Goal: Task Accomplishment & Management: Manage account settings

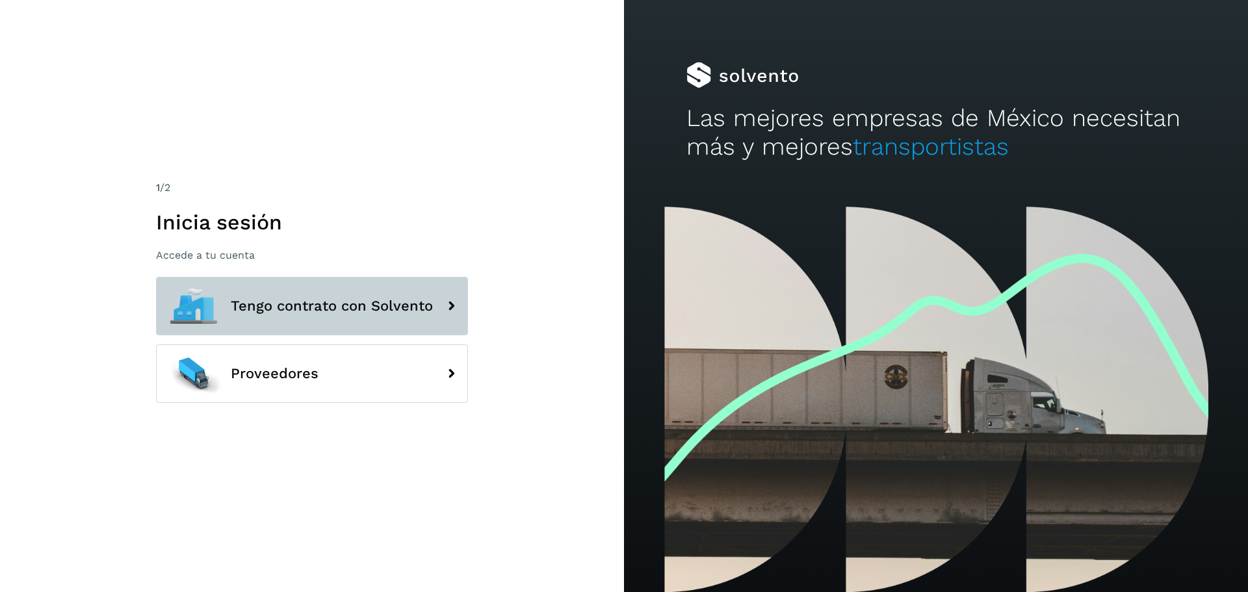
click at [322, 318] on button "Tengo contrato con Solvento" at bounding box center [312, 306] width 312 height 58
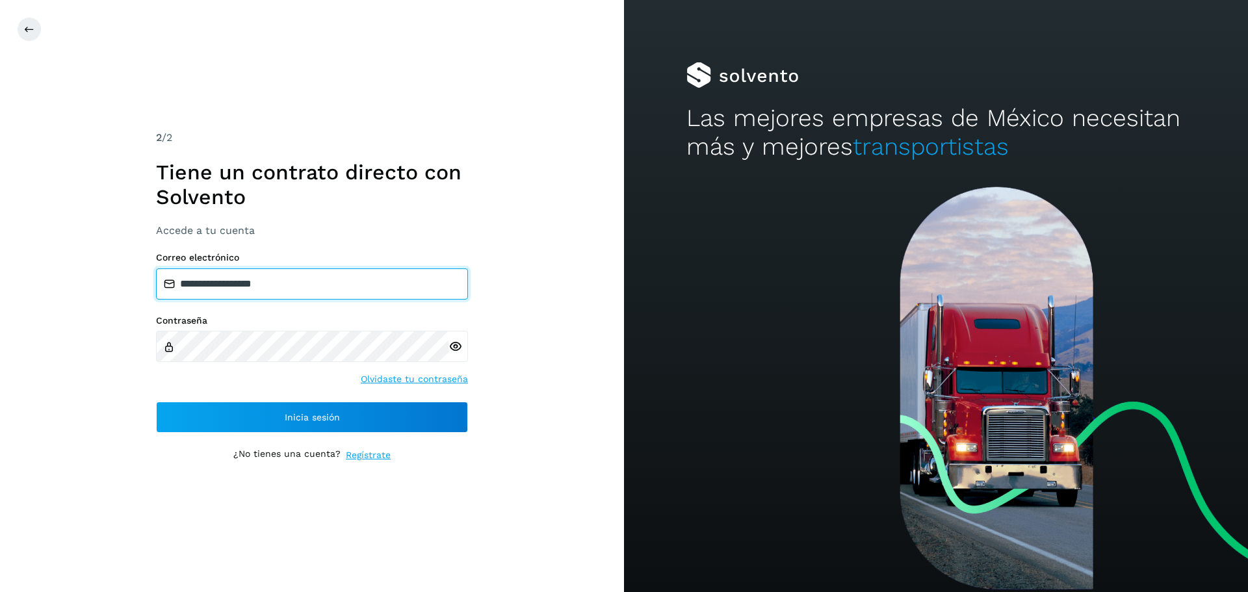
click at [300, 273] on input "**********" at bounding box center [312, 283] width 312 height 31
click at [283, 287] on input "**********" at bounding box center [312, 283] width 312 height 31
type input "**********"
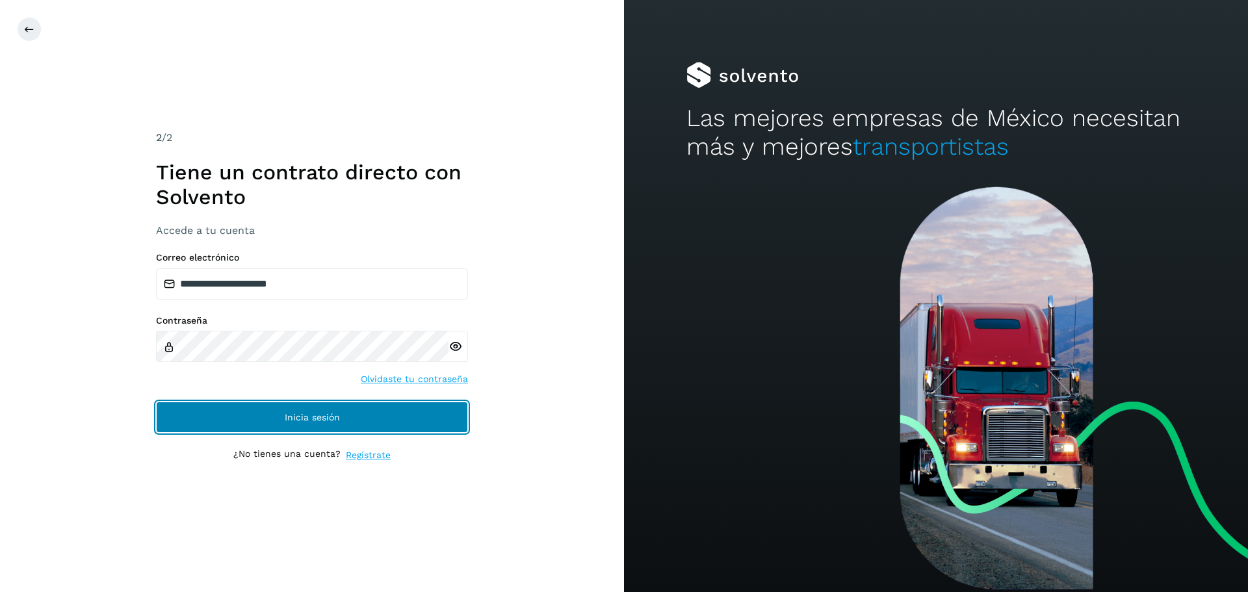
click at [292, 432] on button "Inicia sesión" at bounding box center [312, 417] width 312 height 31
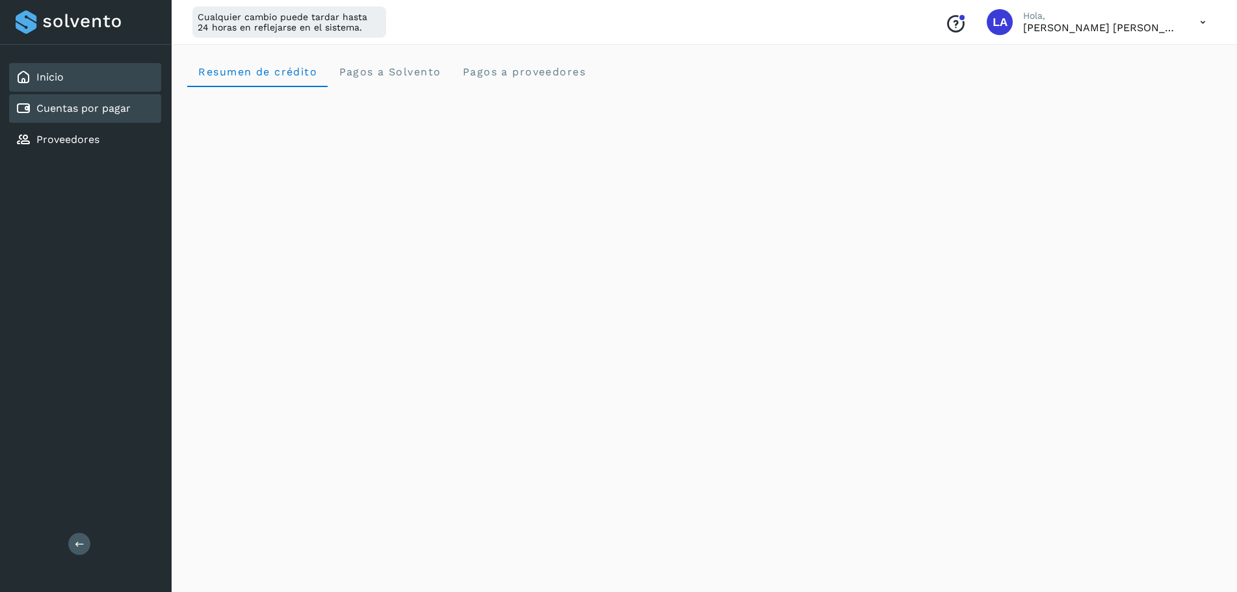
click at [90, 99] on div "Cuentas por pagar" at bounding box center [85, 108] width 152 height 29
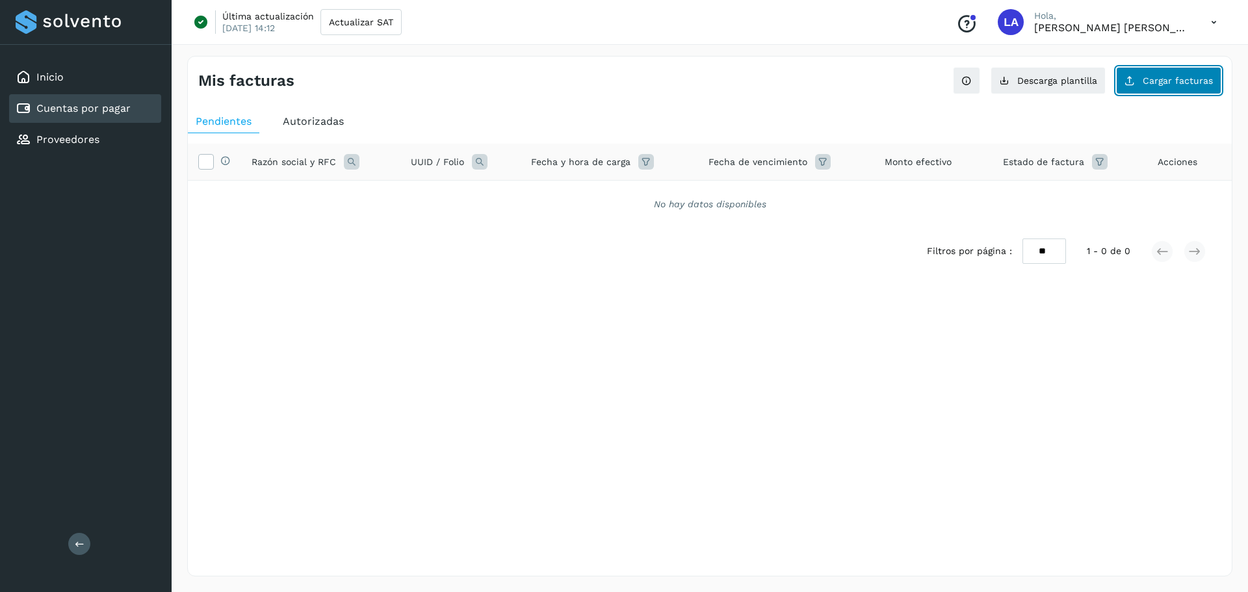
click at [1156, 88] on button "Cargar facturas" at bounding box center [1168, 80] width 105 height 27
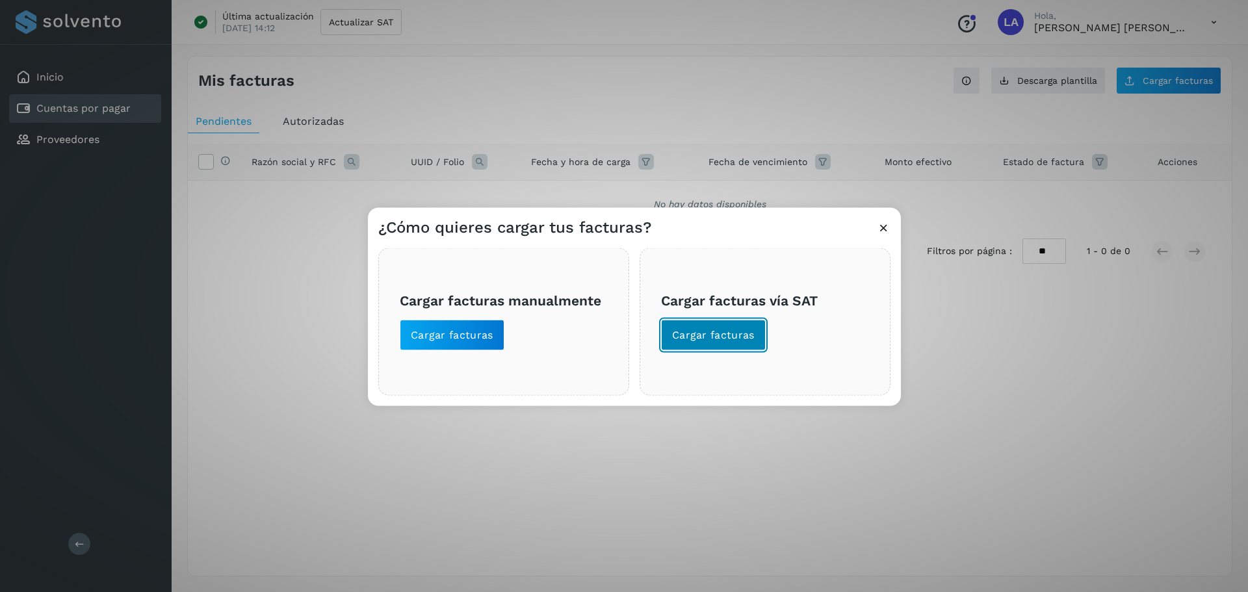
click at [697, 333] on span "Cargar facturas" at bounding box center [713, 335] width 83 height 14
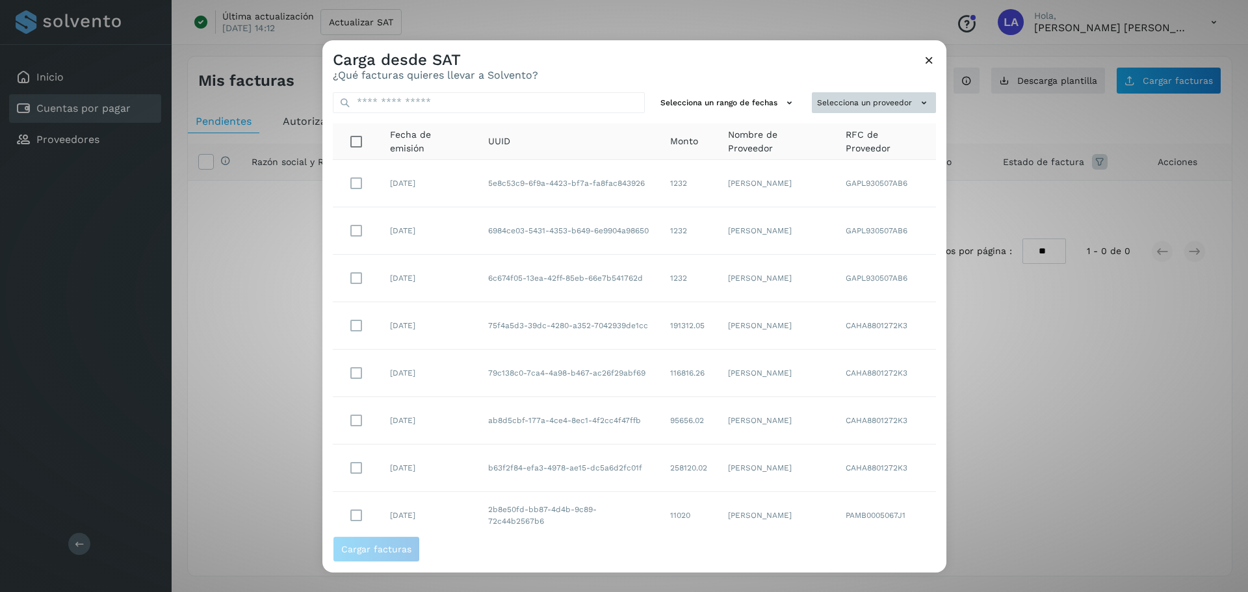
click at [888, 105] on button "Selecciona un proveedor" at bounding box center [874, 102] width 124 height 21
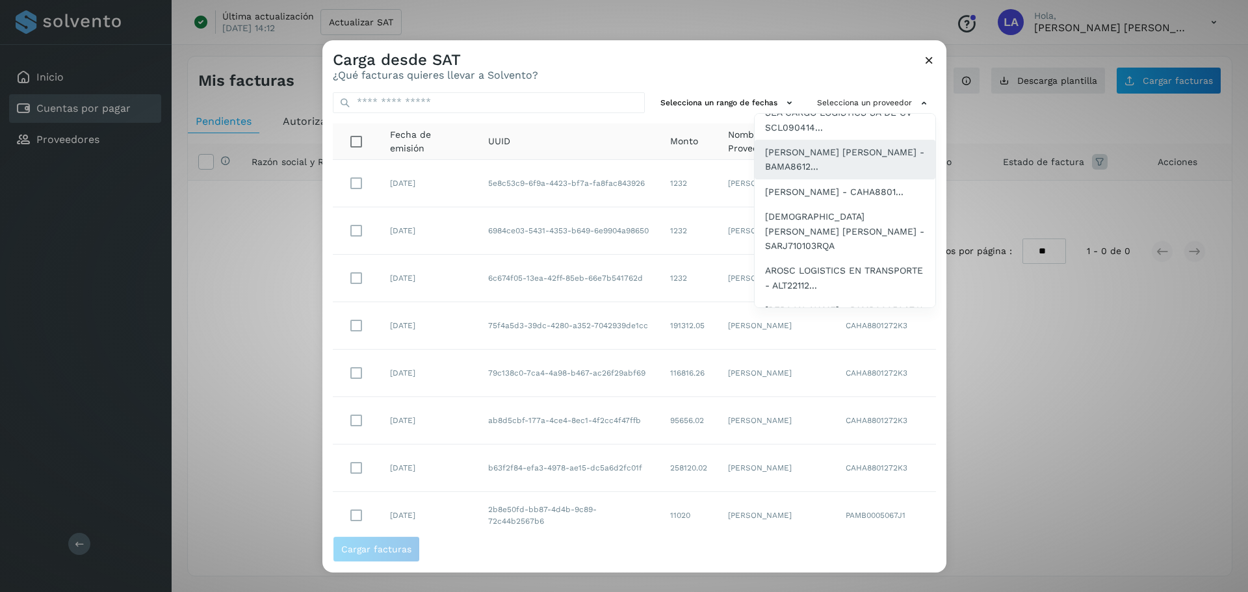
scroll to position [65, 0]
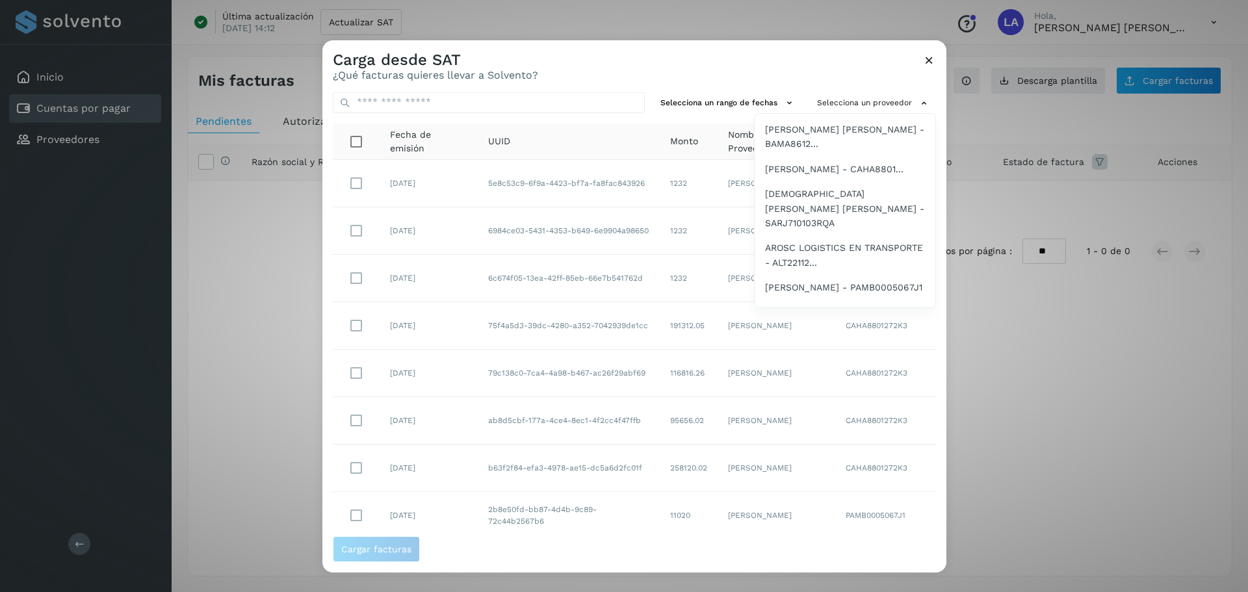
click at [837, 176] on span "[PERSON_NAME] - CAHA8801..." at bounding box center [834, 169] width 138 height 14
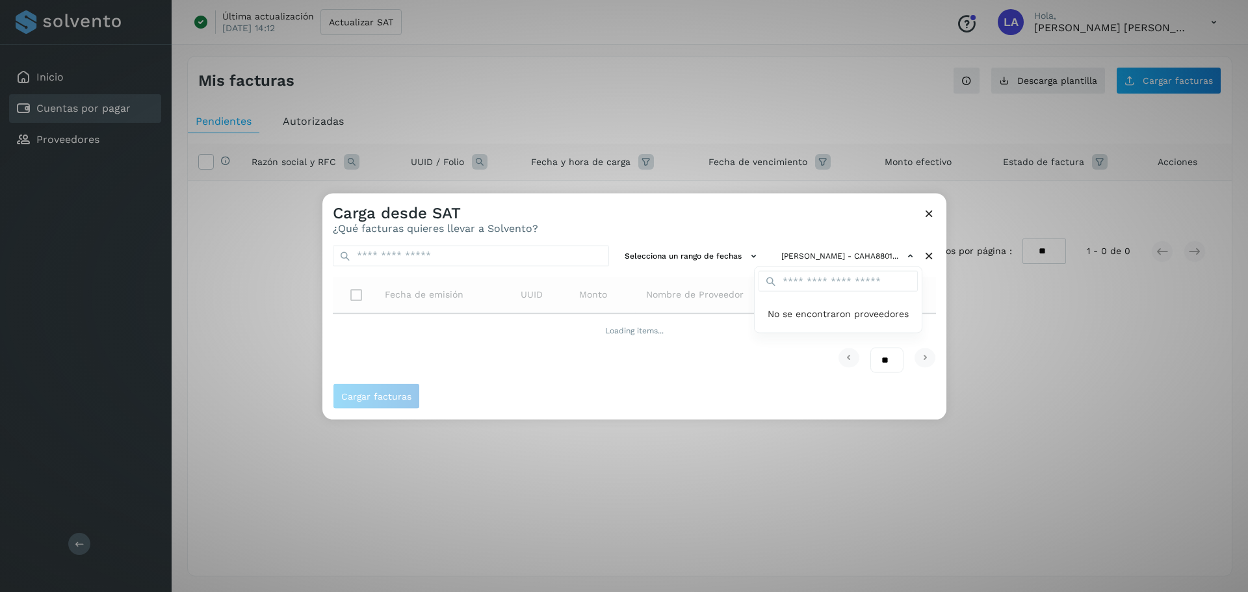
scroll to position [0, 0]
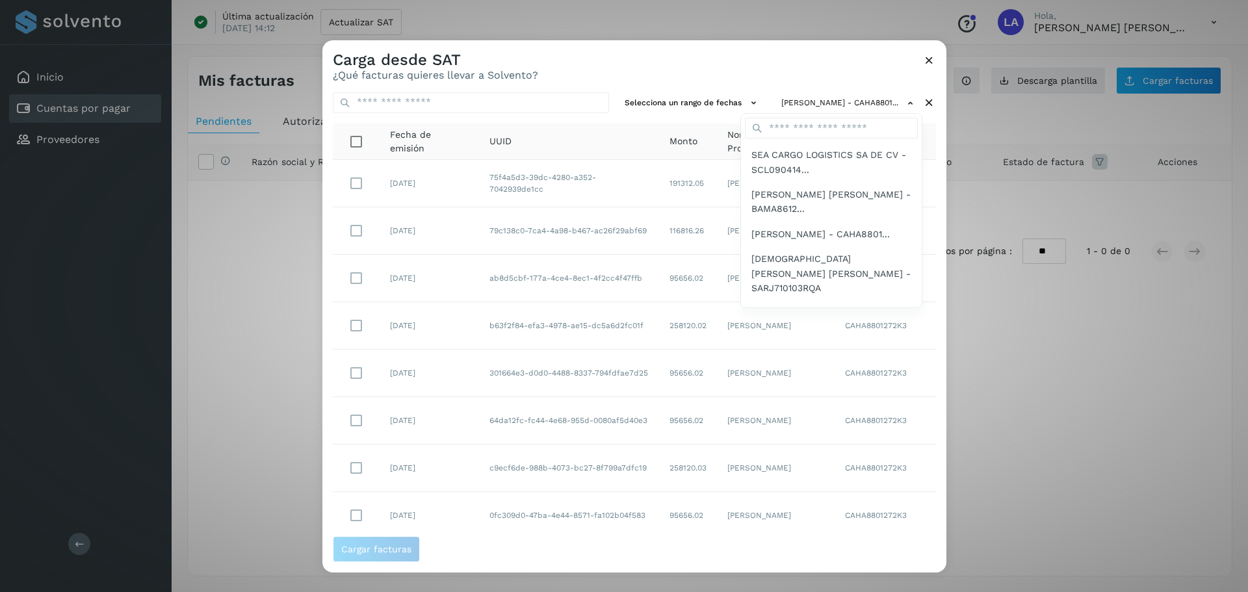
click at [655, 73] on div at bounding box center [946, 336] width 1248 height 592
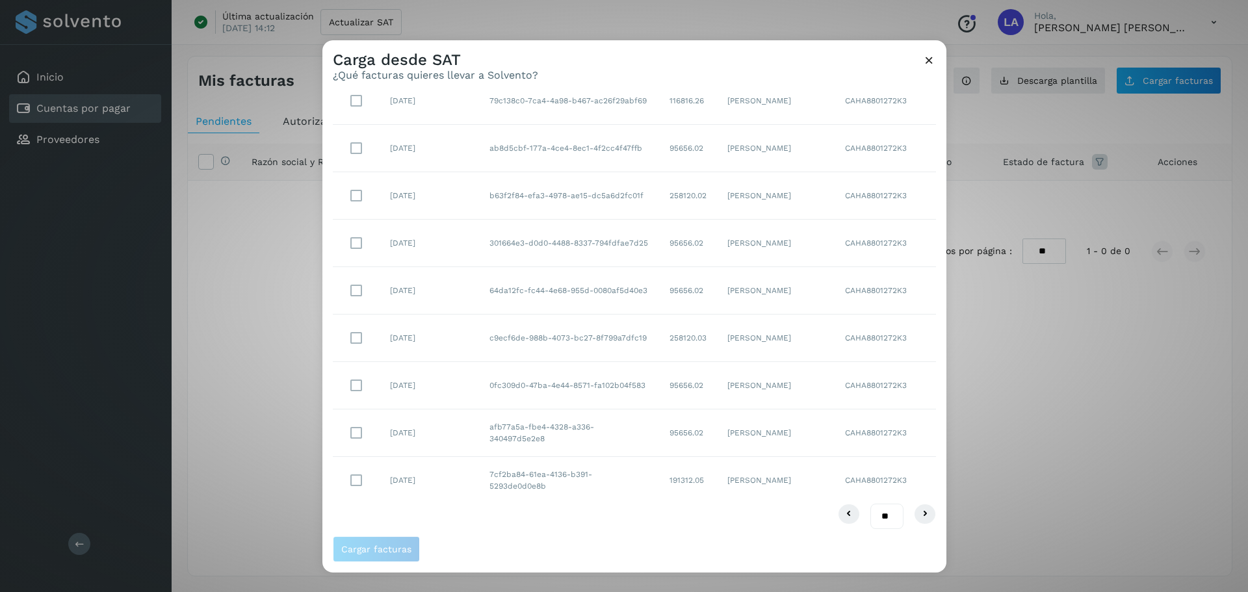
scroll to position [133, 0]
click at [917, 513] on icon at bounding box center [925, 511] width 16 height 16
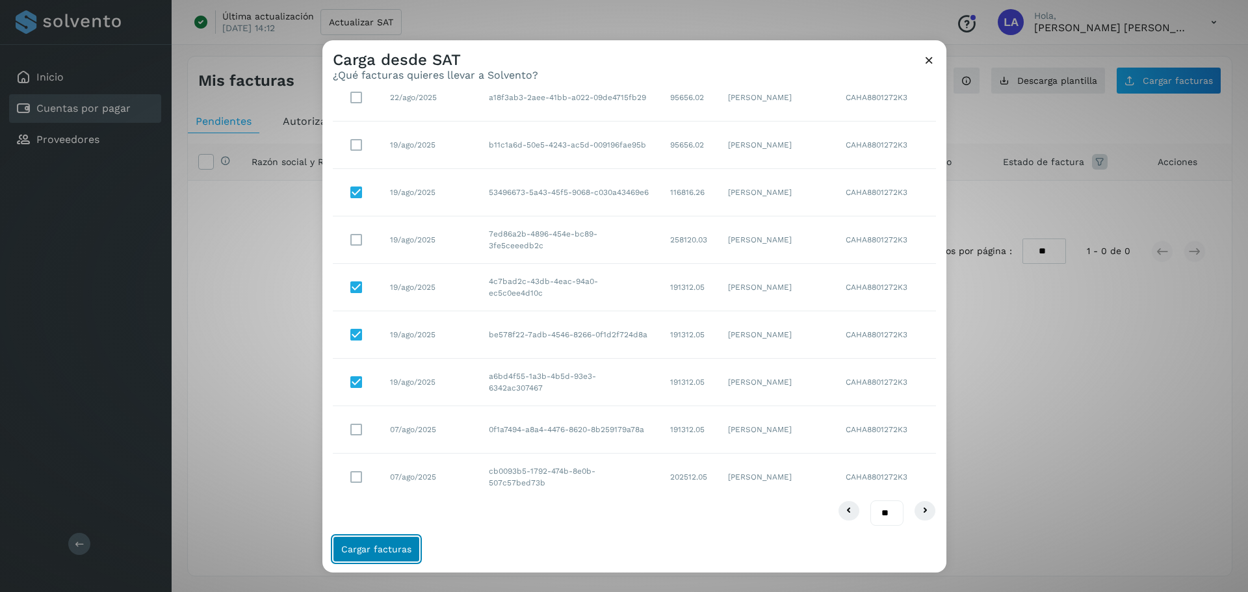
click at [389, 545] on span "Cargar facturas" at bounding box center [376, 549] width 70 height 9
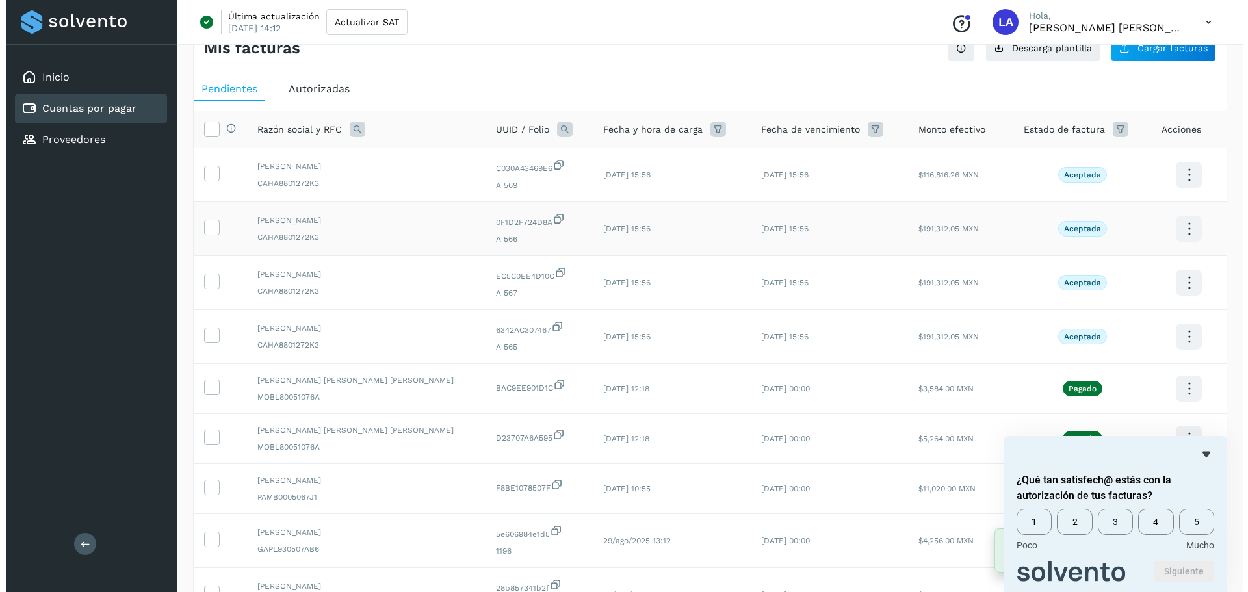
scroll to position [0, 0]
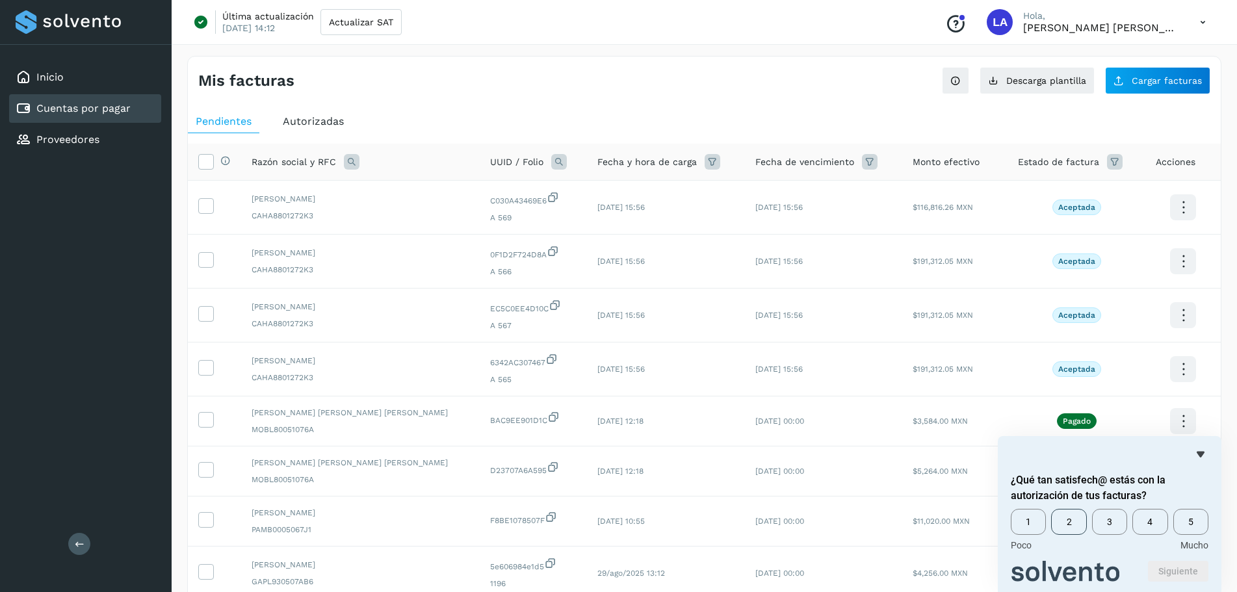
click at [1083, 522] on span "2" at bounding box center [1068, 522] width 35 height 26
click at [1163, 567] on button "Siguiente" at bounding box center [1178, 571] width 60 height 21
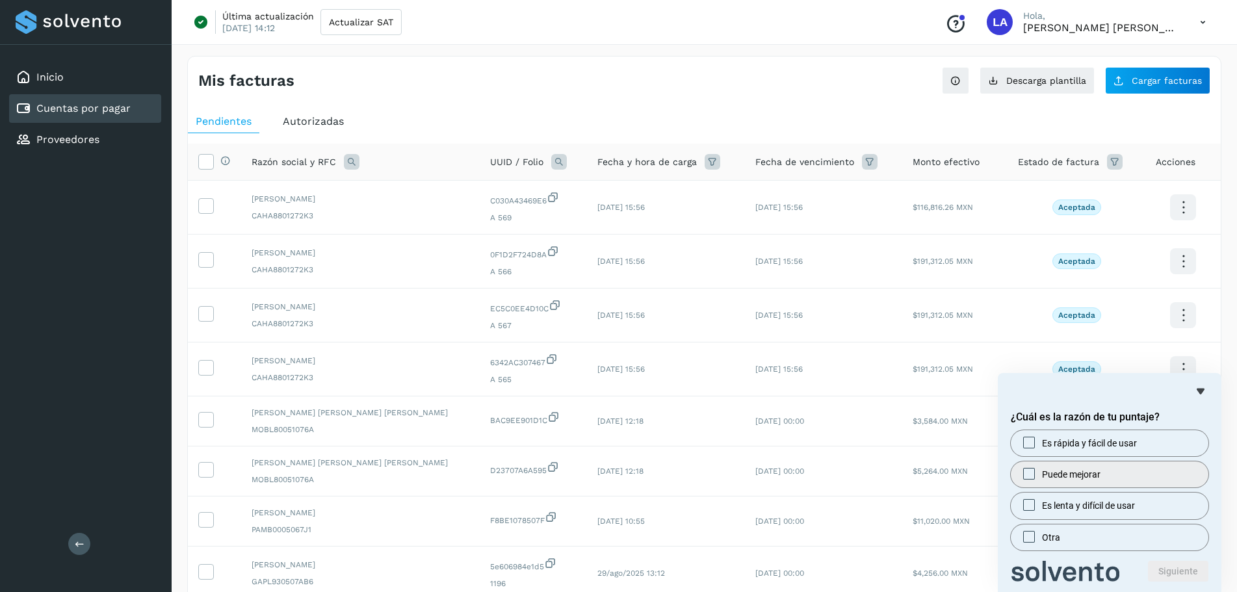
click at [1035, 476] on div at bounding box center [1029, 473] width 16 height 13
click at [1156, 562] on button "Siguiente" at bounding box center [1178, 571] width 60 height 21
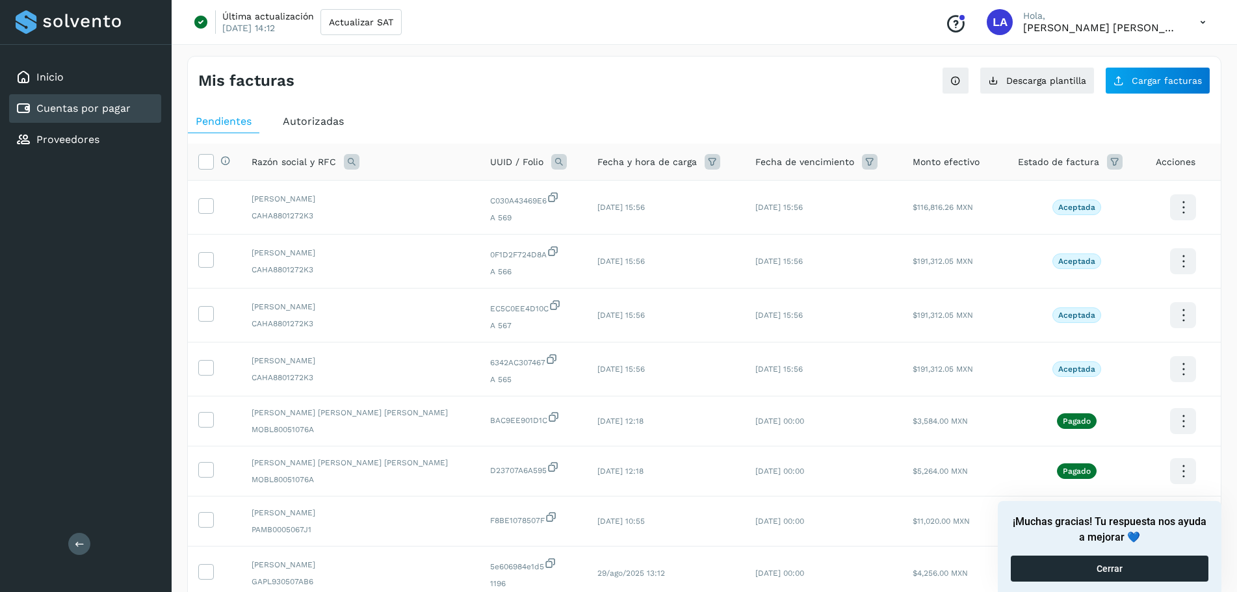
click at [1132, 558] on button "Cerrar" at bounding box center [1110, 569] width 198 height 26
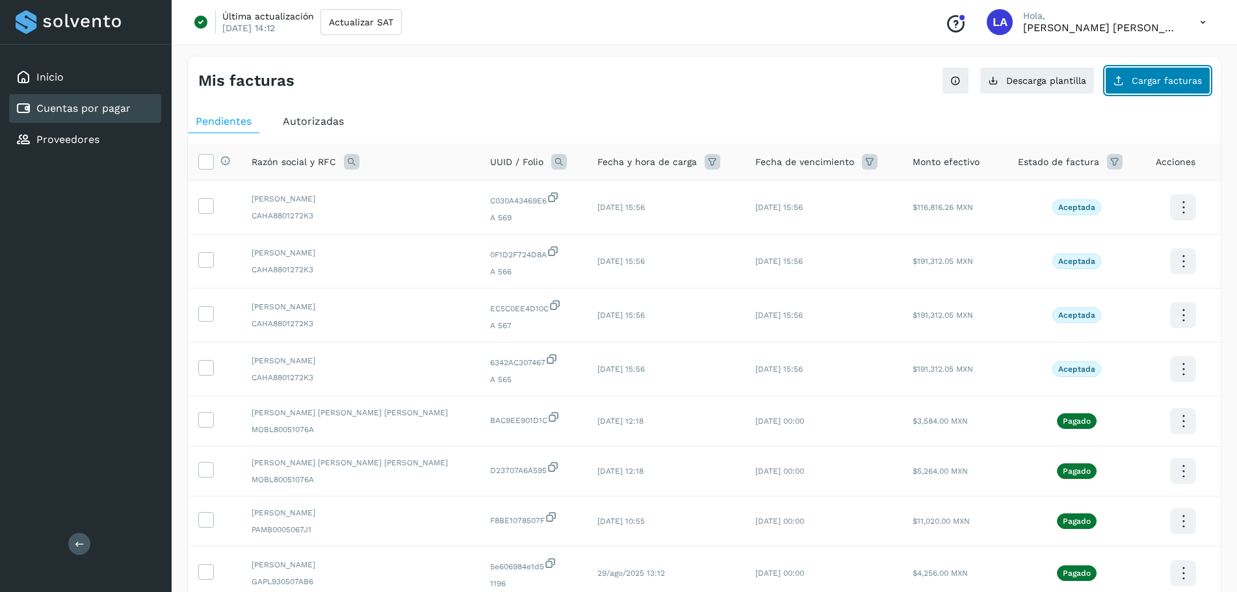
click at [1158, 83] on span "Cargar facturas" at bounding box center [1167, 80] width 70 height 9
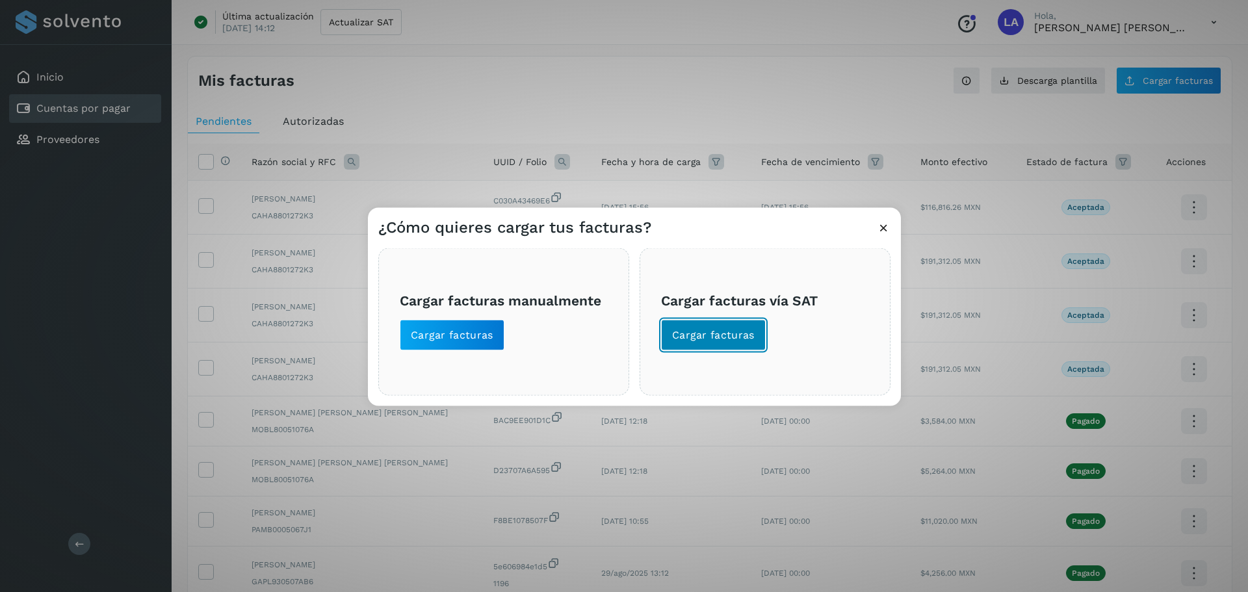
click at [689, 328] on span "Cargar facturas" at bounding box center [713, 335] width 83 height 14
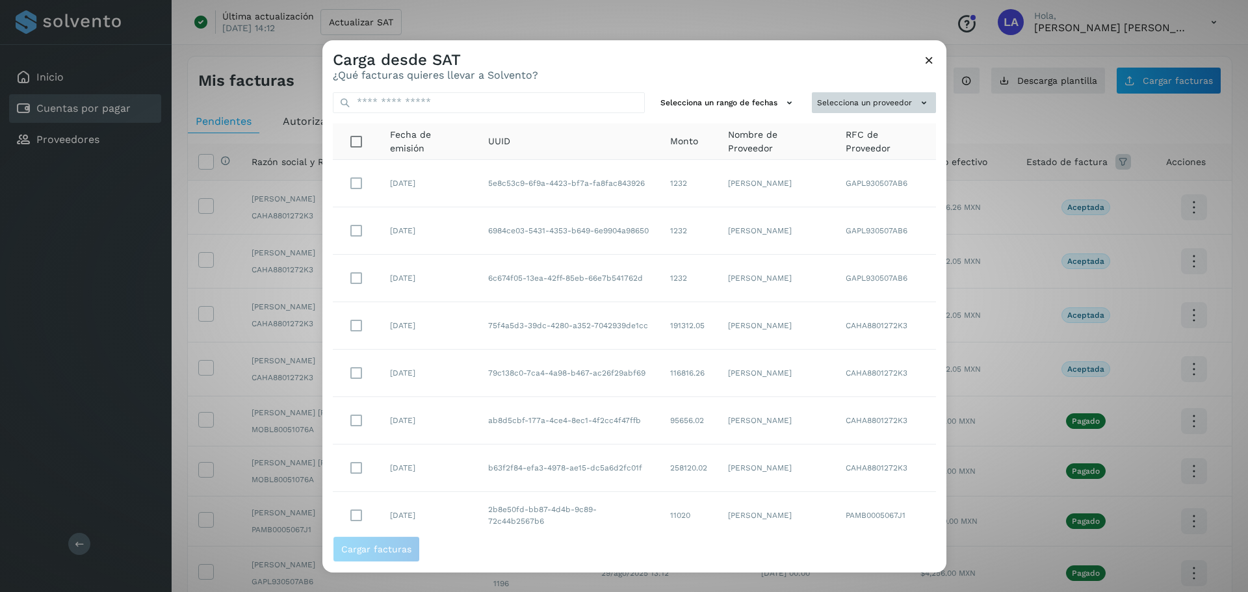
click at [896, 97] on button "Selecciona un proveedor" at bounding box center [874, 102] width 124 height 21
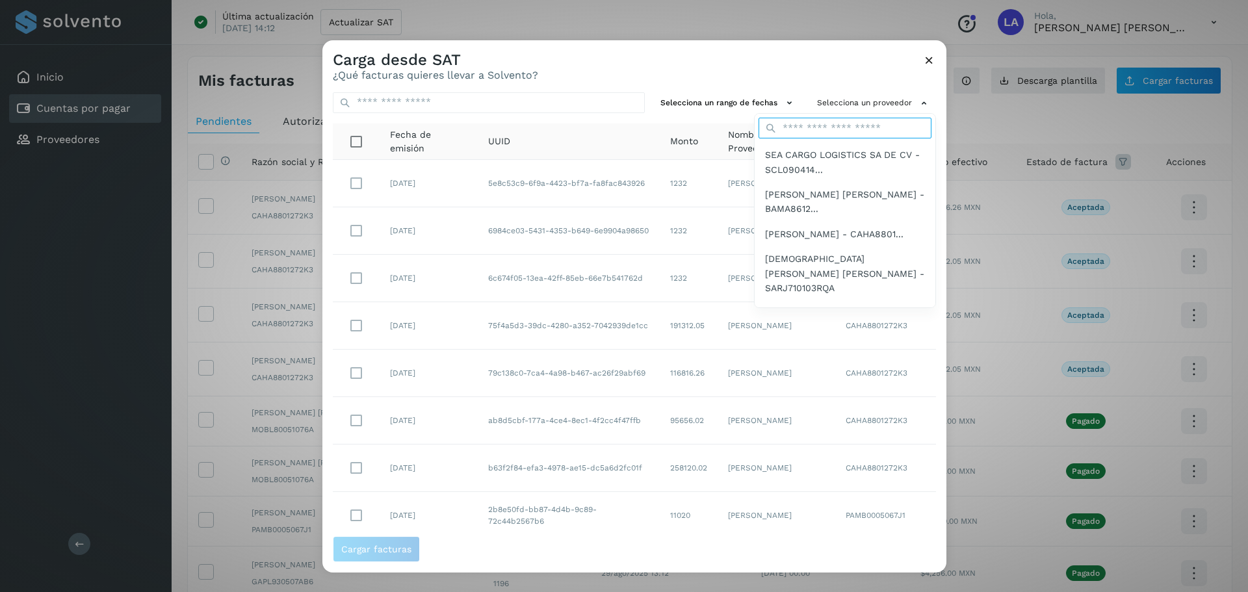
click at [817, 131] on input "text" at bounding box center [845, 128] width 173 height 21
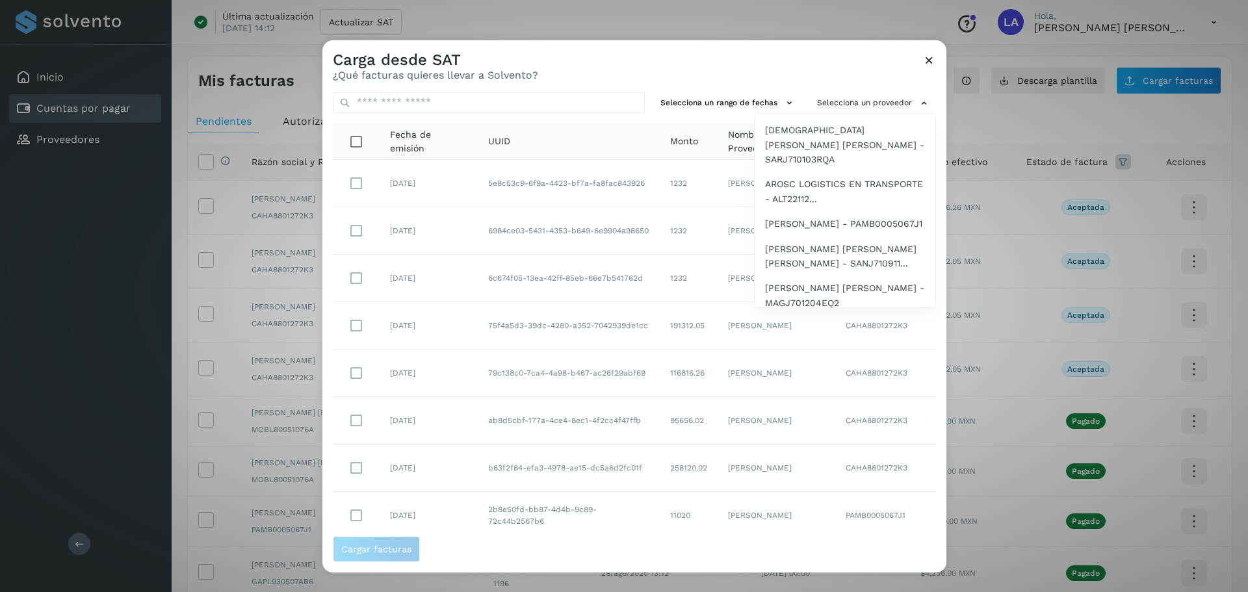
scroll to position [130, 0]
type input "*"
click at [816, 201] on span "AROSC LOGISTICS EN TRANSPORTE - ALT22112..." at bounding box center [845, 189] width 160 height 29
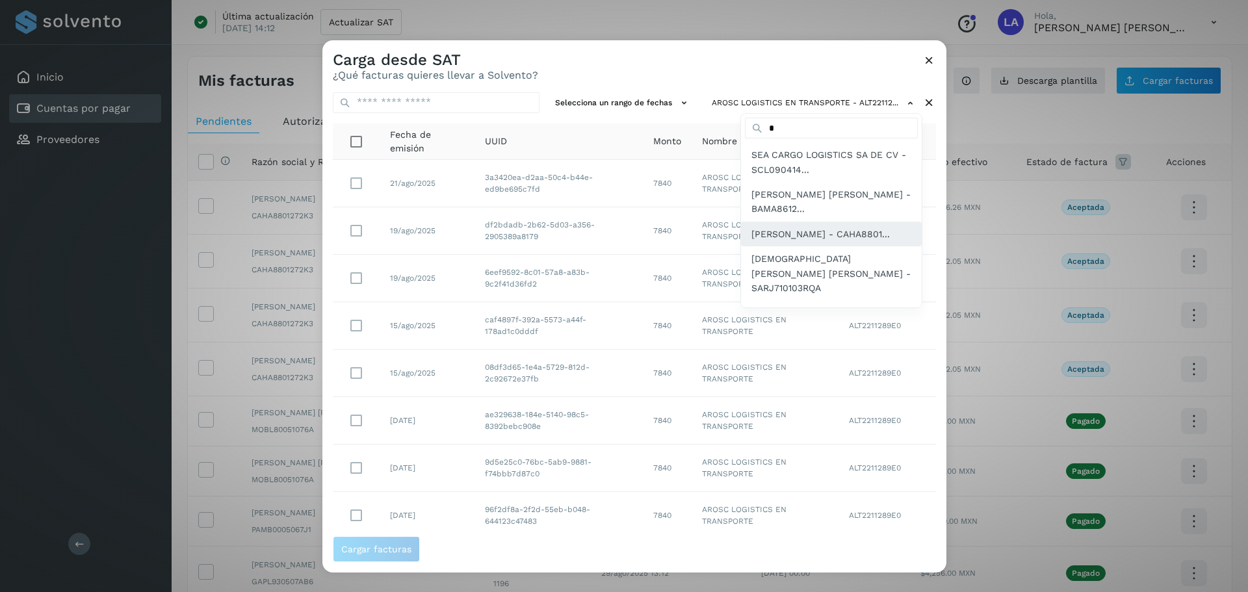
scroll to position [65, 0]
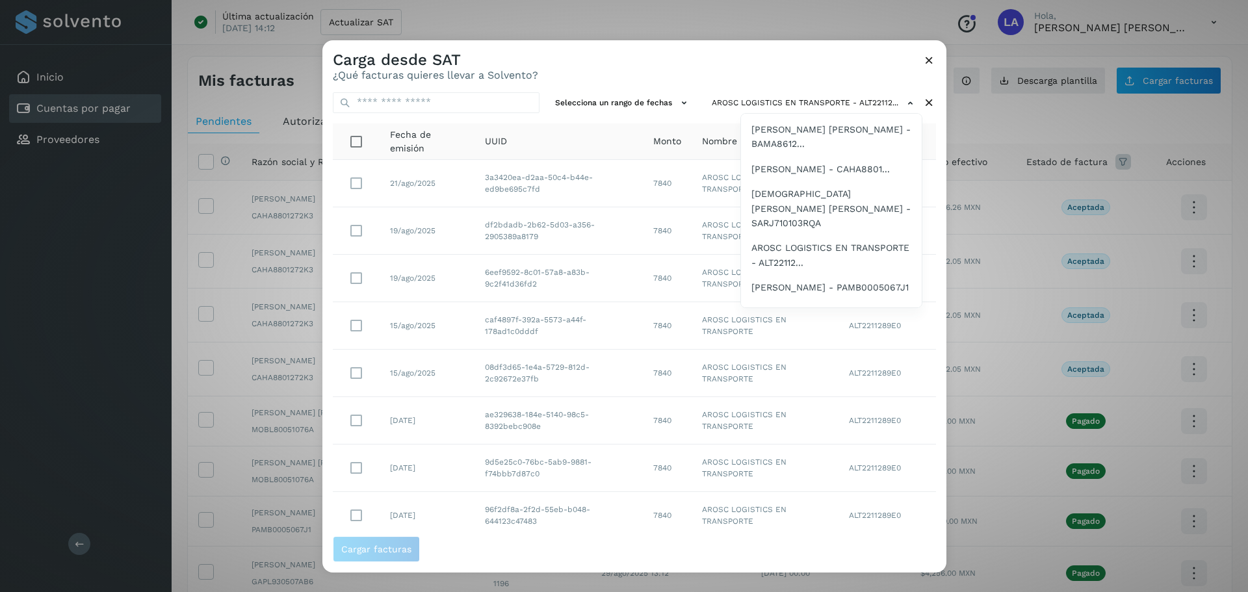
click at [696, 76] on div at bounding box center [946, 336] width 1248 height 592
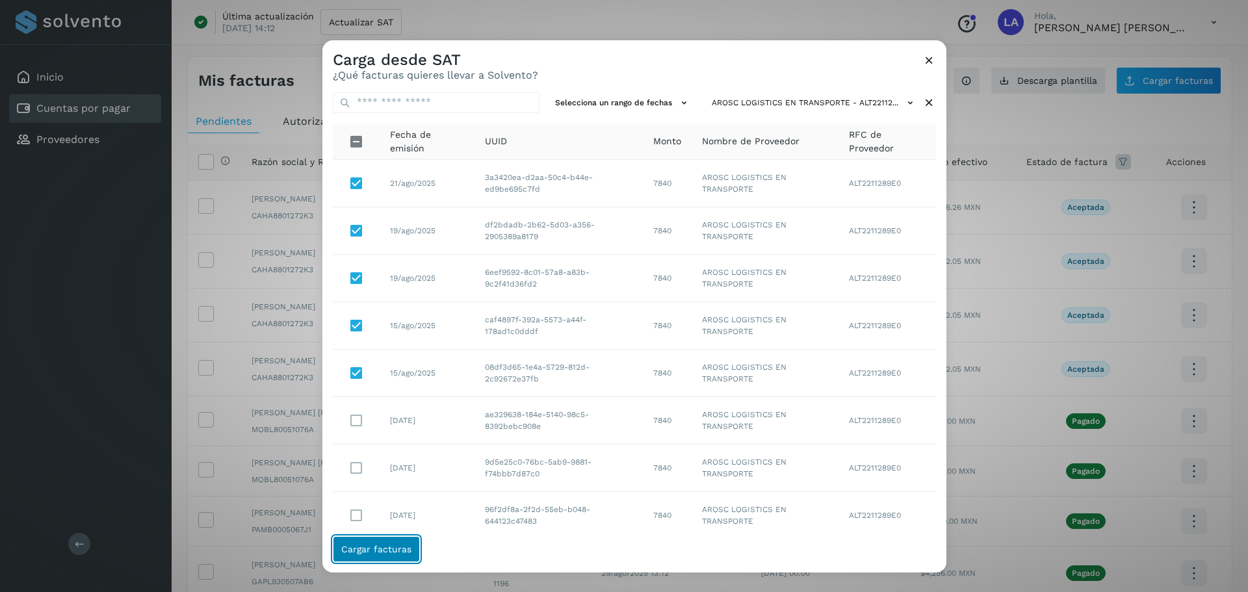
click at [387, 549] on span "Cargar facturas" at bounding box center [376, 549] width 70 height 9
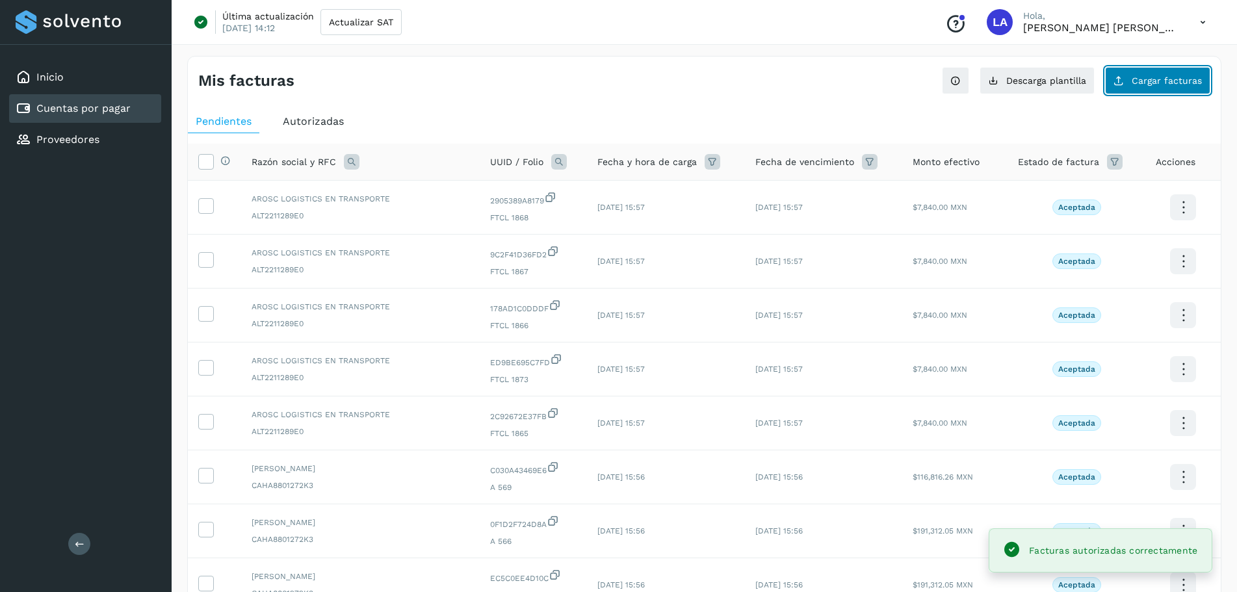
click at [1162, 84] on span "Cargar facturas" at bounding box center [1167, 80] width 70 height 9
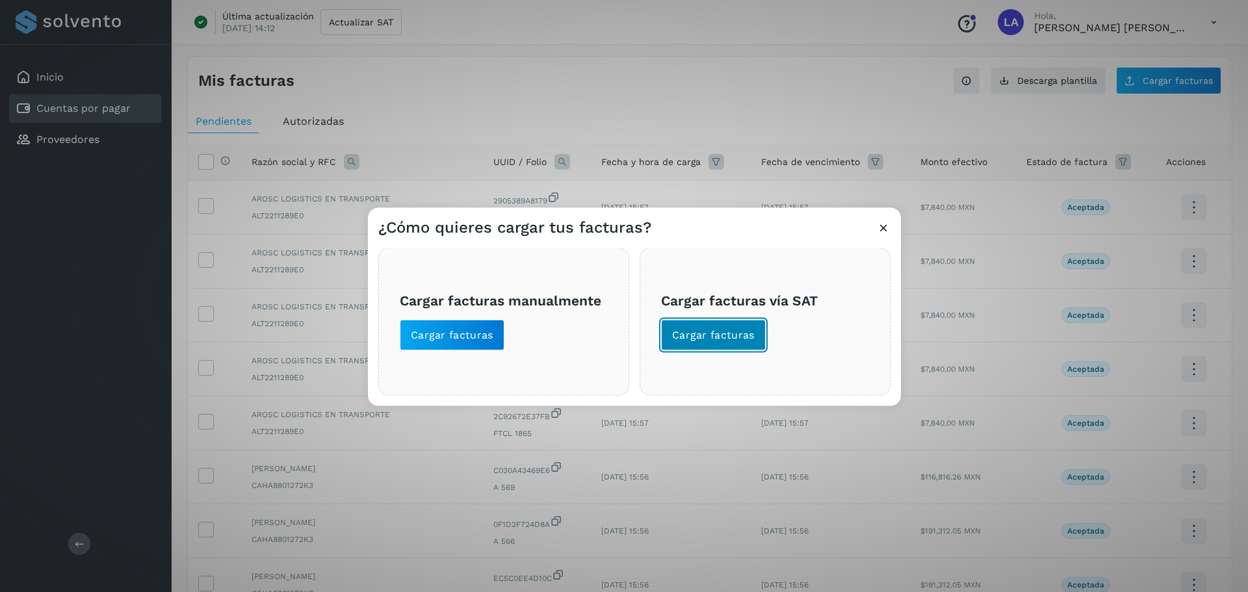
click at [720, 330] on span "Cargar facturas" at bounding box center [713, 335] width 83 height 14
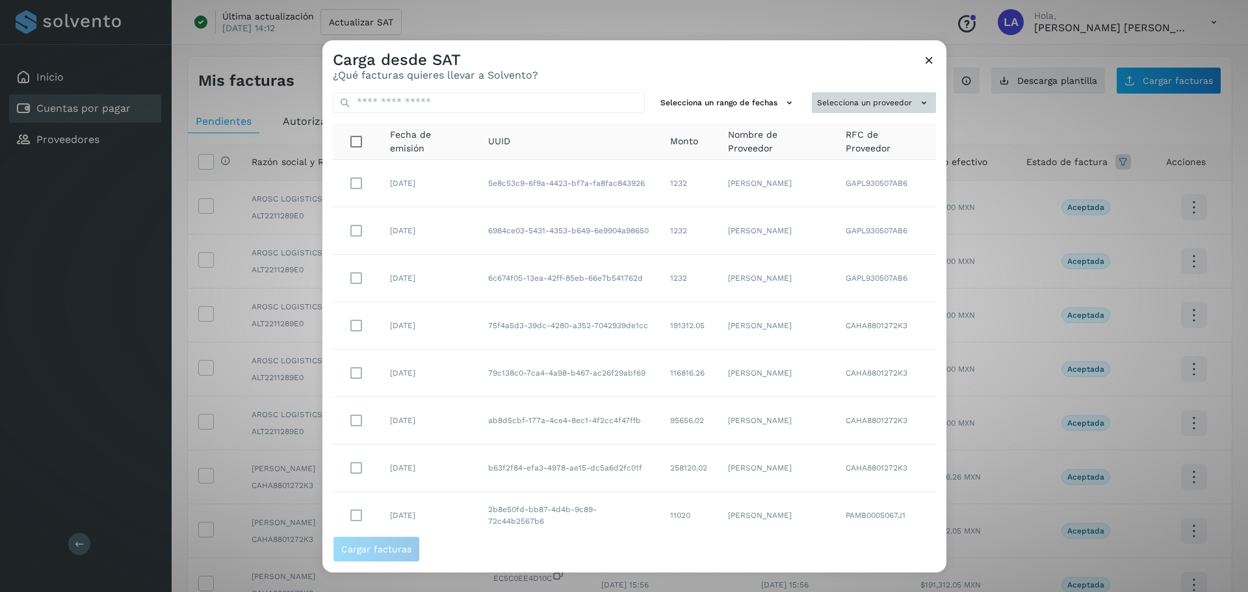
click at [891, 97] on button "Selecciona un proveedor" at bounding box center [874, 102] width 124 height 21
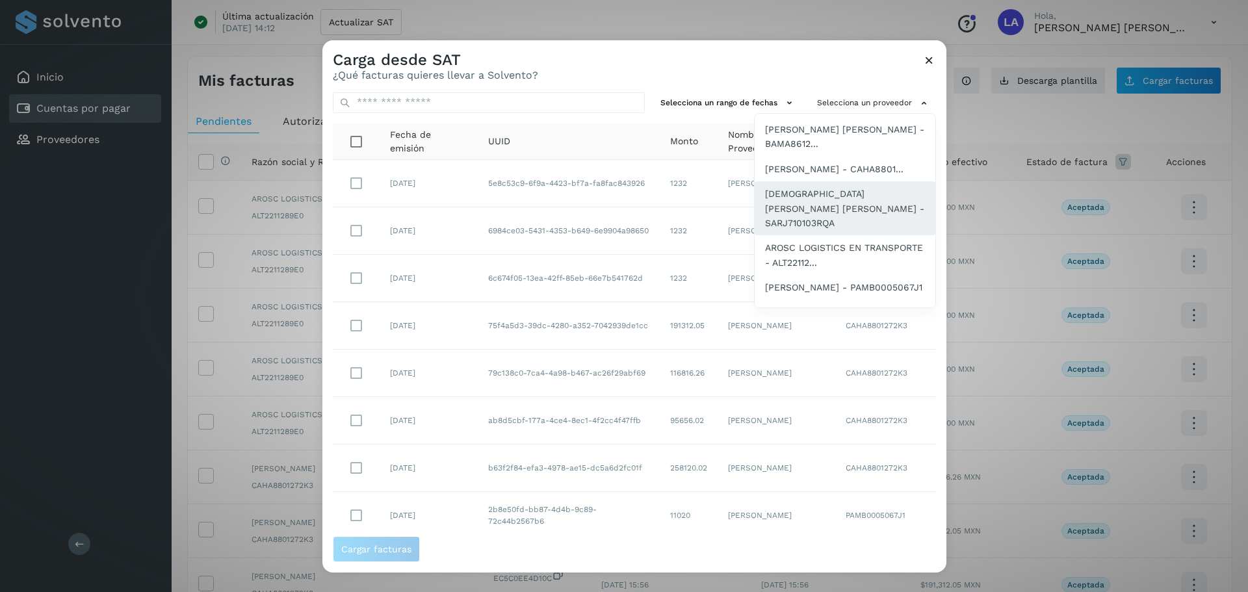
scroll to position [130, 0]
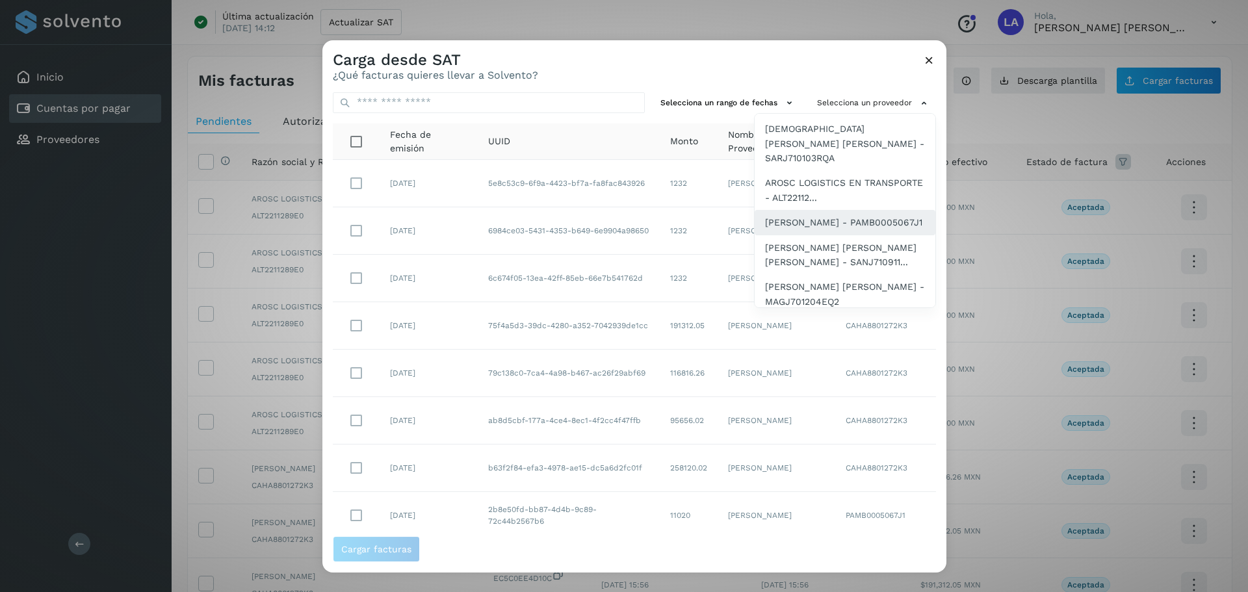
click at [835, 218] on span "[PERSON_NAME] - PAMB0005067J1" at bounding box center [843, 222] width 157 height 14
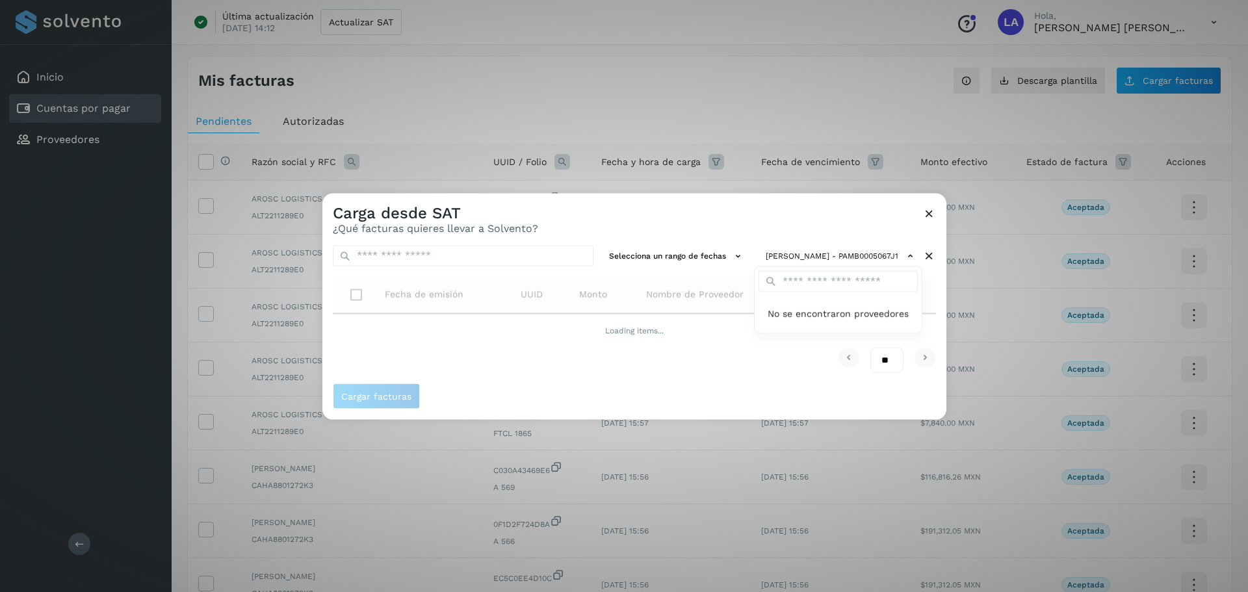
scroll to position [0, 0]
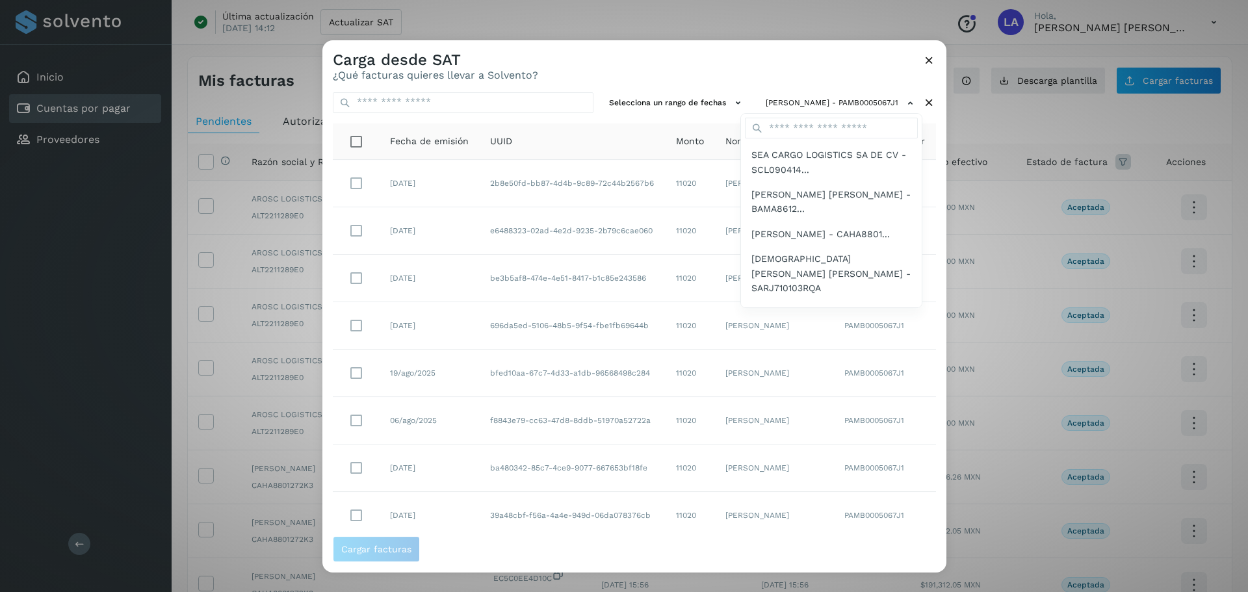
click at [343, 328] on div at bounding box center [946, 336] width 1248 height 592
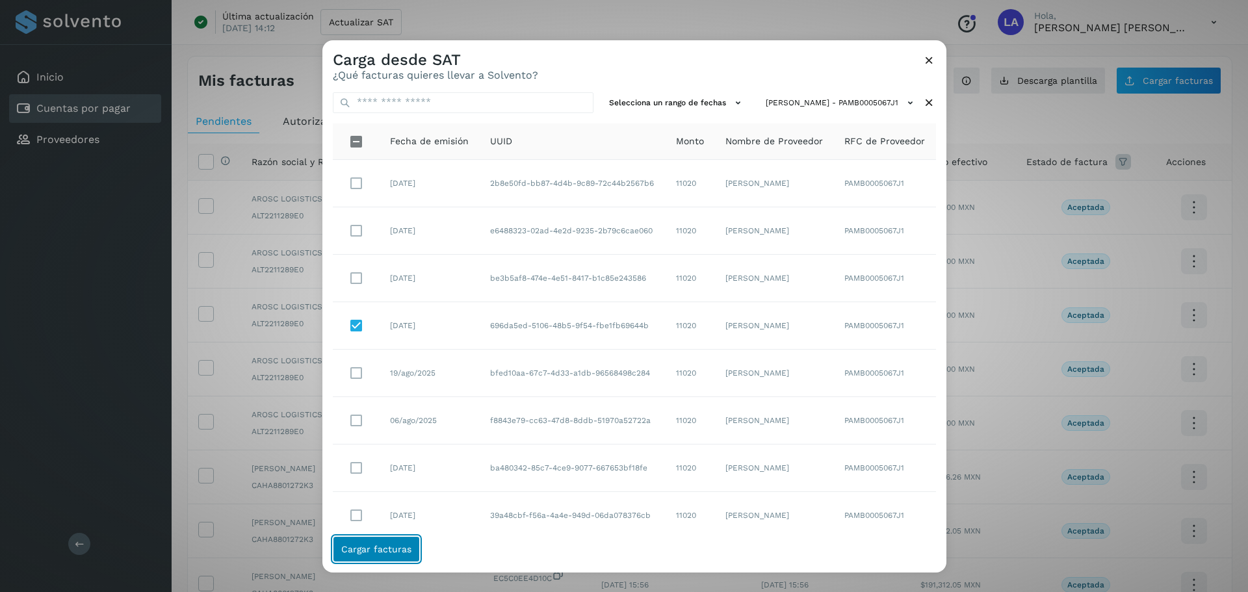
click at [370, 551] on span "Cargar facturas" at bounding box center [376, 549] width 70 height 9
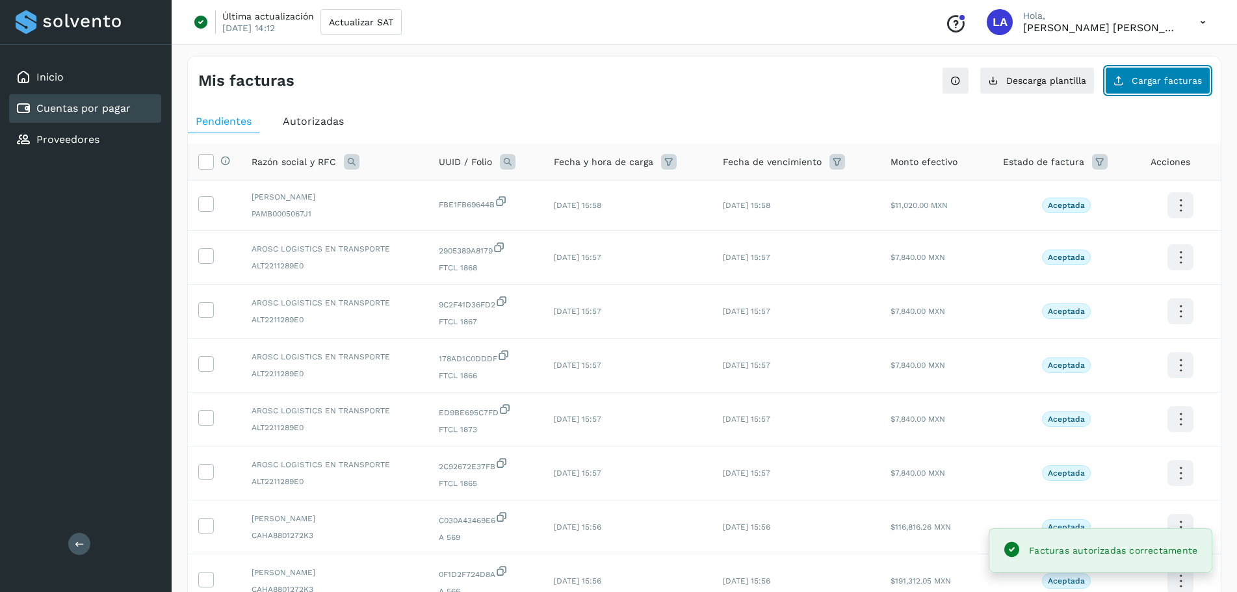
click at [1162, 80] on span "Cargar facturas" at bounding box center [1167, 80] width 70 height 9
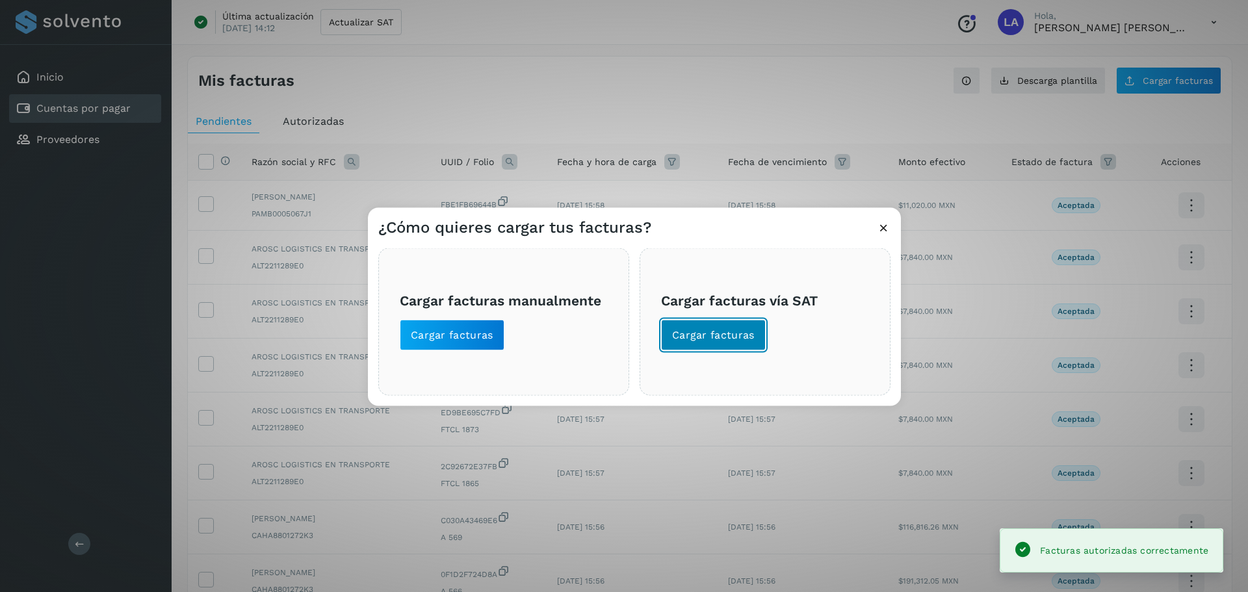
click at [679, 339] on span "Cargar facturas" at bounding box center [713, 335] width 83 height 14
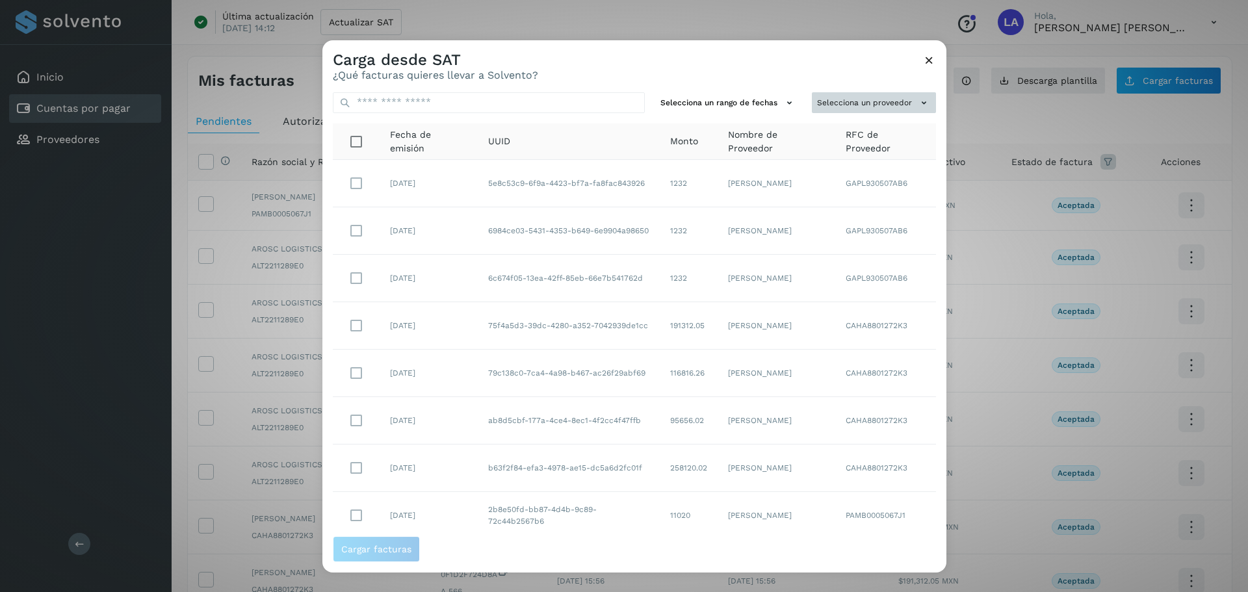
click at [864, 101] on button "Selecciona un proveedor" at bounding box center [874, 102] width 124 height 21
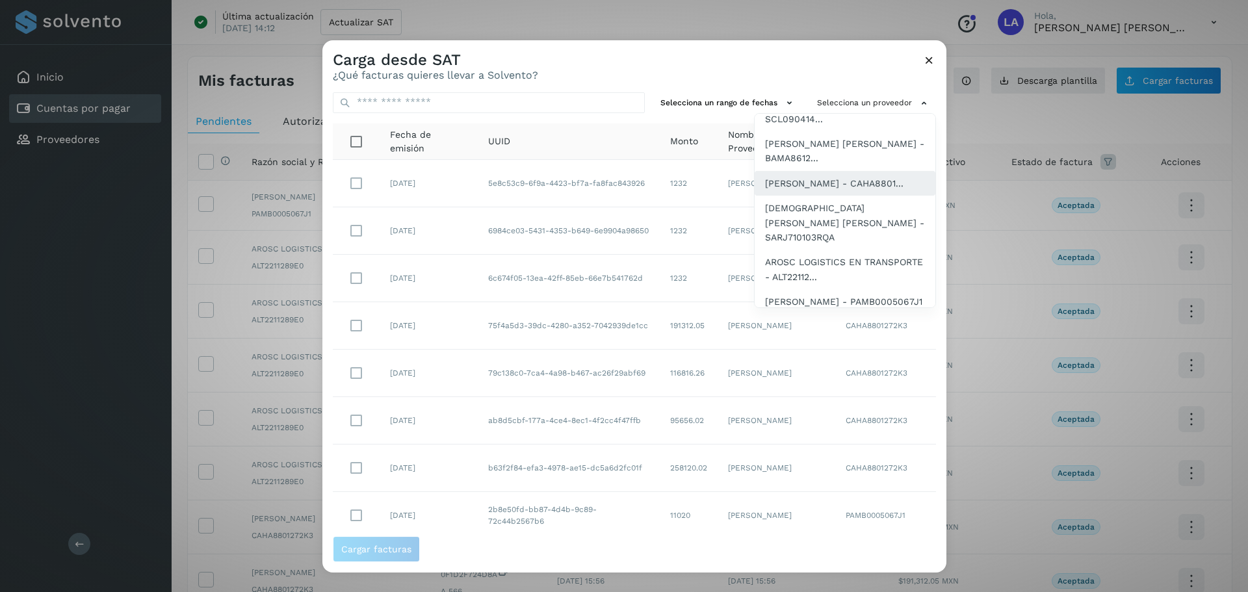
scroll to position [130, 0]
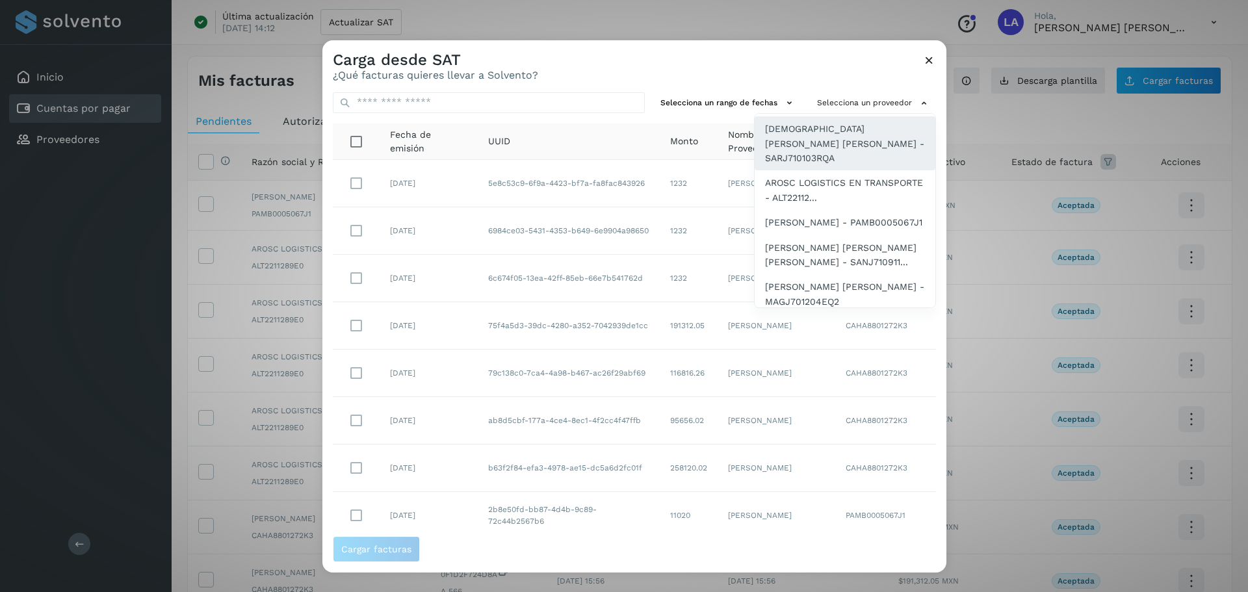
click at [806, 152] on span "[DEMOGRAPHIC_DATA][PERSON_NAME] [PERSON_NAME] - SARJ710103RQA" at bounding box center [845, 144] width 160 height 44
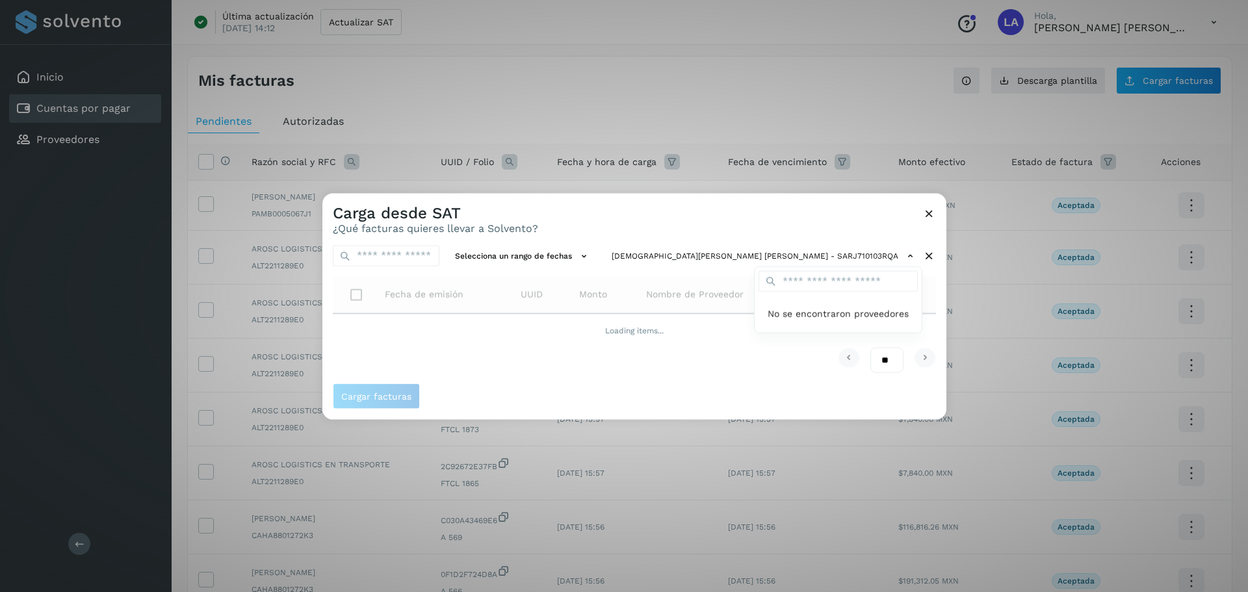
scroll to position [0, 0]
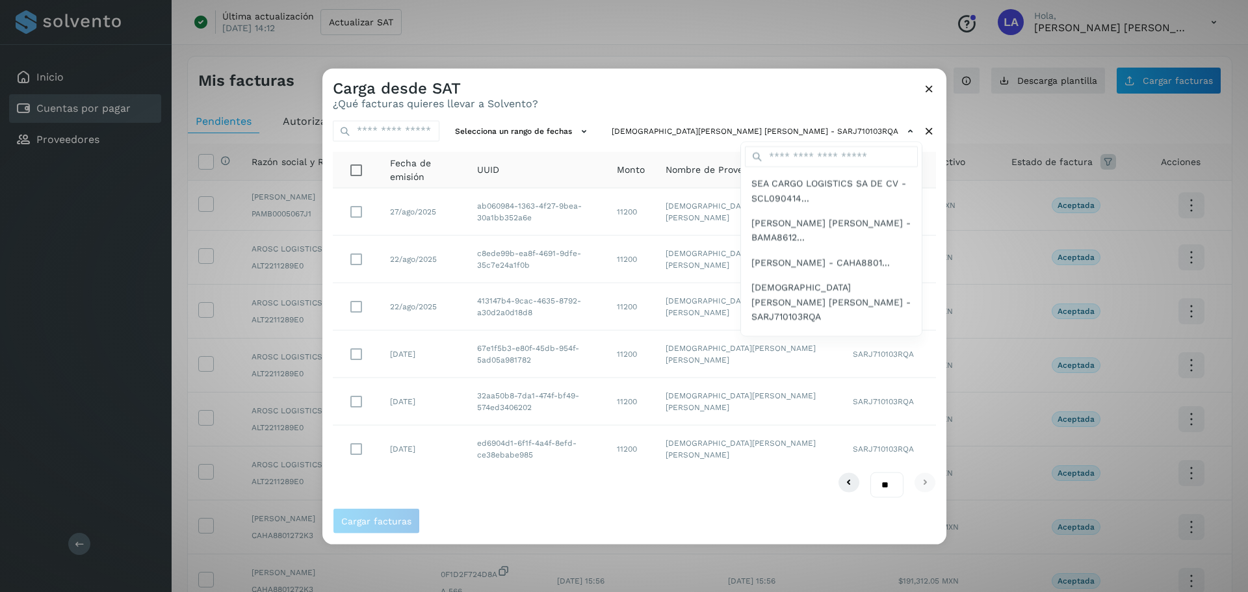
click at [778, 90] on div at bounding box center [946, 364] width 1248 height 592
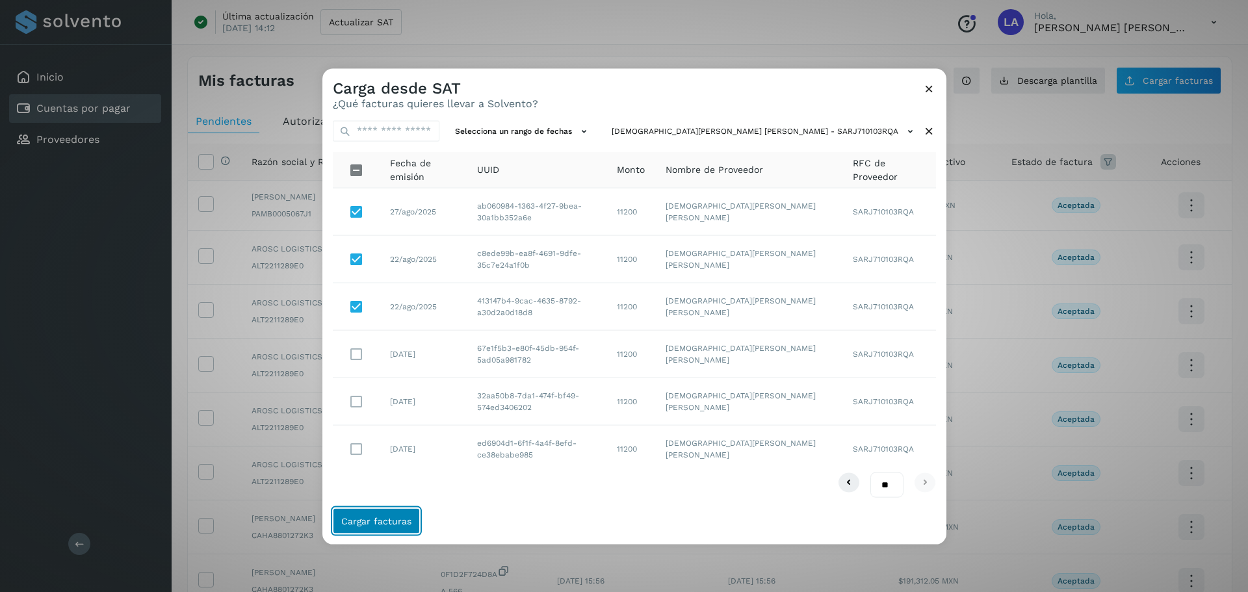
click at [408, 519] on span "Cargar facturas" at bounding box center [376, 521] width 70 height 9
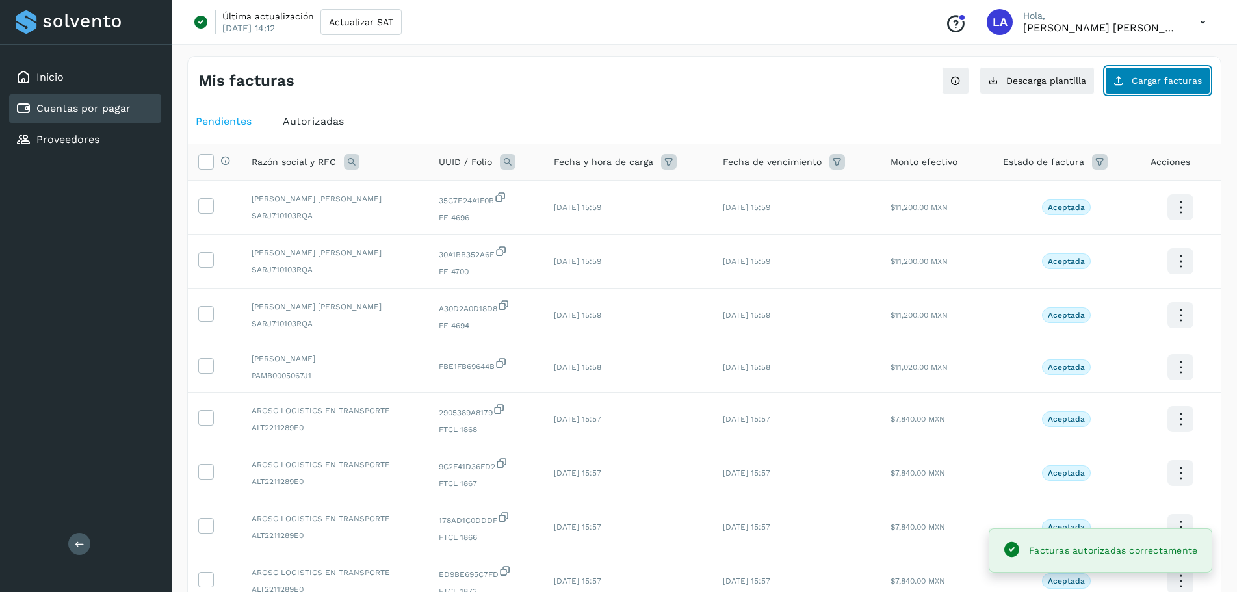
click at [1157, 82] on span "Cargar facturas" at bounding box center [1167, 80] width 70 height 9
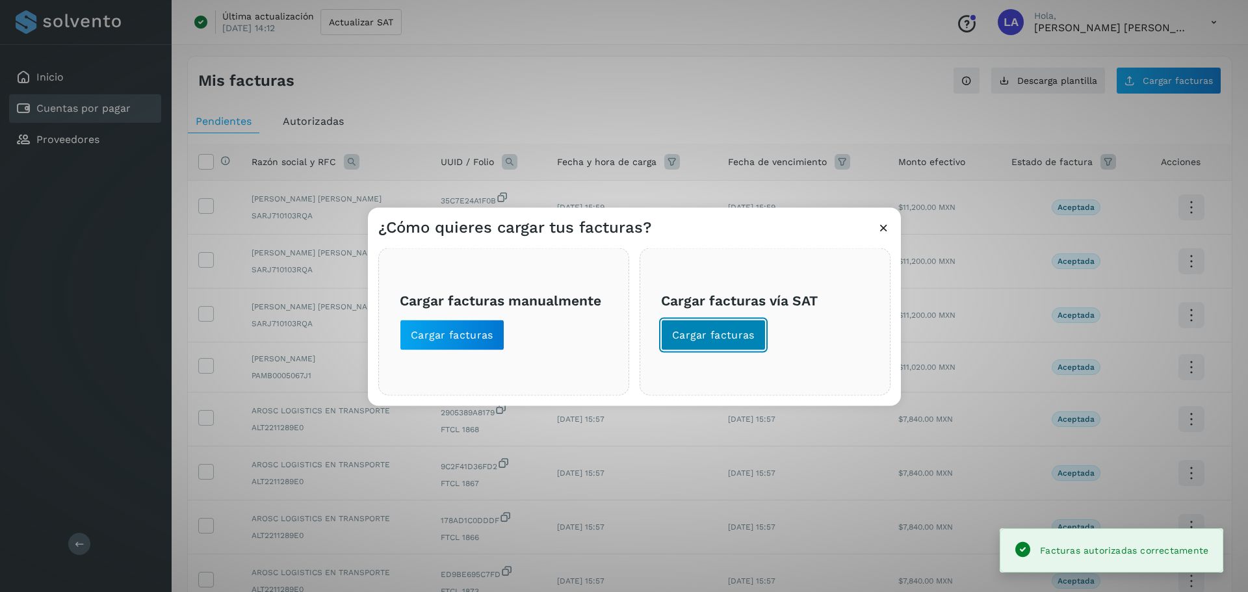
click at [746, 343] on button "Cargar facturas" at bounding box center [713, 334] width 105 height 31
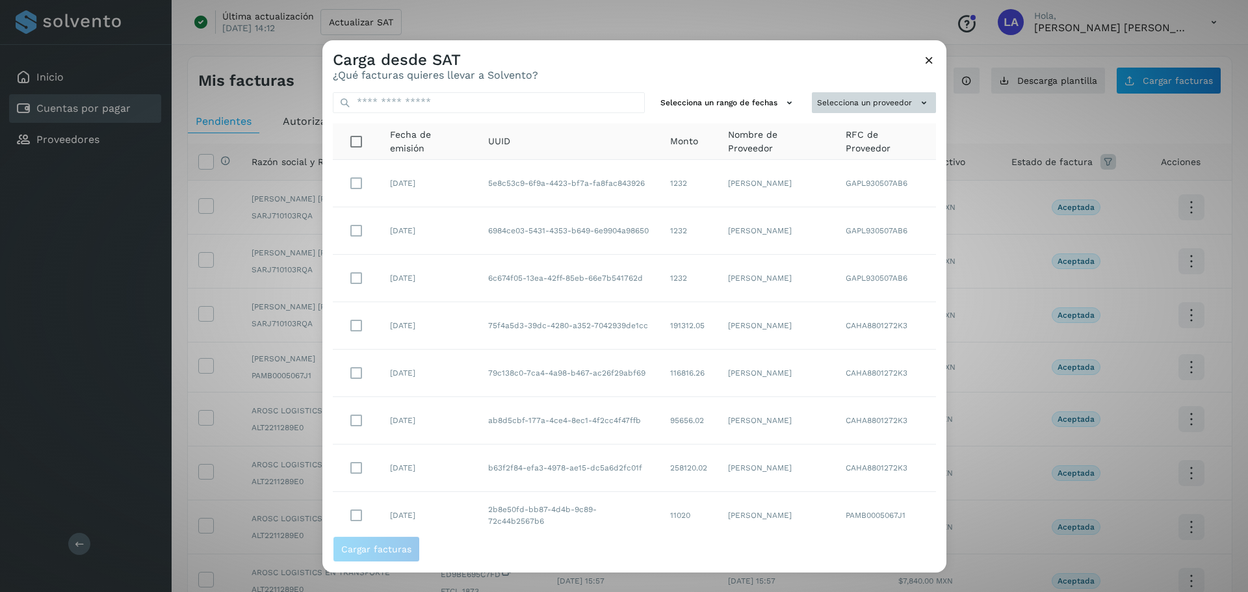
click at [872, 108] on button "Selecciona un proveedor" at bounding box center [874, 102] width 124 height 21
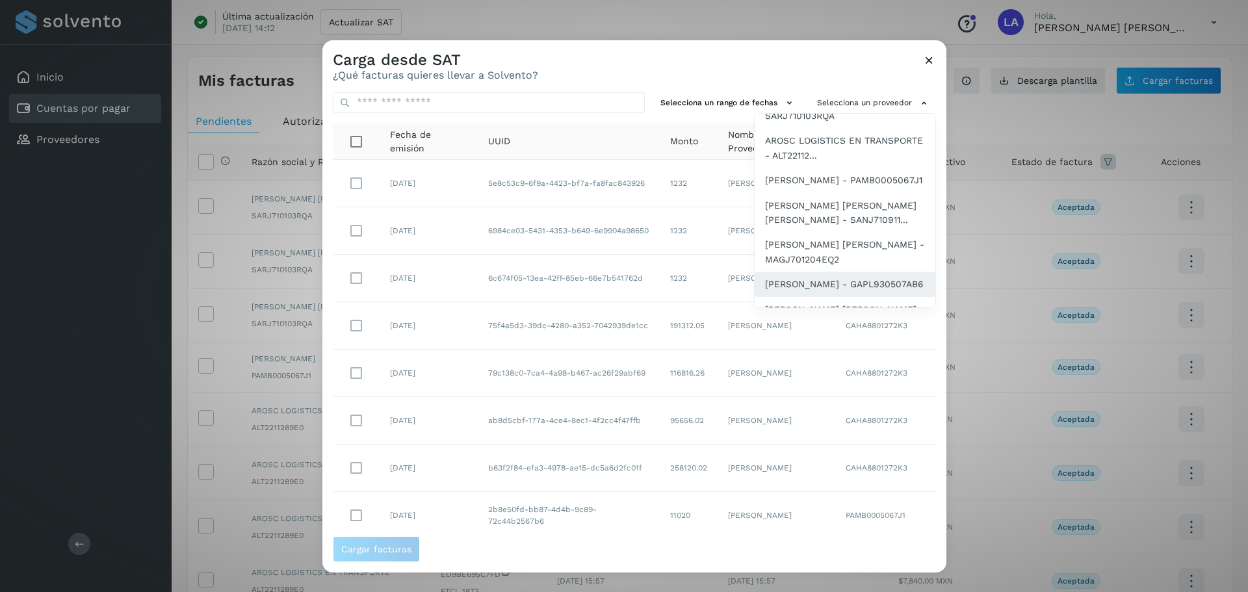
scroll to position [195, 0]
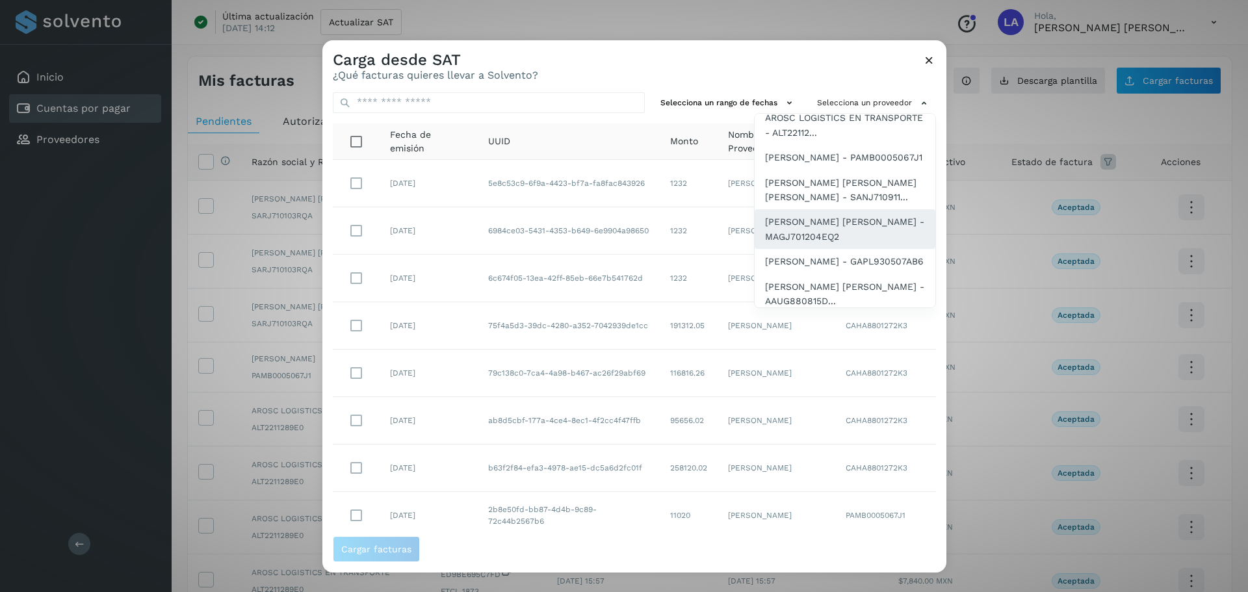
click at [798, 240] on span "[PERSON_NAME] [PERSON_NAME] - MAGJ701204EQ2" at bounding box center [845, 228] width 160 height 29
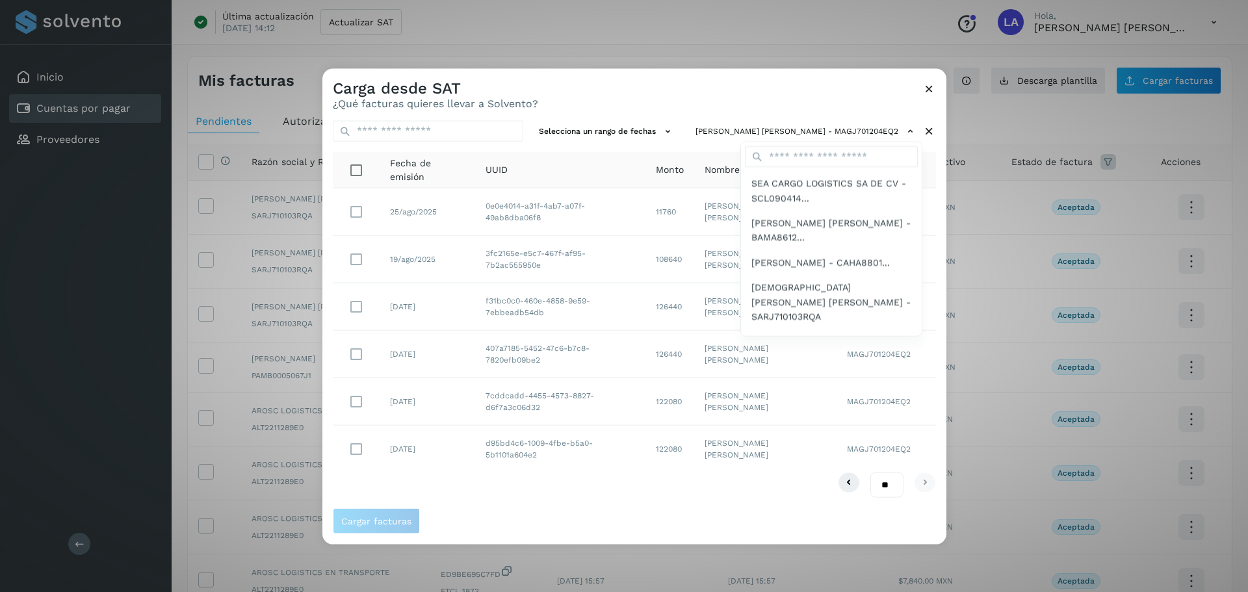
click at [362, 306] on div at bounding box center [946, 364] width 1248 height 592
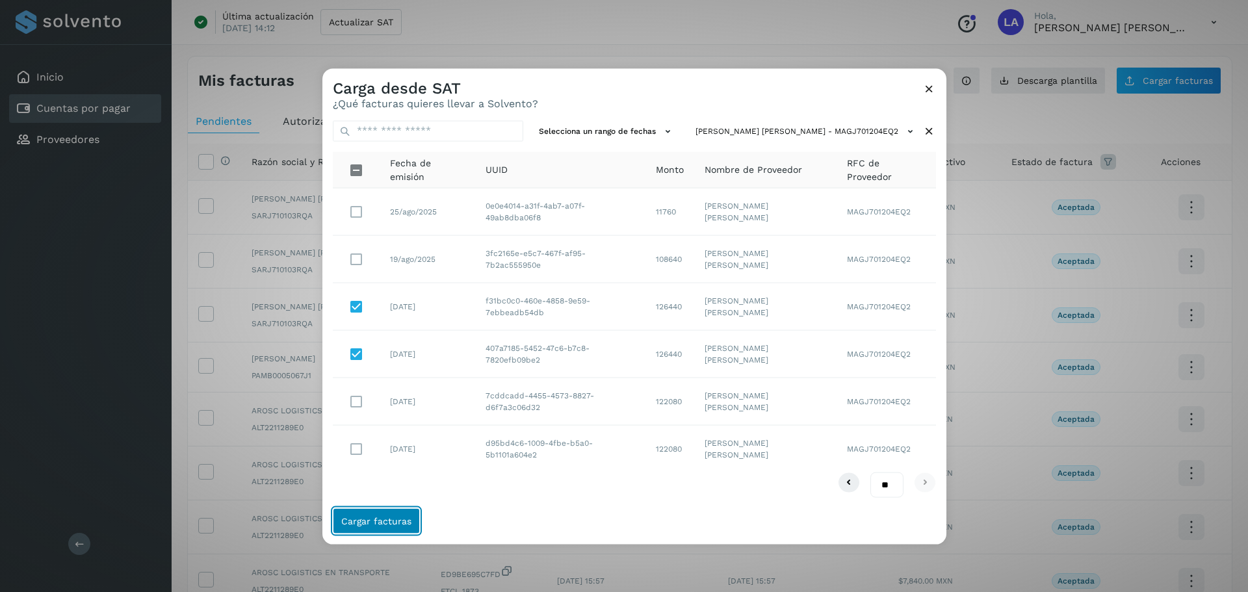
click at [373, 523] on span "Cargar facturas" at bounding box center [376, 521] width 70 height 9
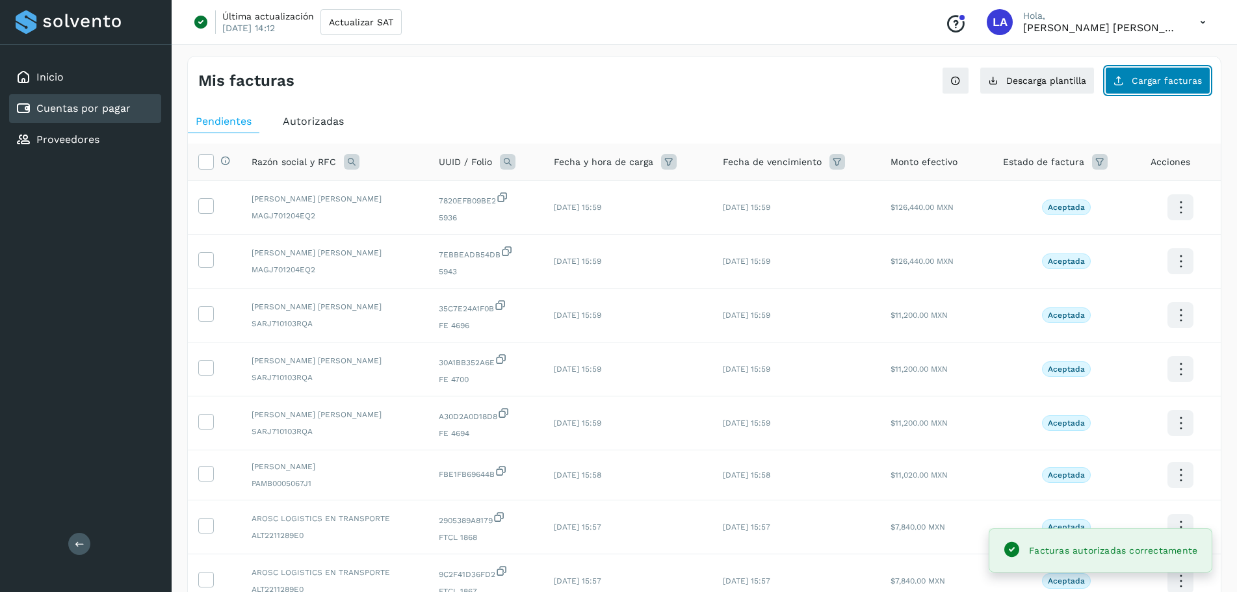
click at [1160, 88] on button "Cargar facturas" at bounding box center [1157, 80] width 105 height 27
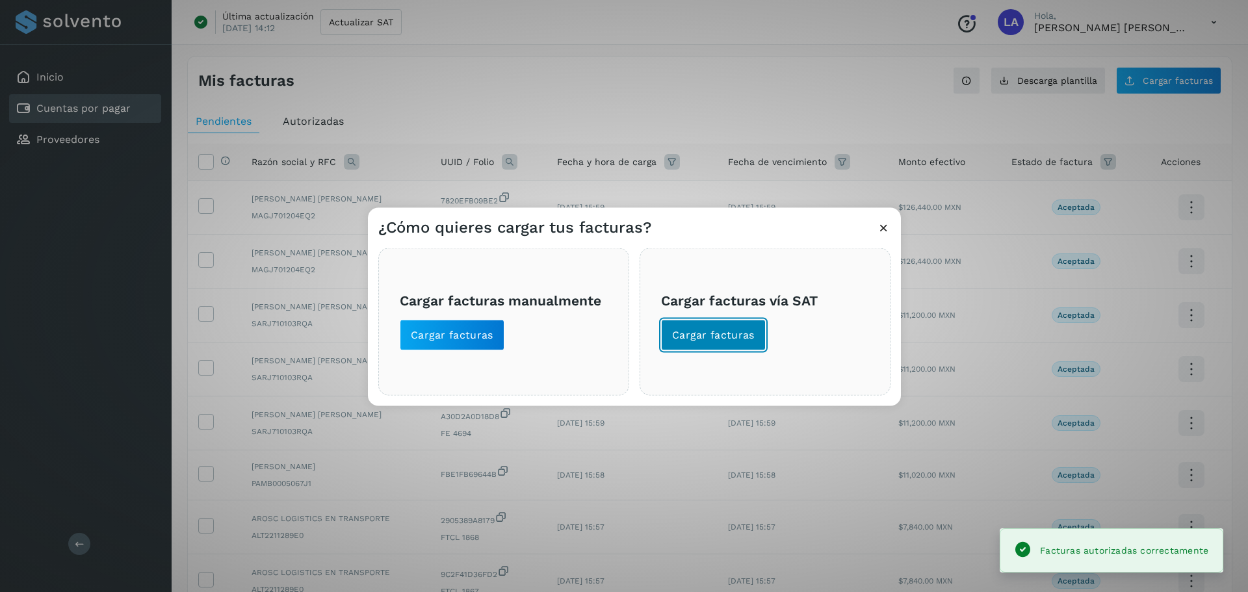
click at [710, 339] on span "Cargar facturas" at bounding box center [713, 335] width 83 height 14
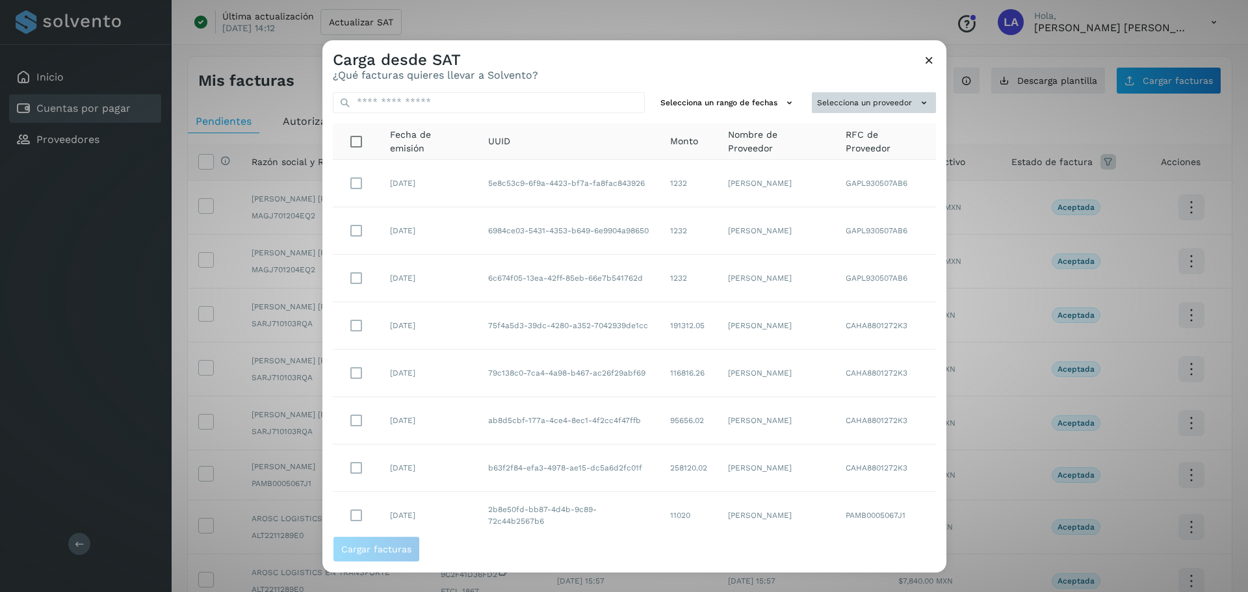
click at [854, 95] on button "Selecciona un proveedor" at bounding box center [874, 102] width 124 height 21
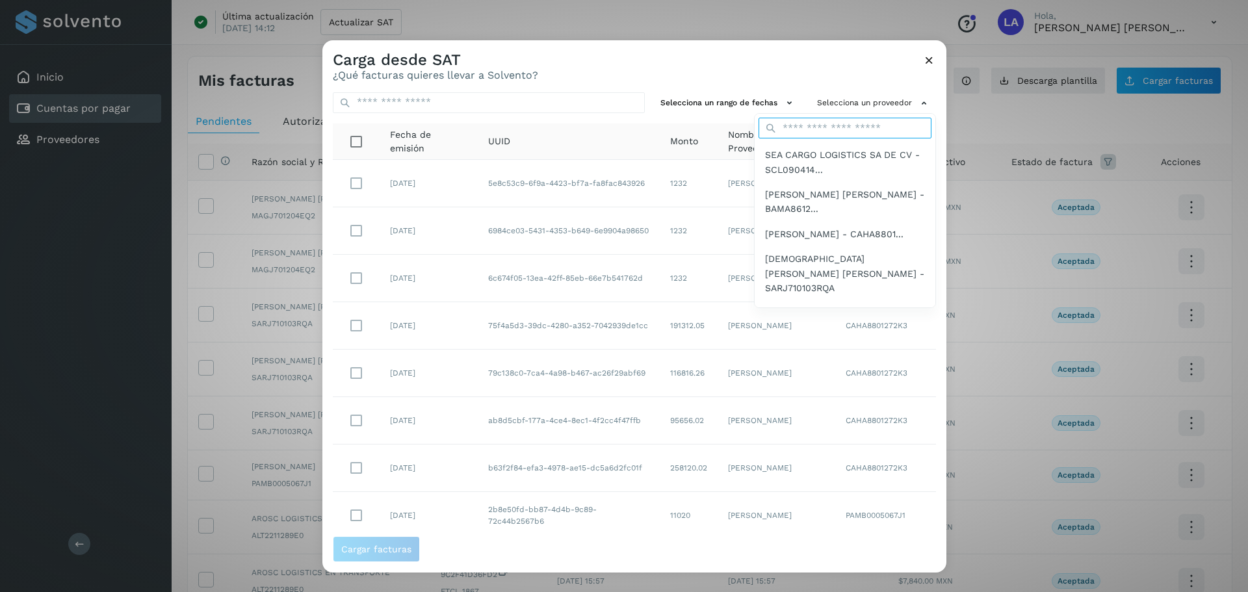
click at [825, 124] on input "text" at bounding box center [845, 128] width 173 height 21
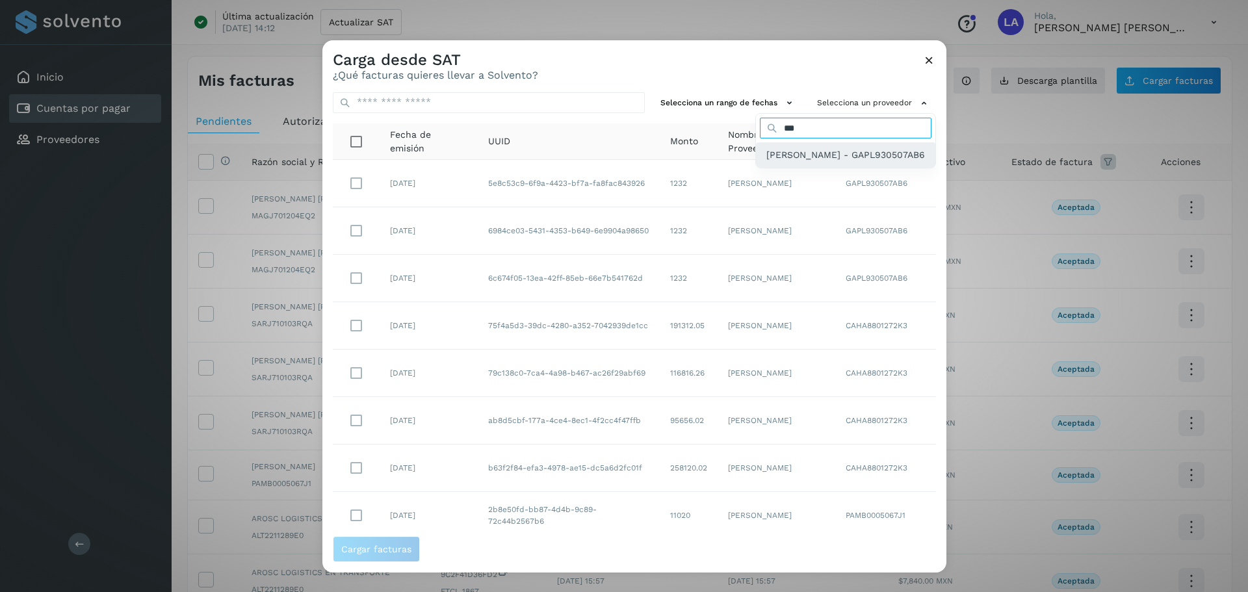
type input "***"
click at [833, 153] on span "[PERSON_NAME] - GAPL930507AB6" at bounding box center [845, 155] width 159 height 14
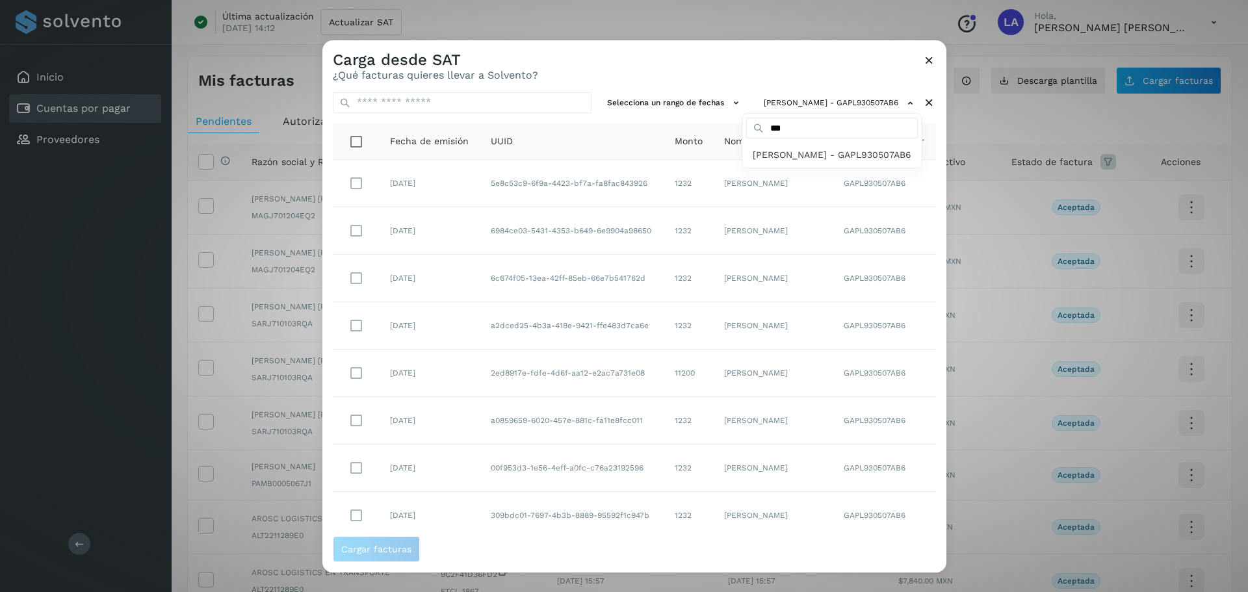
click at [620, 67] on div at bounding box center [946, 336] width 1248 height 592
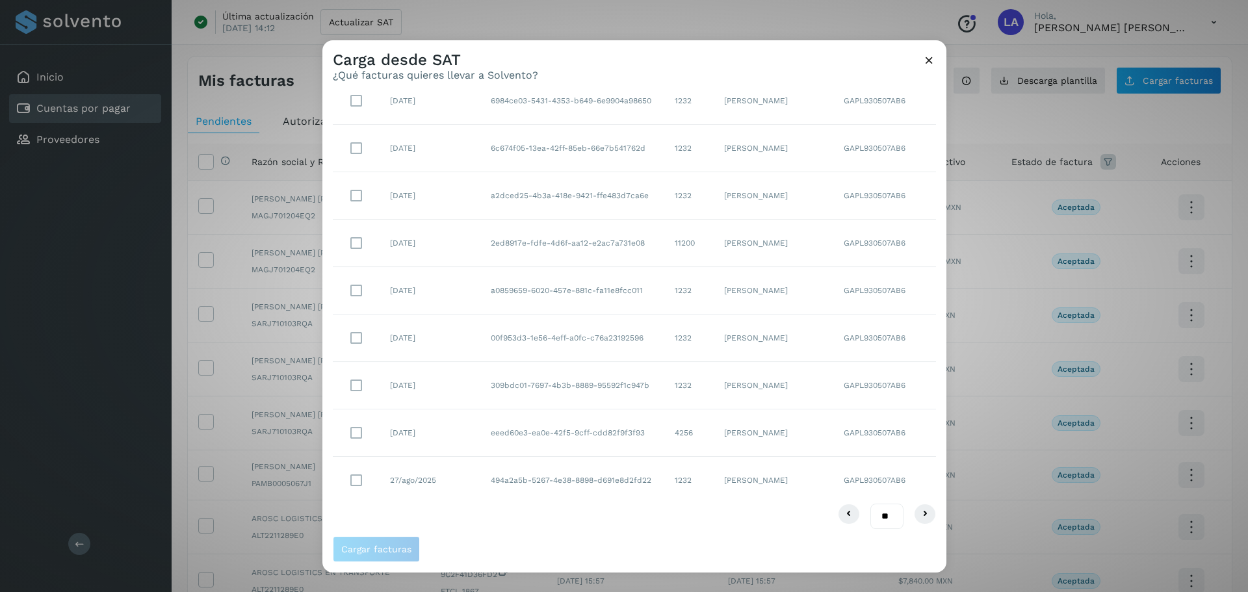
scroll to position [133, 0]
click at [876, 511] on select "** ** **" at bounding box center [886, 512] width 33 height 25
click at [917, 512] on icon at bounding box center [925, 511] width 16 height 16
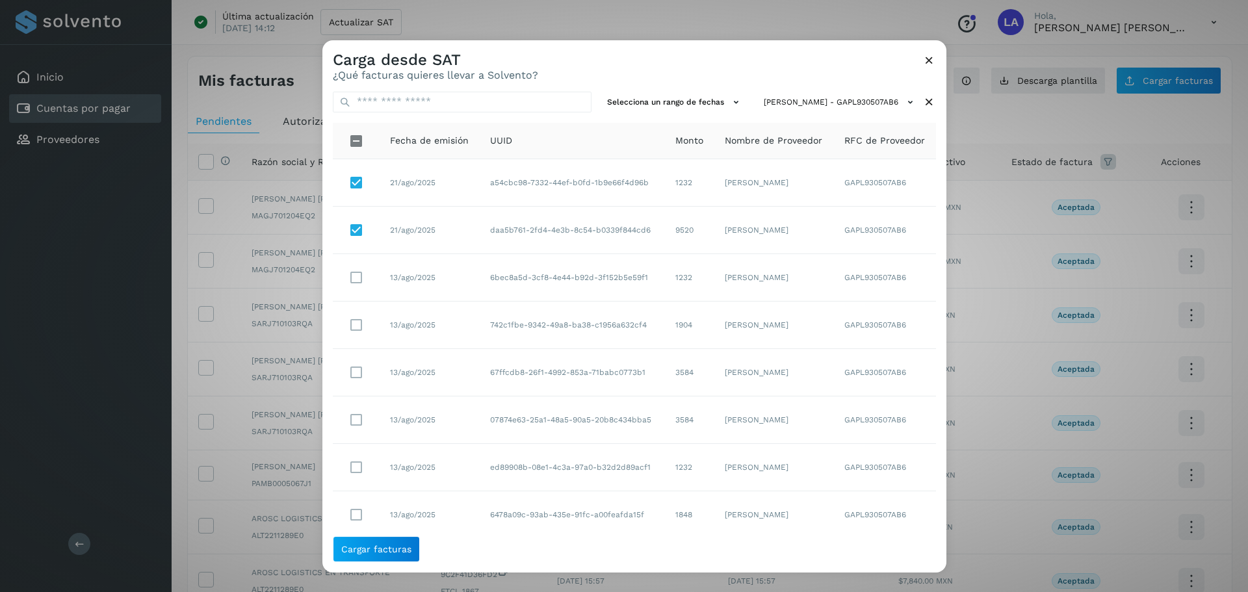
scroll to position [0, 0]
click at [395, 549] on span "Cargar facturas" at bounding box center [376, 549] width 70 height 9
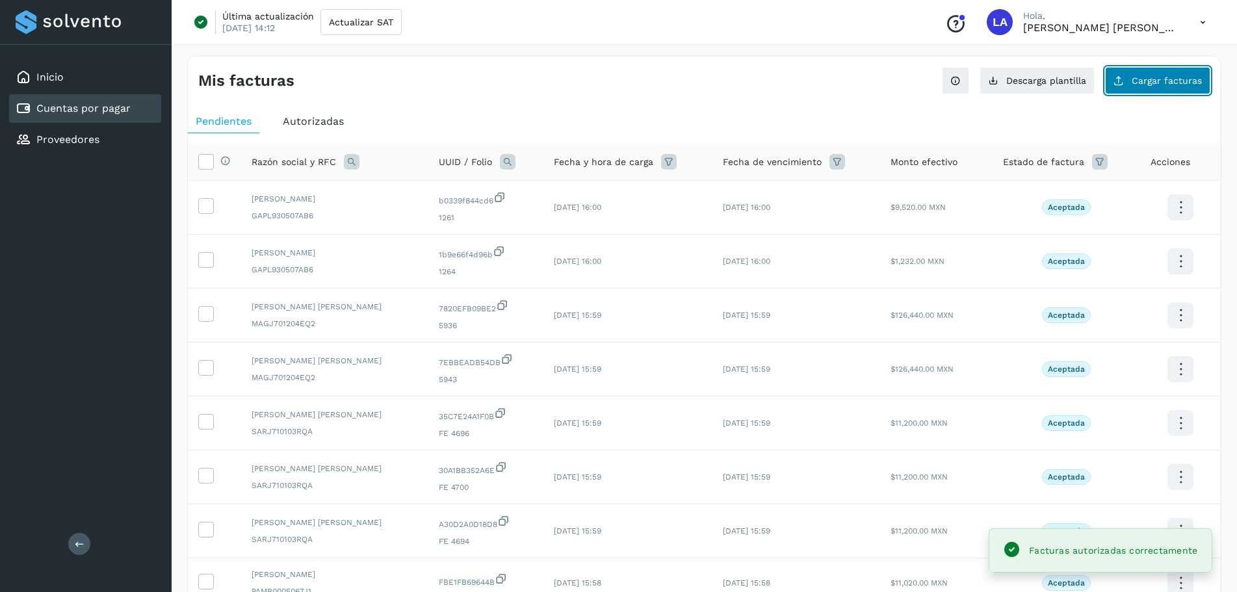
click at [1147, 78] on span "Cargar facturas" at bounding box center [1167, 80] width 70 height 9
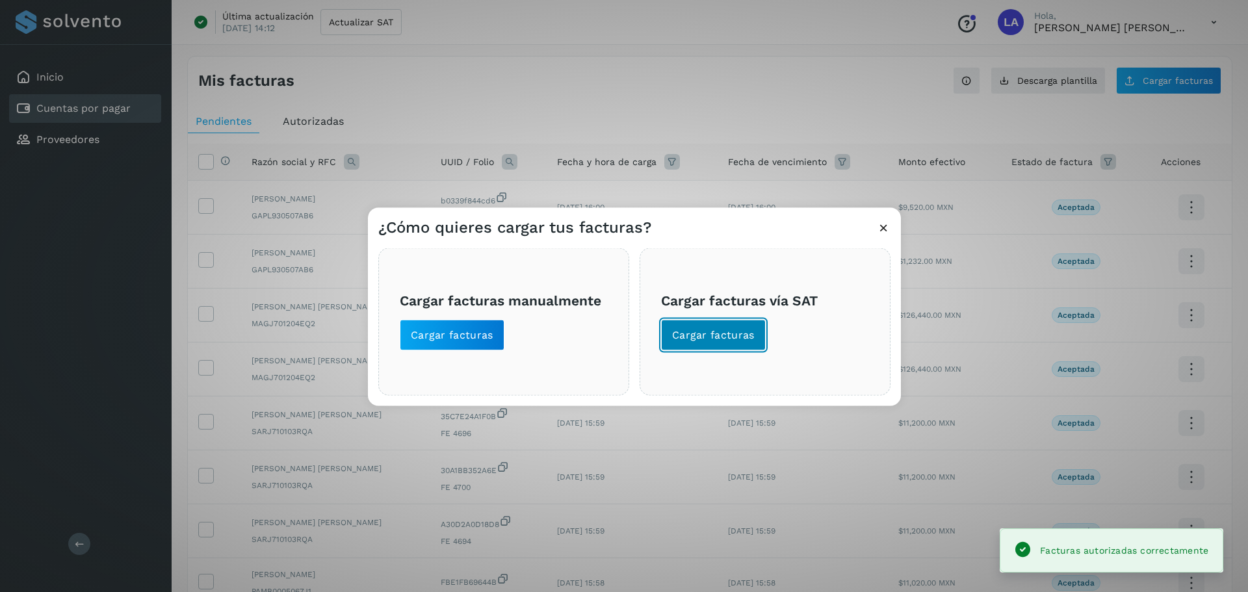
click at [730, 335] on span "Cargar facturas" at bounding box center [713, 335] width 83 height 14
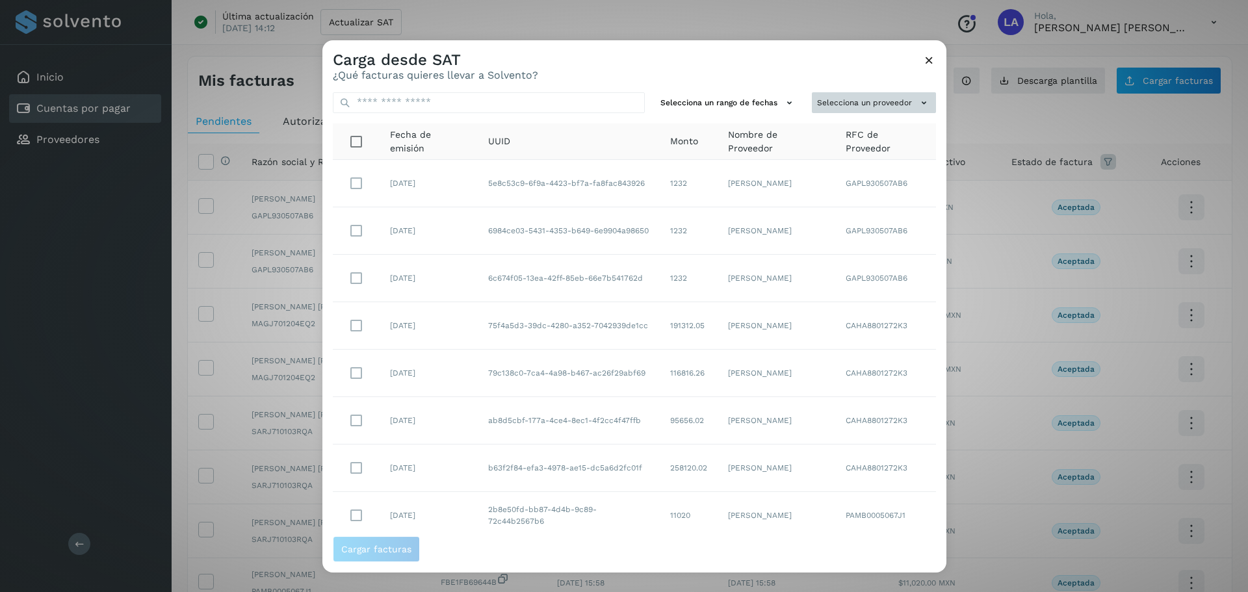
click at [879, 101] on button "Selecciona un proveedor" at bounding box center [874, 102] width 124 height 21
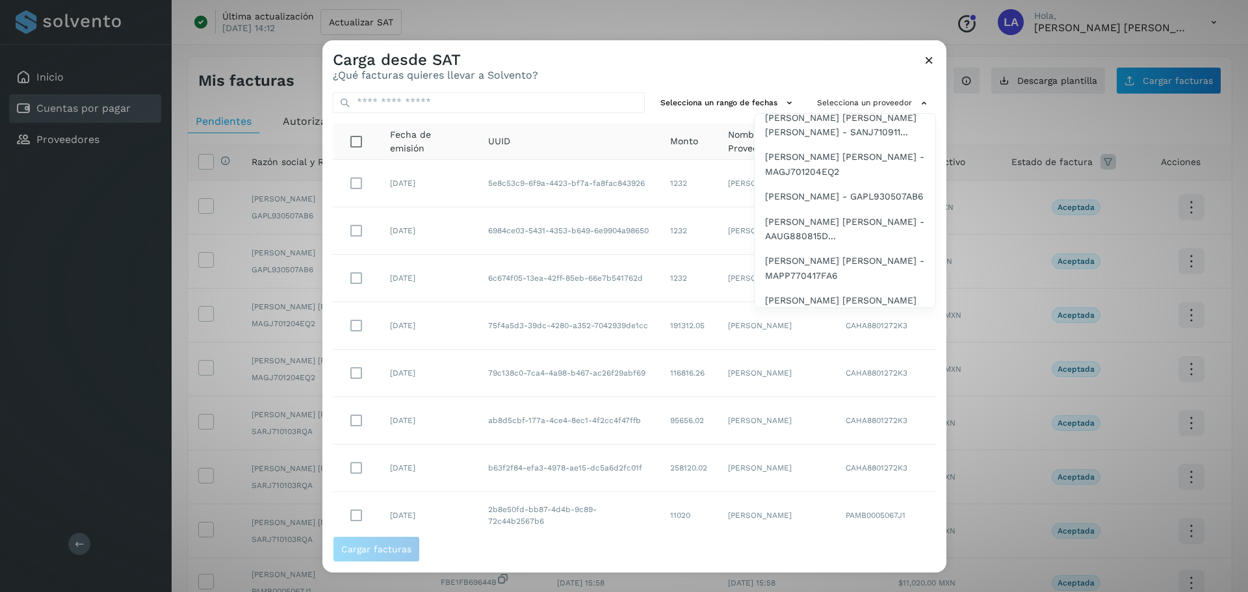
scroll to position [265, 0]
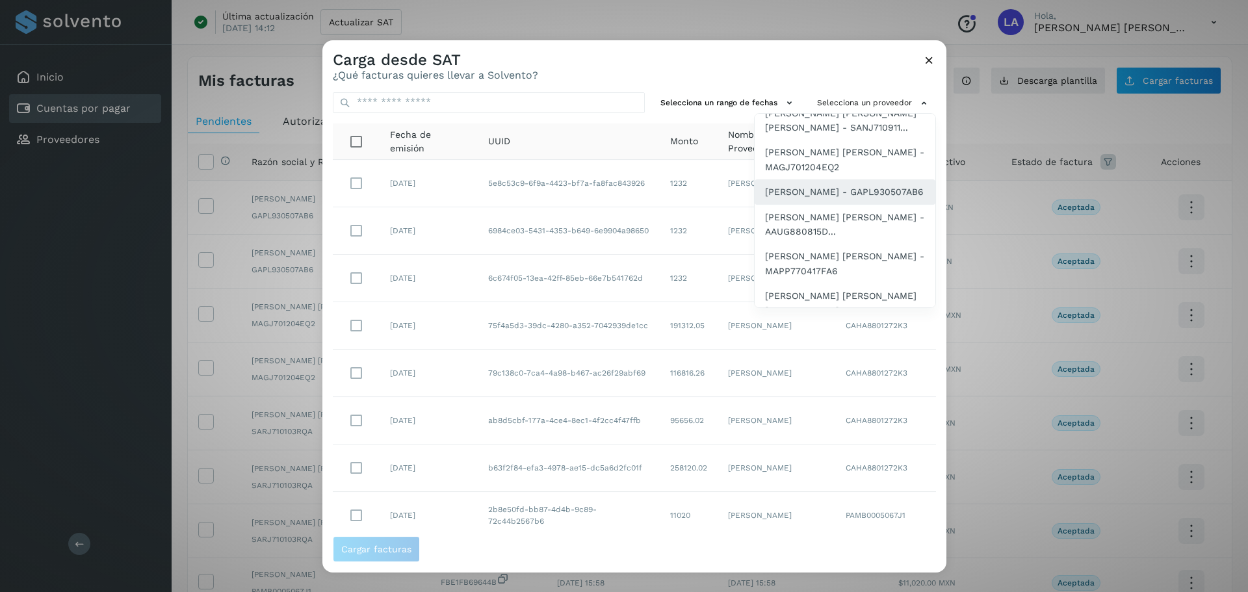
click at [818, 199] on span "[PERSON_NAME] - GAPL930507AB6" at bounding box center [844, 192] width 159 height 14
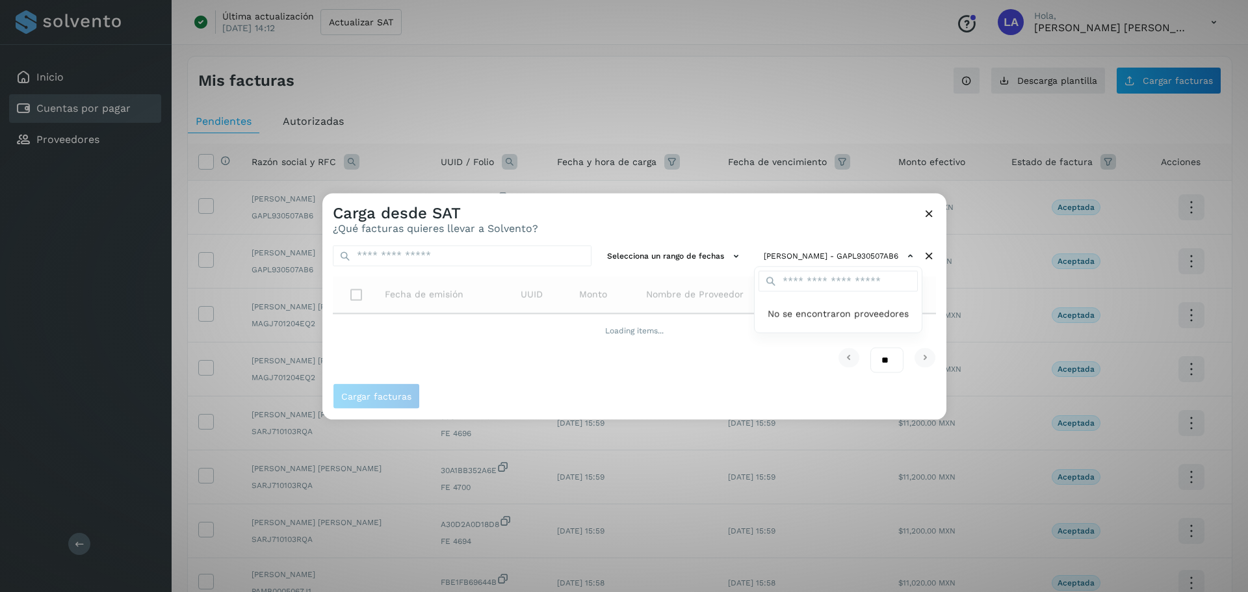
scroll to position [0, 0]
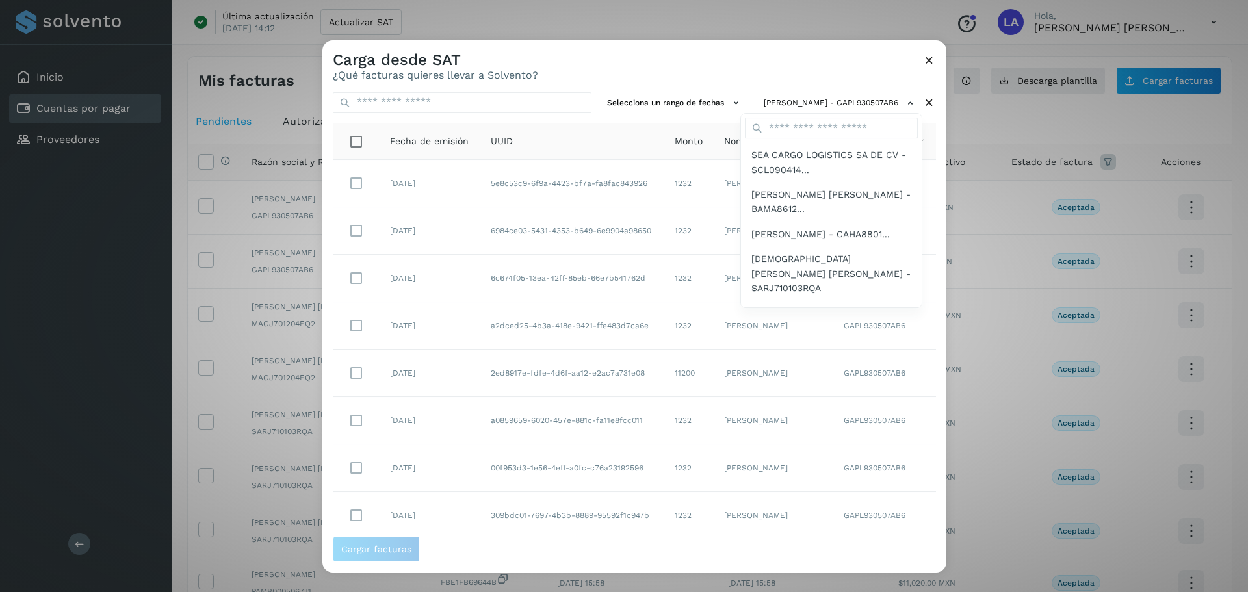
click at [947, 282] on div "Carga desde SAT ¿Qué facturas quieres llevar a Solvento? Selecciona un rango de…" at bounding box center [624, 296] width 1248 height 592
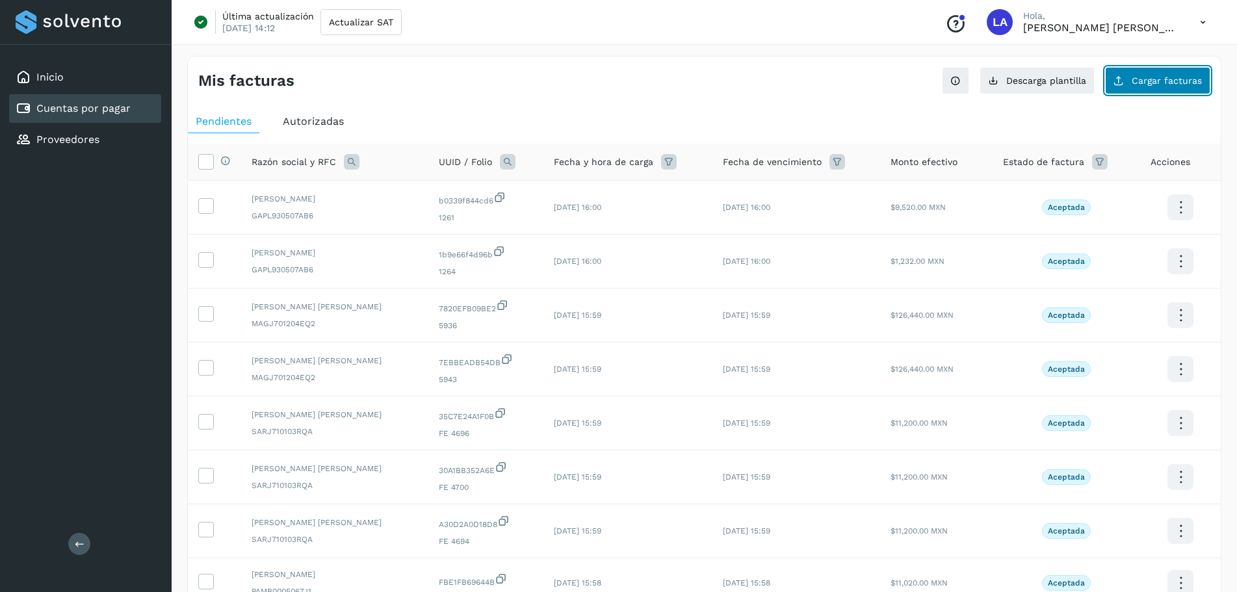
click at [1113, 77] on button "Cargar facturas" at bounding box center [1157, 80] width 105 height 27
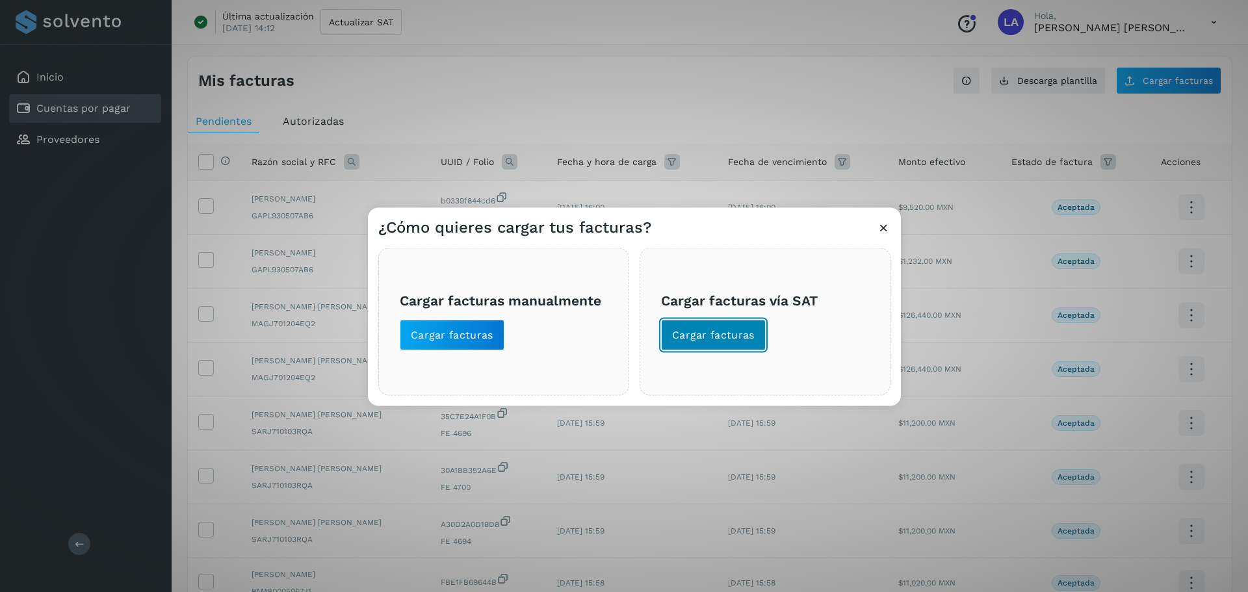
click at [747, 328] on span "Cargar facturas" at bounding box center [713, 335] width 83 height 14
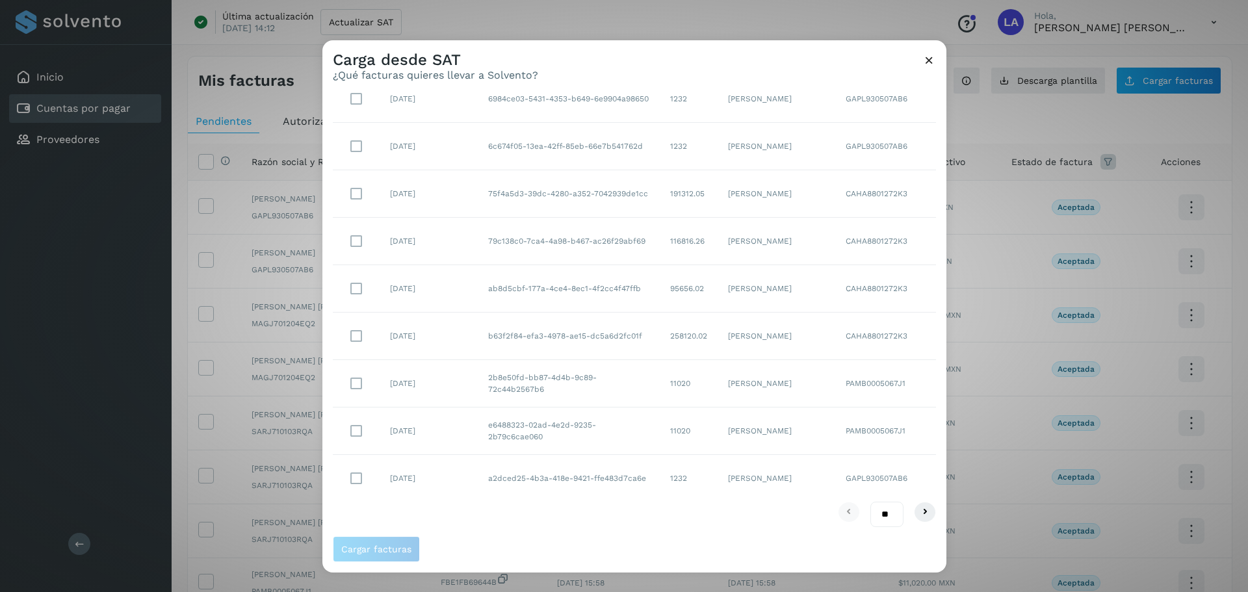
scroll to position [133, 0]
click at [917, 508] on icon at bounding box center [925, 511] width 16 height 16
click at [920, 505] on icon at bounding box center [925, 511] width 16 height 16
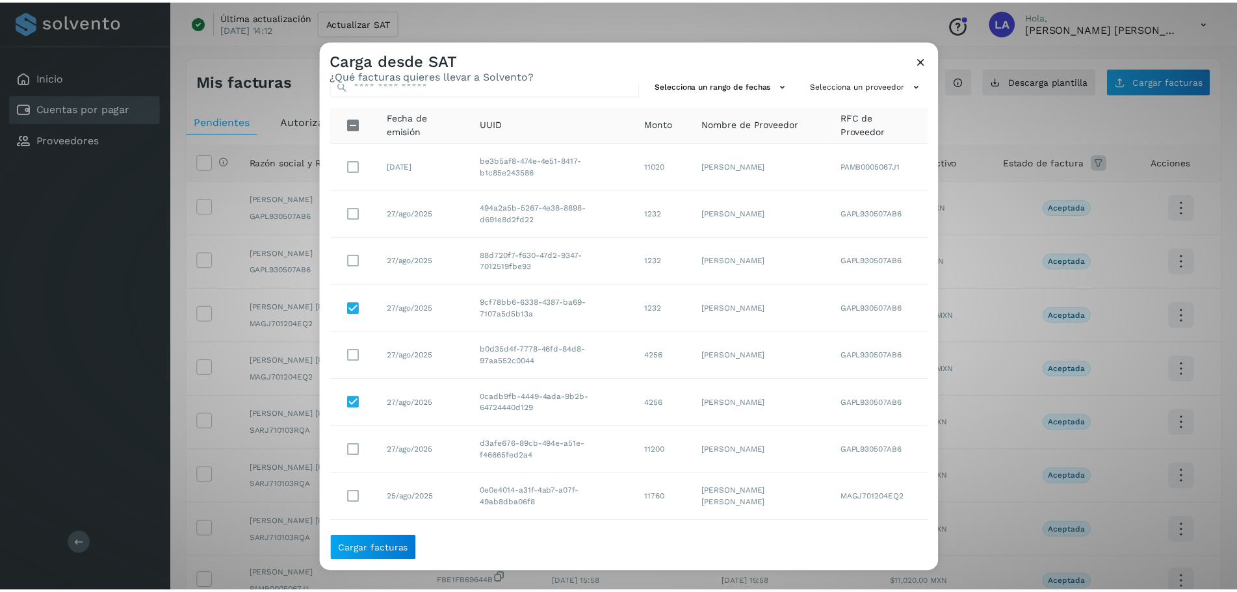
scroll to position [0, 0]
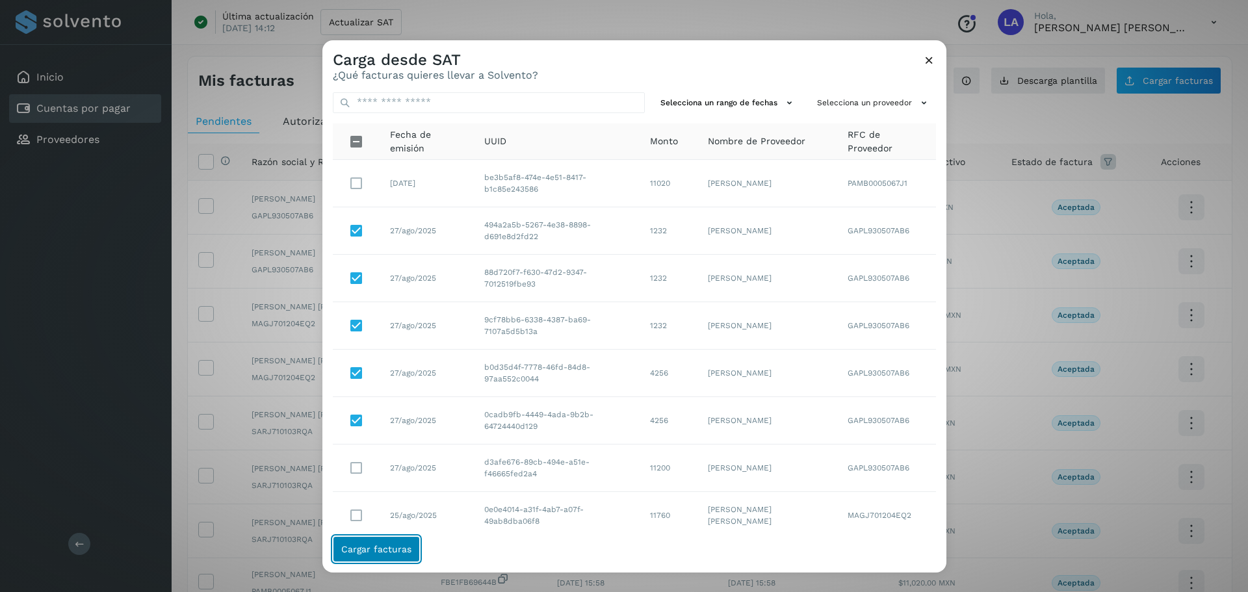
click at [402, 547] on span "Cargar facturas" at bounding box center [376, 549] width 70 height 9
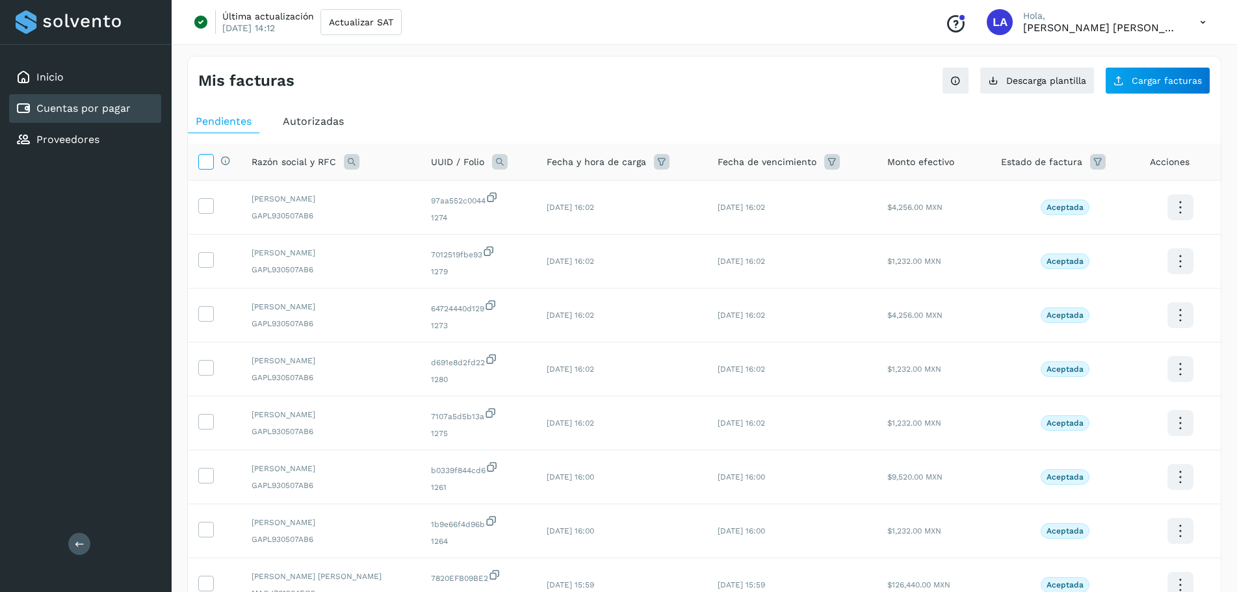
click at [211, 162] on icon at bounding box center [206, 161] width 14 height 14
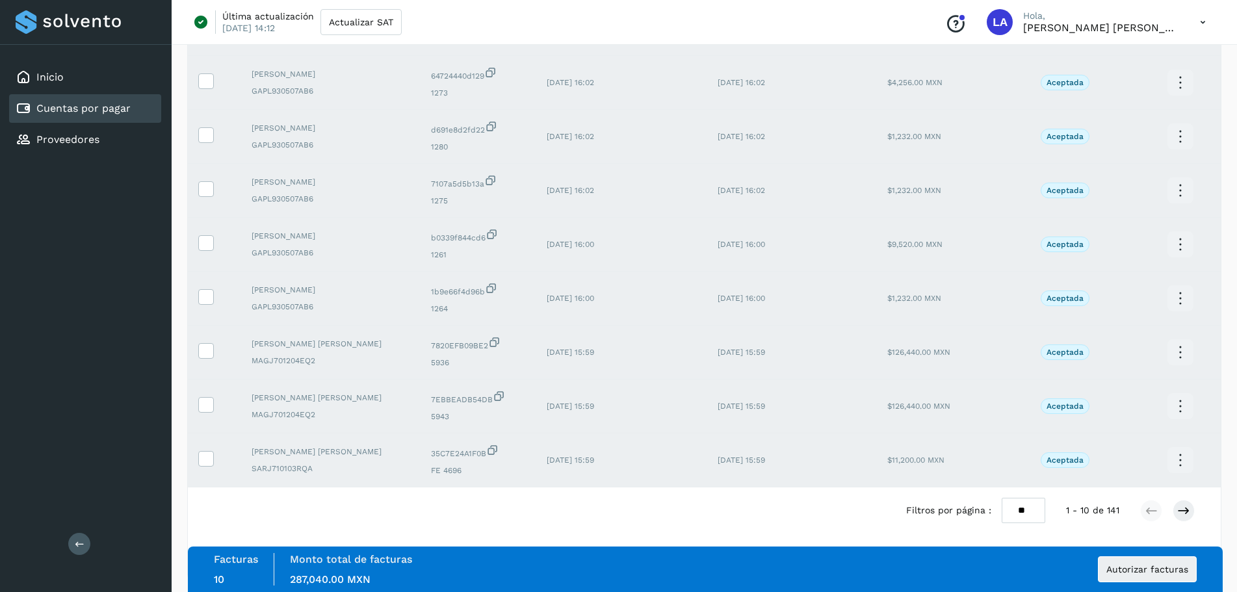
scroll to position [239, 0]
click at [1040, 505] on select "** ** **" at bounding box center [1024, 504] width 44 height 25
select select "**"
click at [1002, 492] on select "** ** **" at bounding box center [1024, 504] width 44 height 25
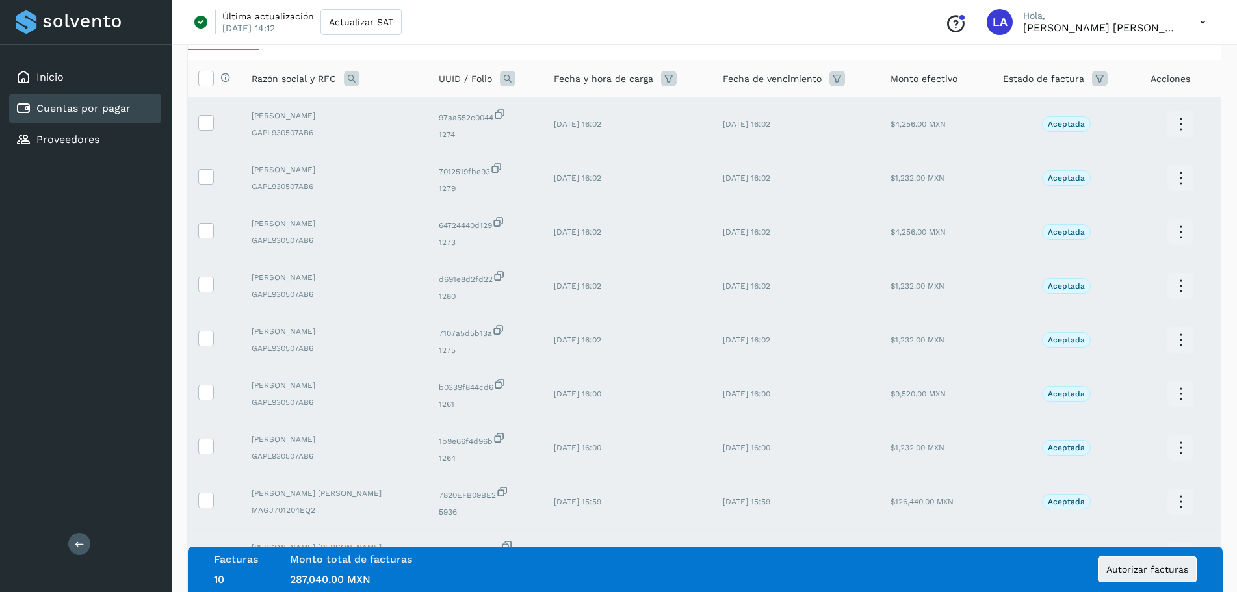
scroll to position [0, 0]
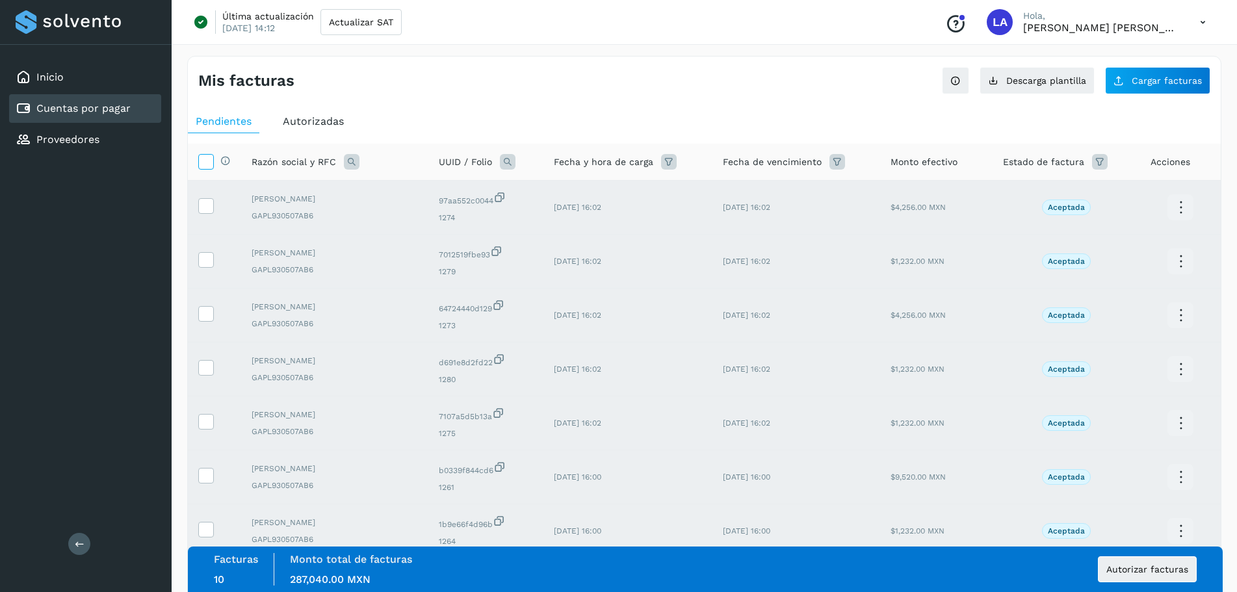
click at [206, 158] on icon at bounding box center [206, 161] width 14 height 14
click at [206, 162] on icon at bounding box center [206, 161] width 14 height 14
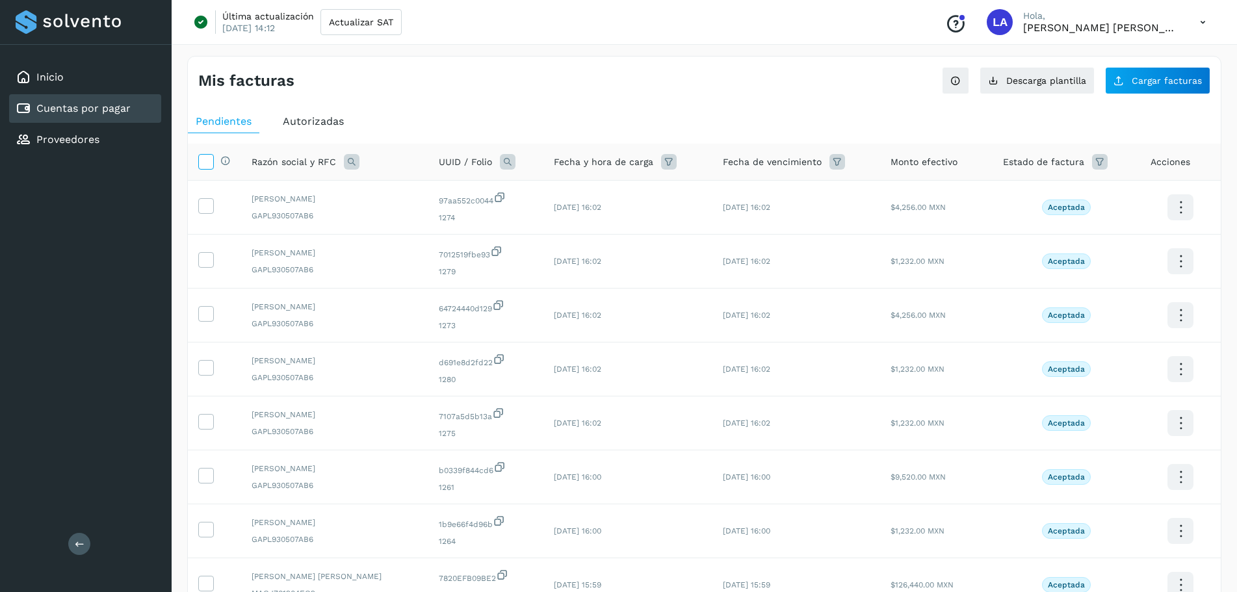
click at [206, 162] on icon at bounding box center [206, 161] width 14 height 14
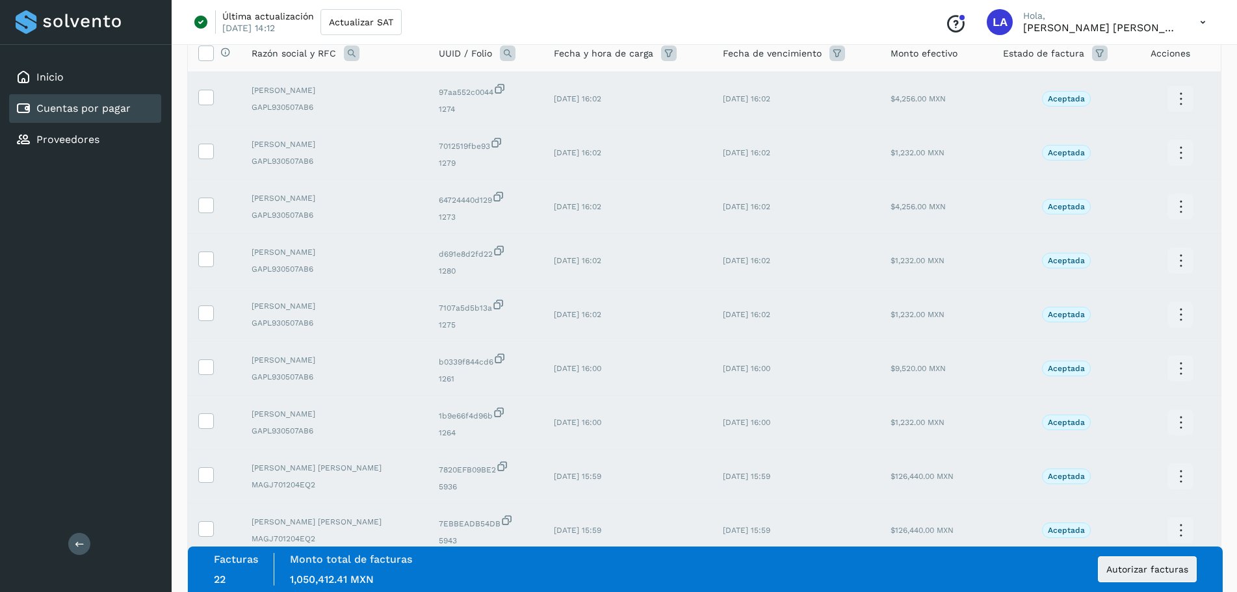
scroll to position [130, 0]
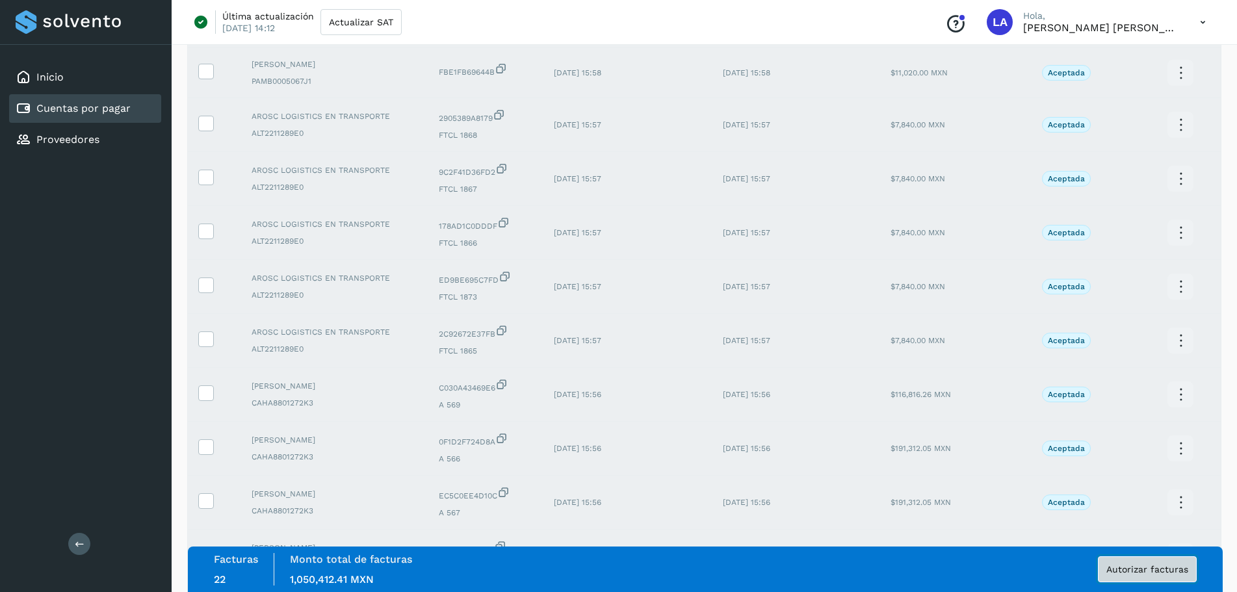
click at [1165, 568] on span "Autorizar facturas" at bounding box center [1147, 569] width 82 height 9
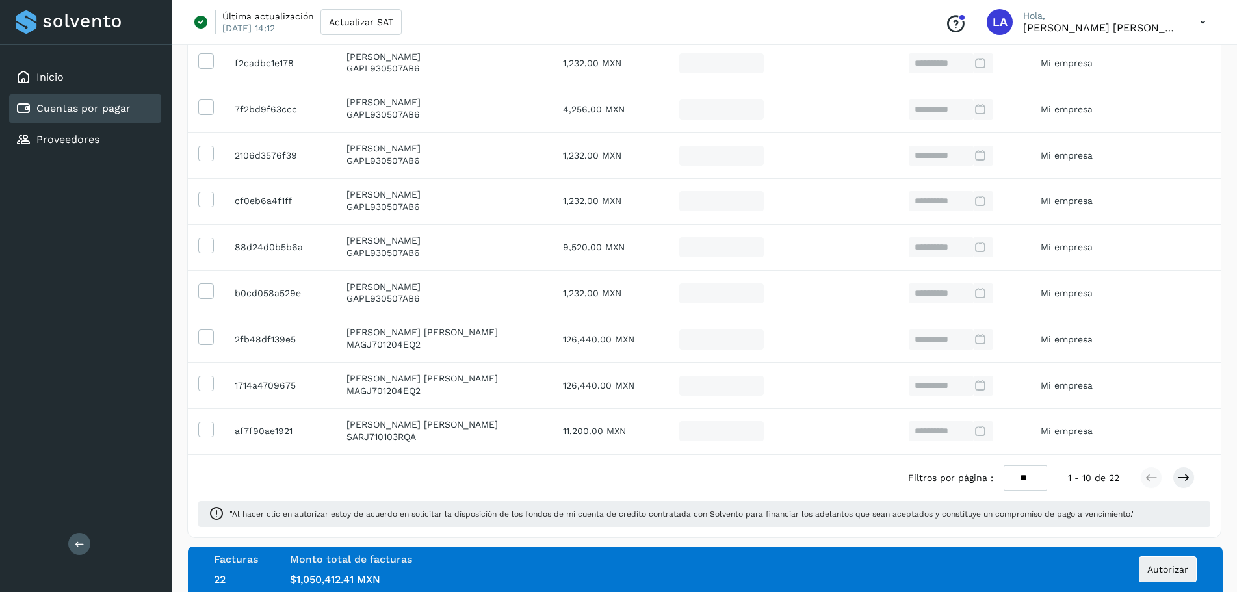
scroll to position [285, 0]
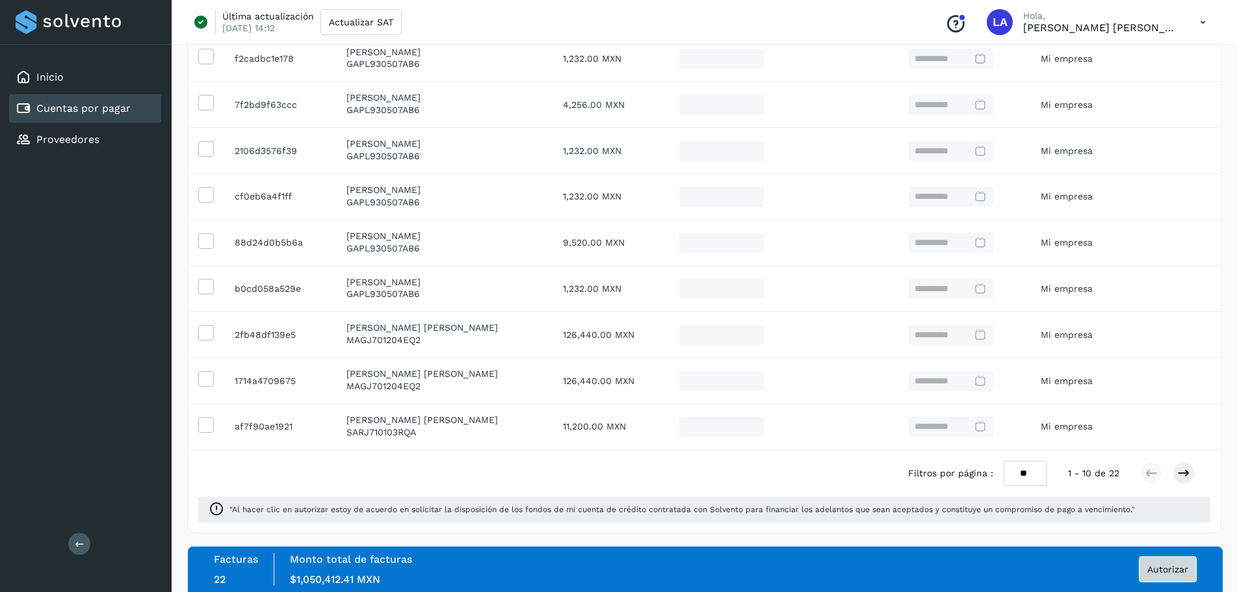
click at [1159, 562] on button "Autorizar" at bounding box center [1168, 569] width 58 height 26
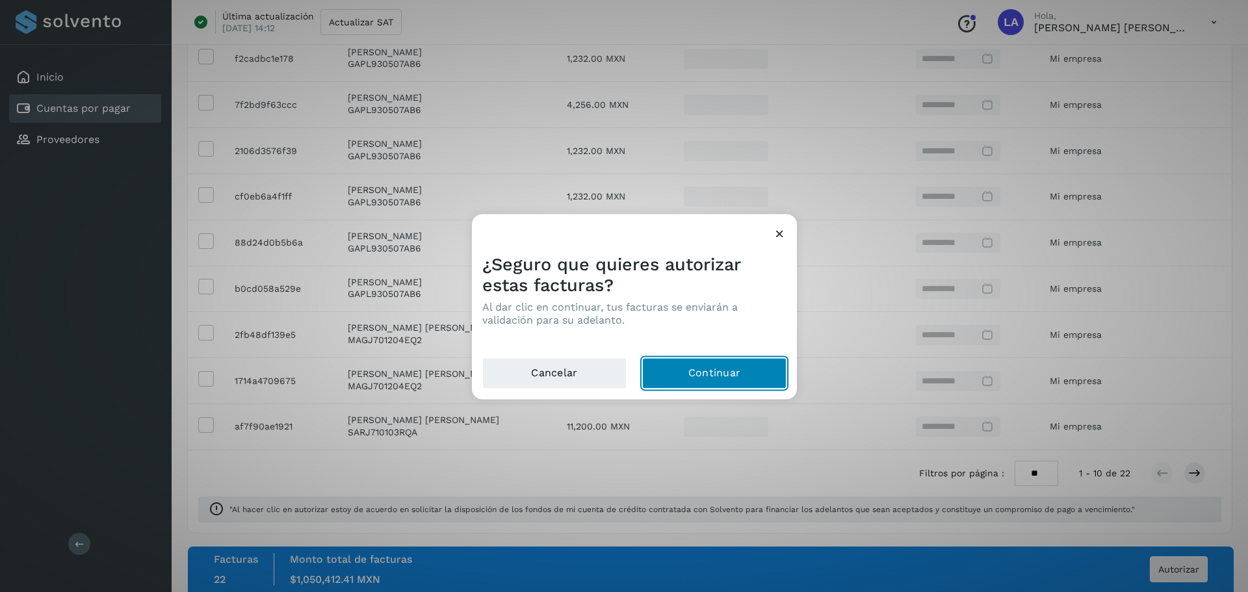
click at [695, 380] on button "Continuar" at bounding box center [714, 372] width 144 height 31
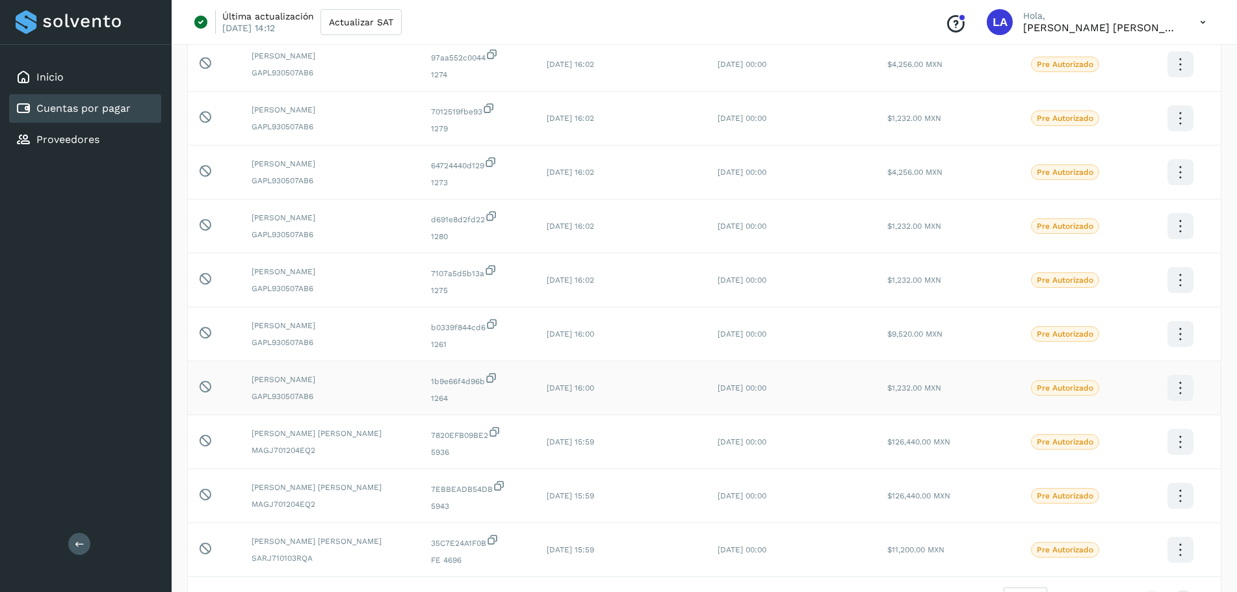
scroll to position [239, 0]
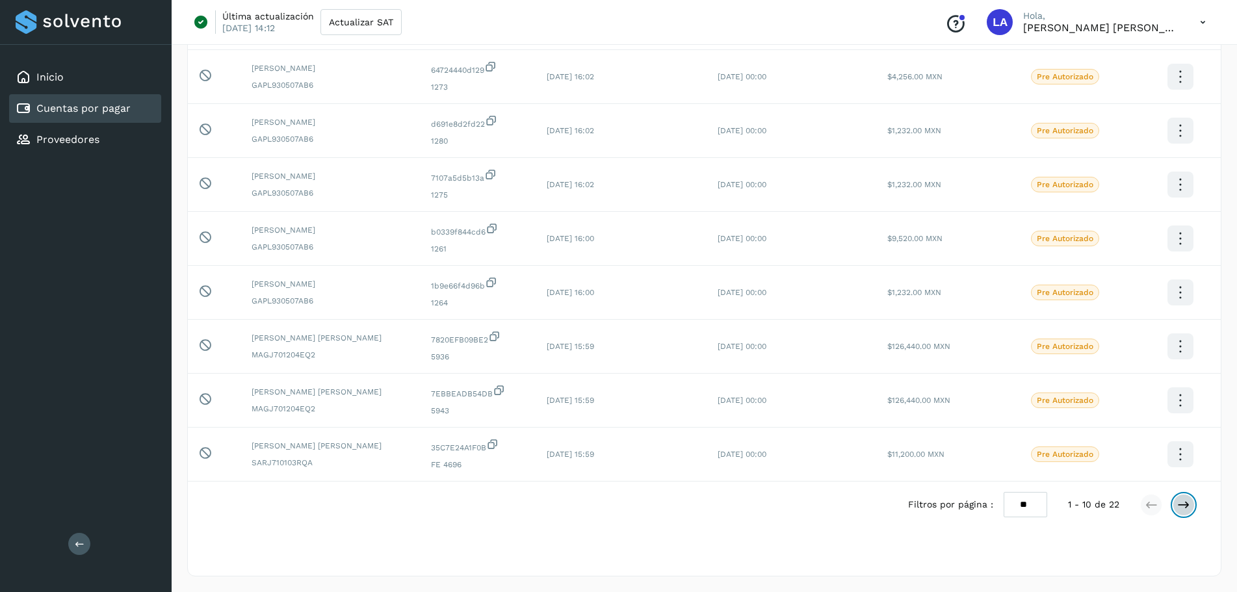
click at [1182, 509] on icon at bounding box center [1183, 505] width 13 height 13
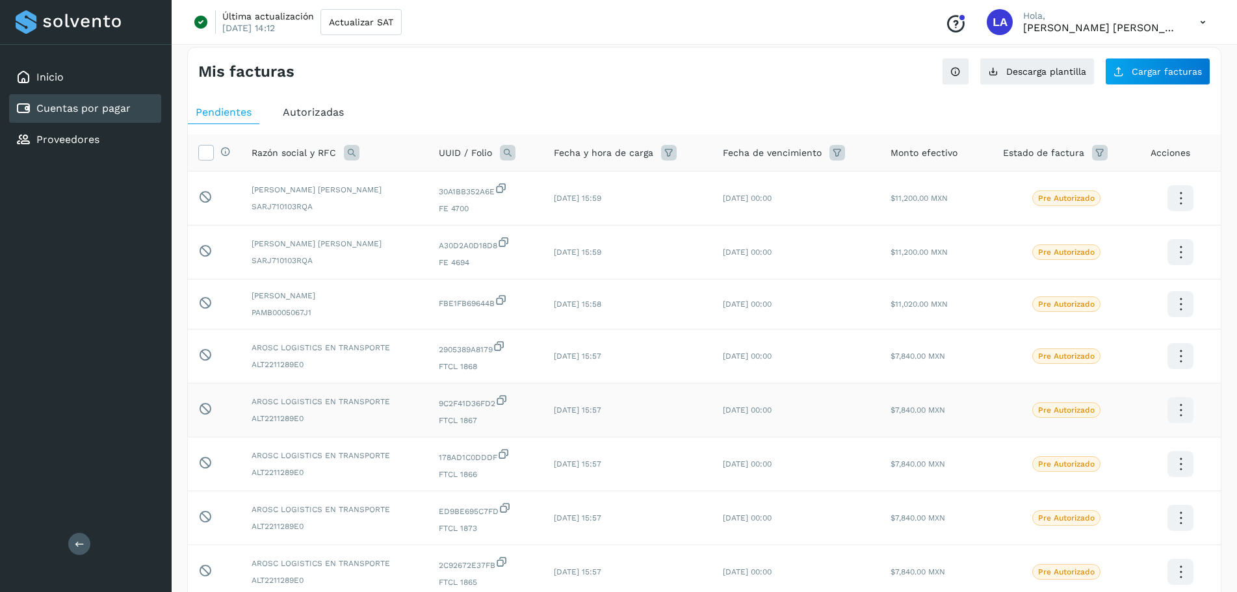
scroll to position [235, 0]
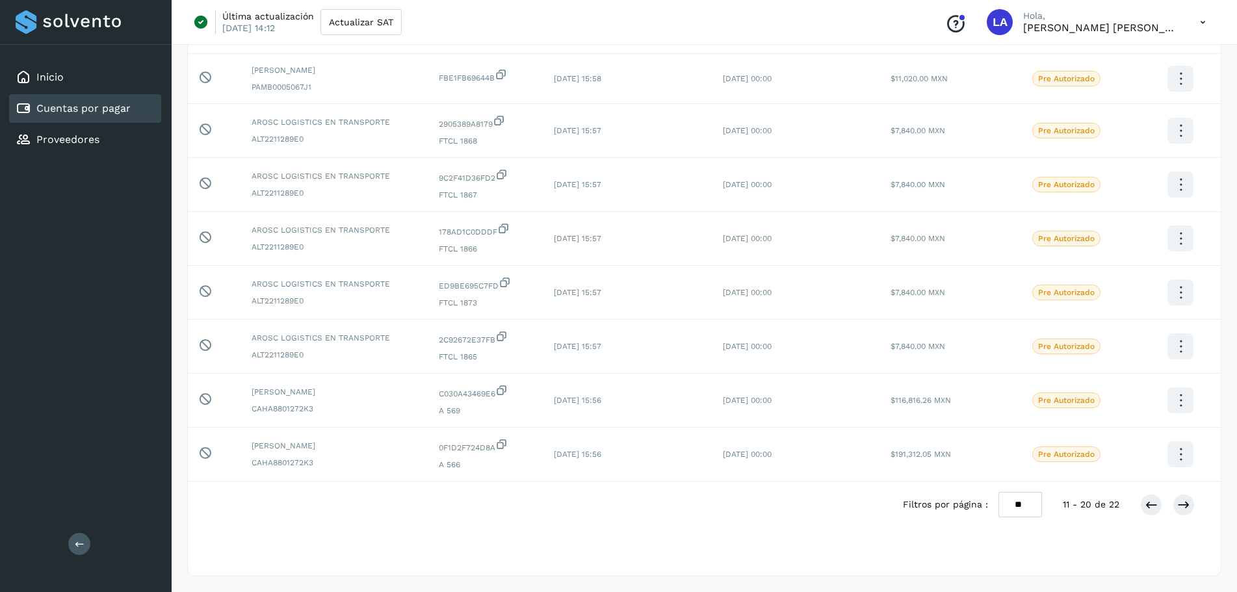
click at [1027, 508] on select "** ** **" at bounding box center [1020, 504] width 44 height 25
select select "**"
click at [998, 492] on select "** ** **" at bounding box center [1020, 504] width 44 height 25
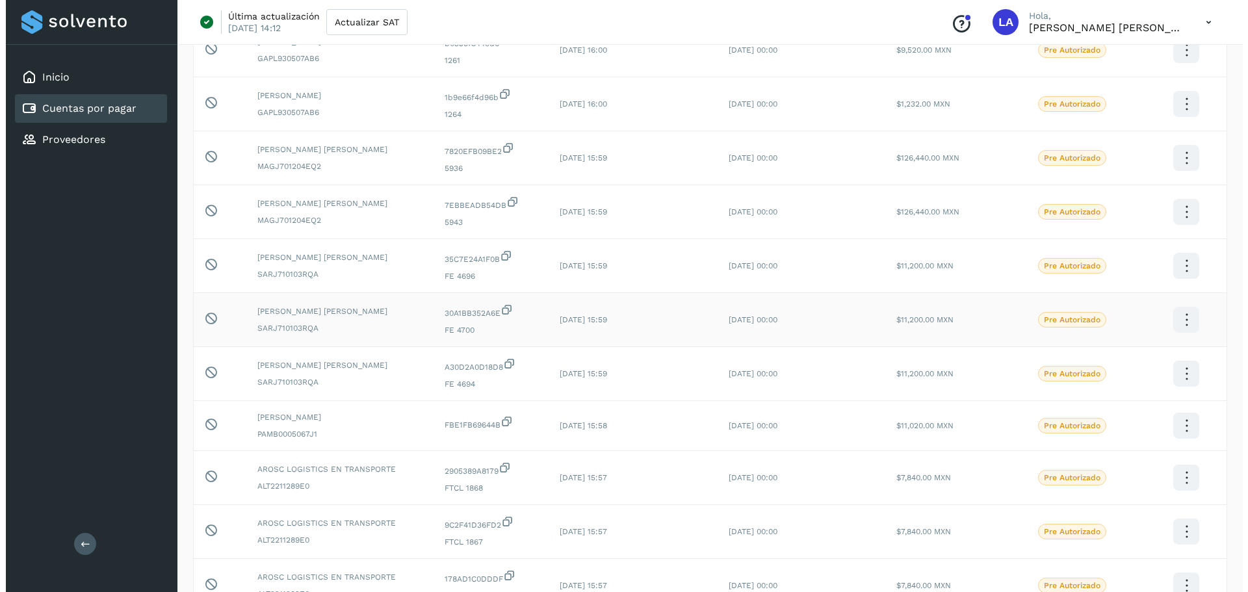
scroll to position [0, 0]
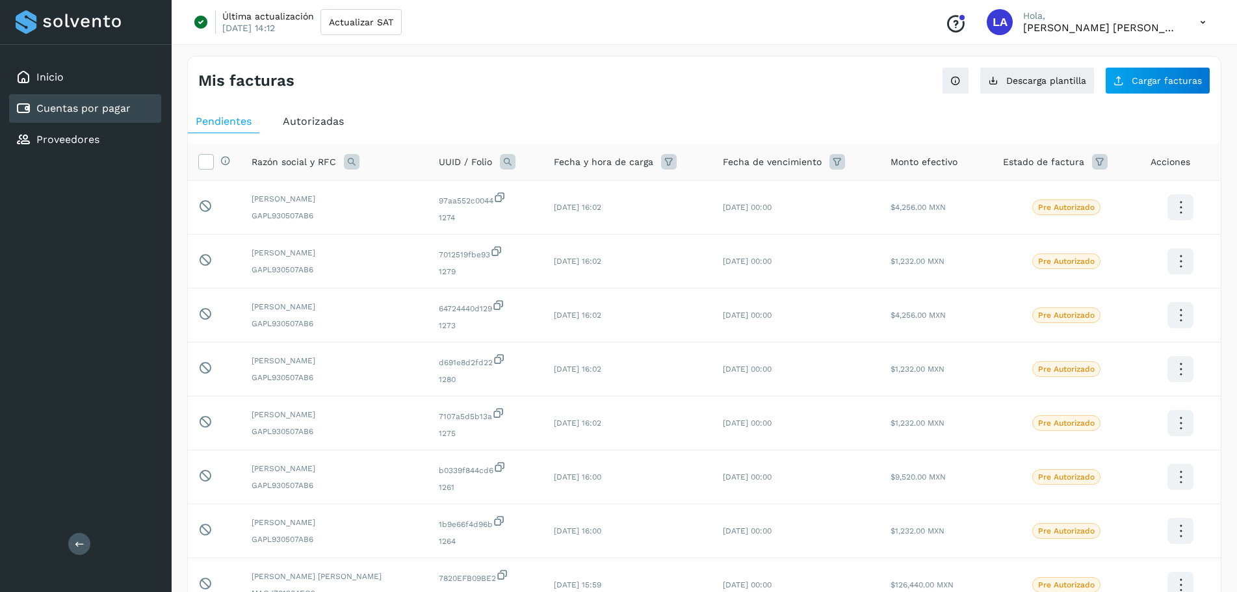
click at [1201, 26] on icon at bounding box center [1202, 22] width 27 height 27
click at [1132, 84] on div "Cerrar sesión" at bounding box center [1138, 83] width 155 height 25
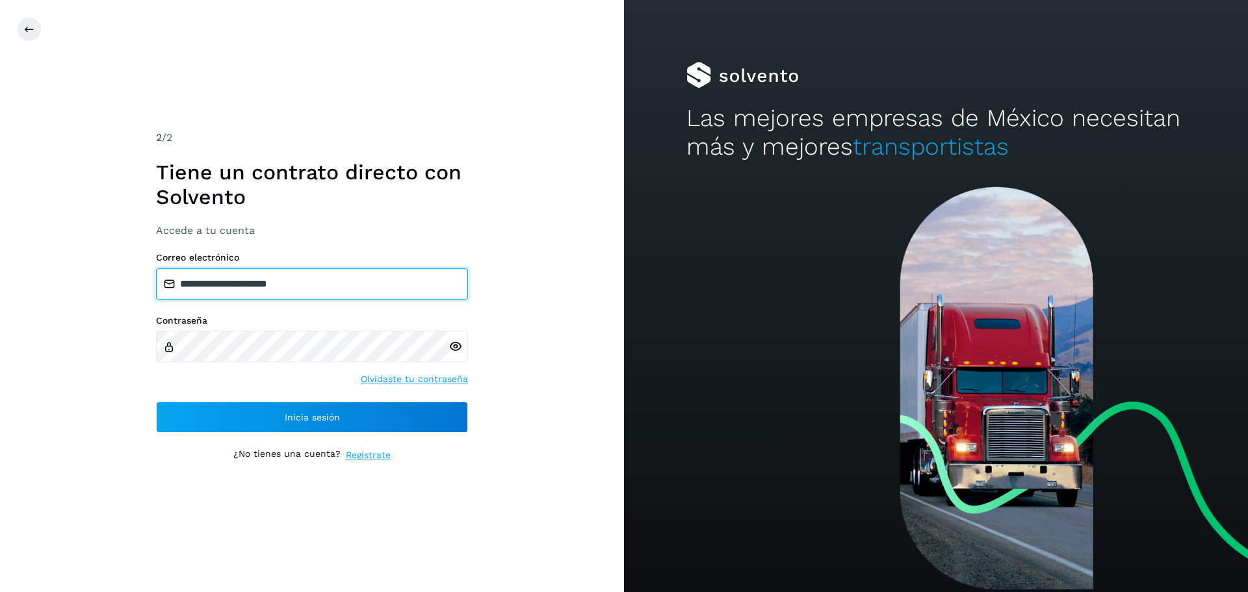
click at [294, 284] on input "**********" at bounding box center [312, 283] width 312 height 31
type input "**********"
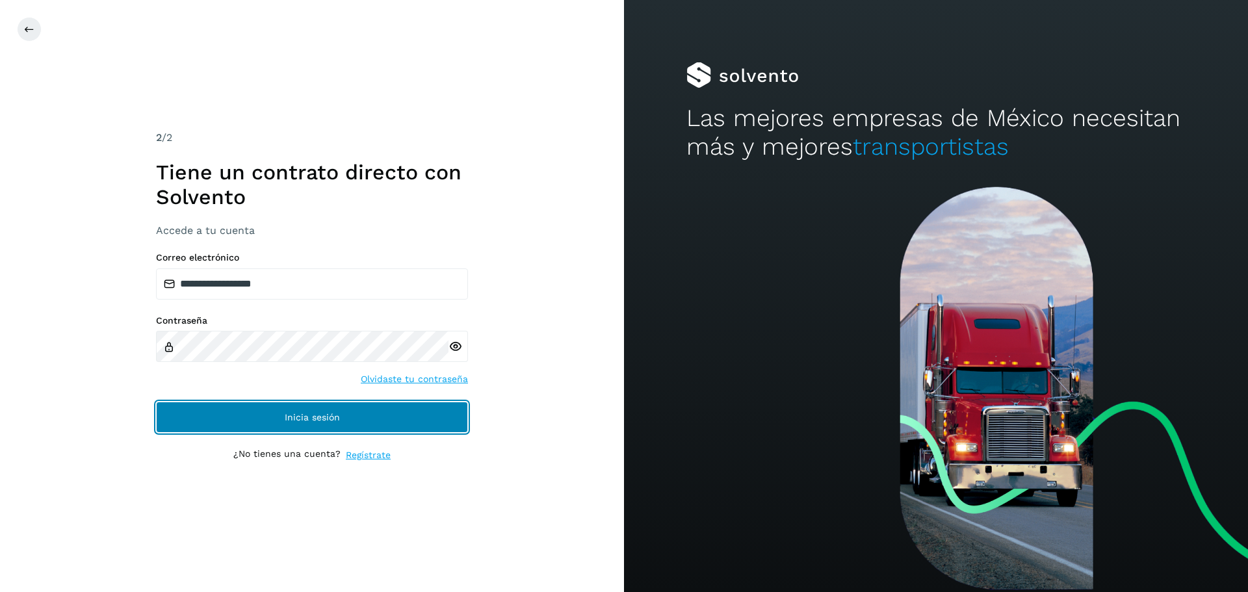
click at [294, 421] on span "Inicia sesión" at bounding box center [312, 417] width 55 height 9
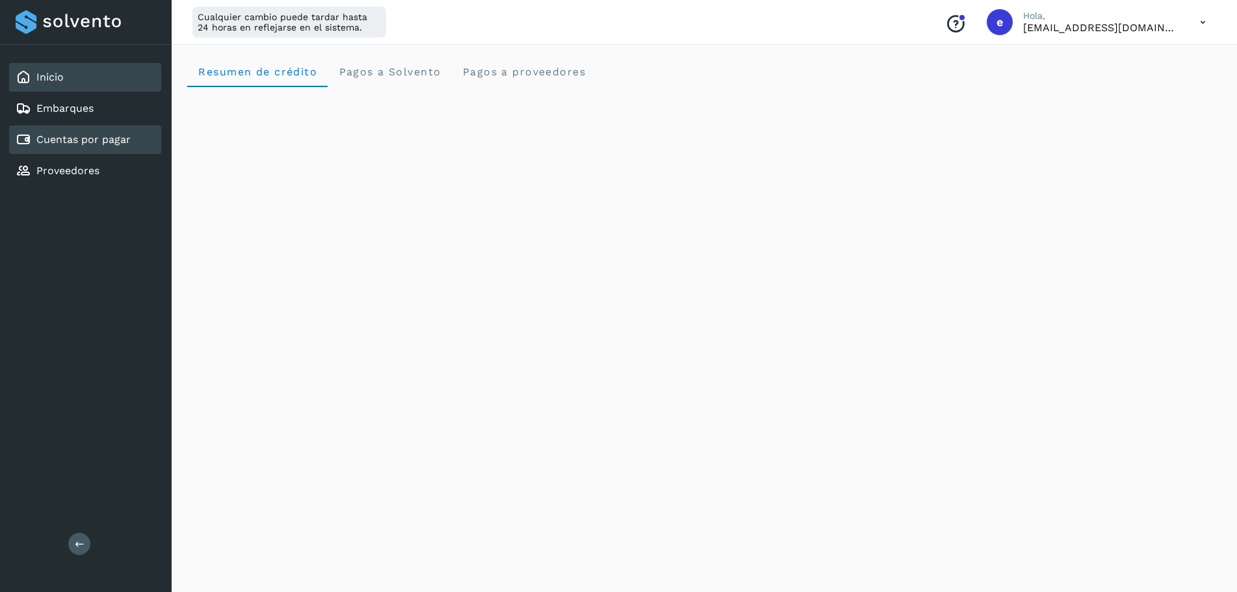
click at [130, 138] on div "Cuentas por pagar" at bounding box center [85, 139] width 152 height 29
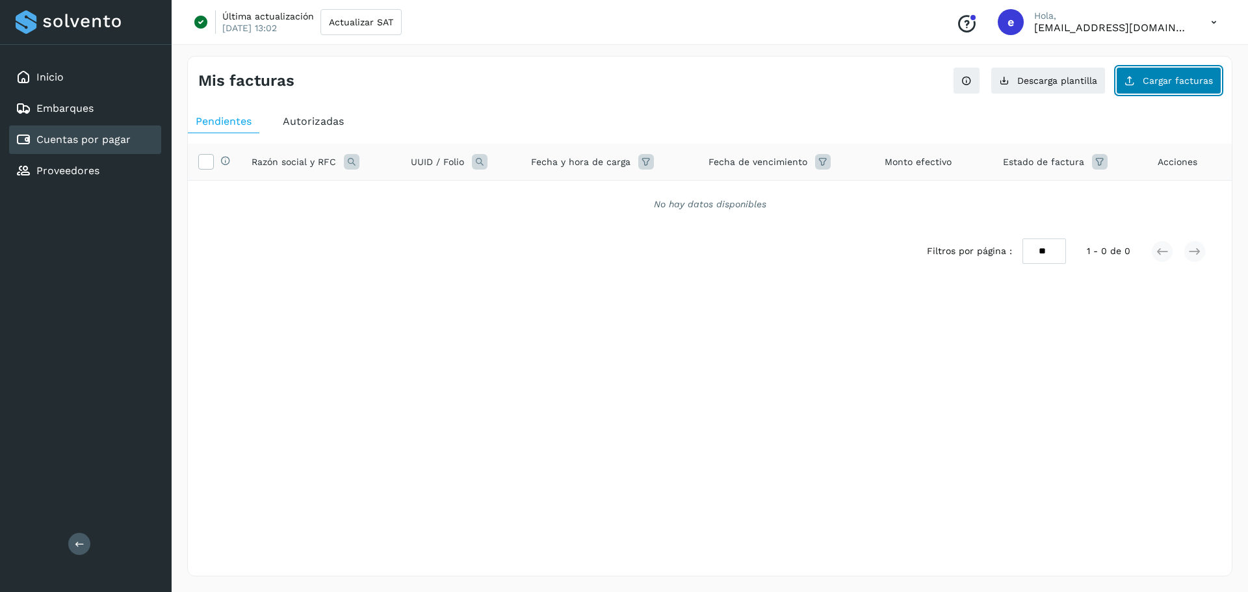
click at [1160, 86] on button "Cargar facturas" at bounding box center [1168, 80] width 105 height 27
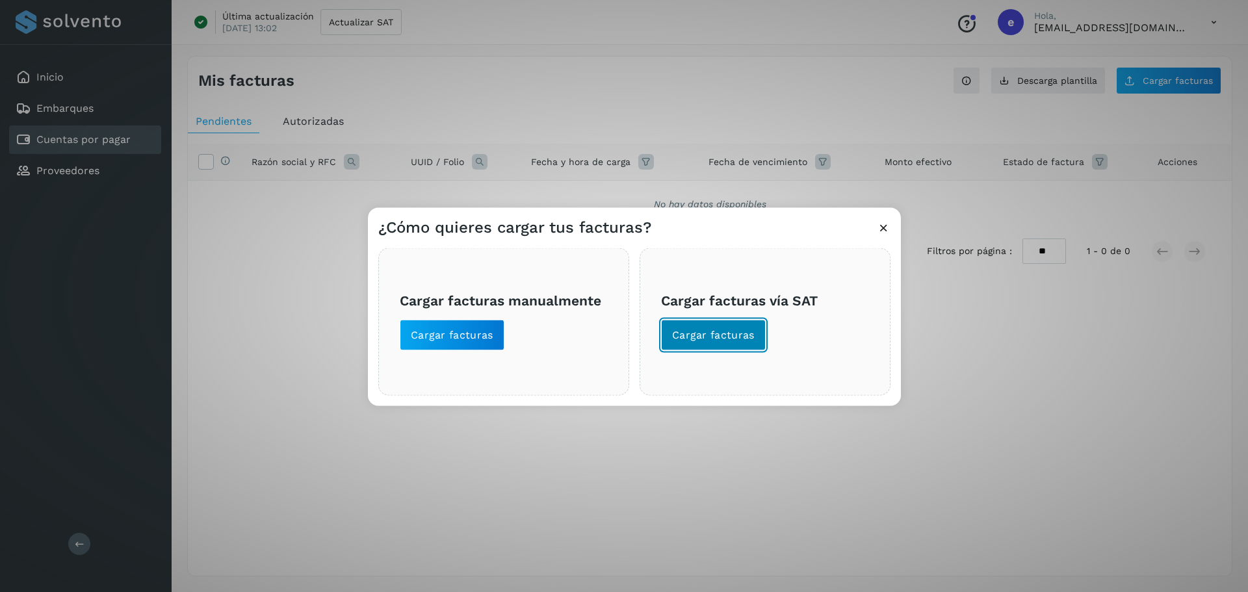
click at [720, 333] on span "Cargar facturas" at bounding box center [713, 335] width 83 height 14
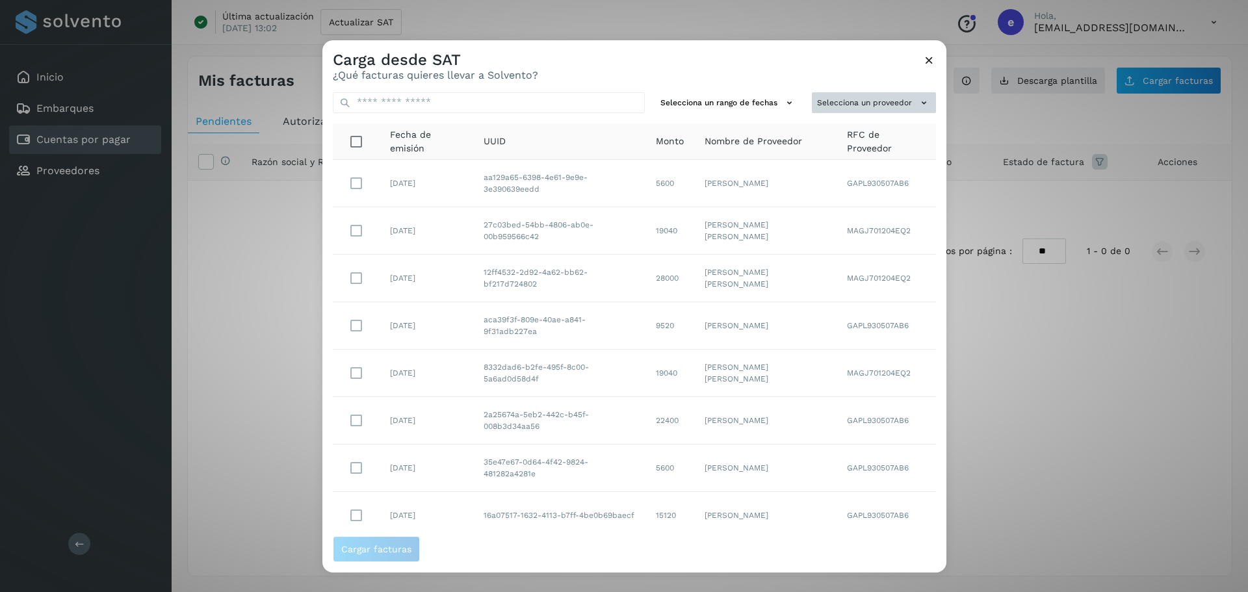
click at [874, 108] on button "Selecciona un proveedor" at bounding box center [874, 102] width 124 height 21
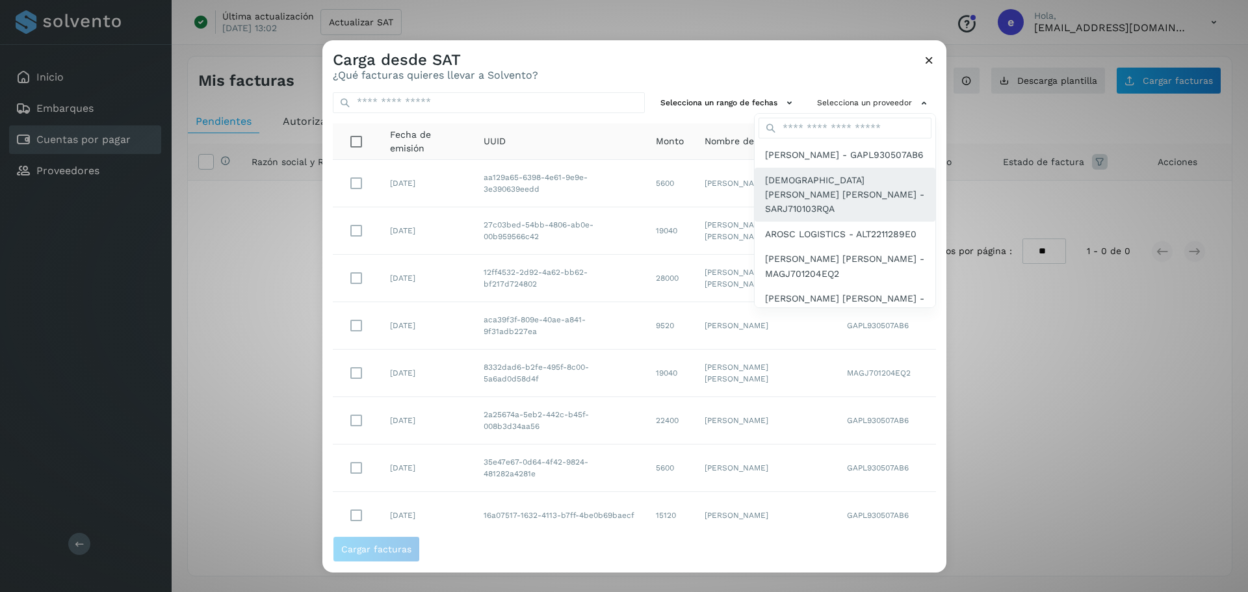
scroll to position [65, 0]
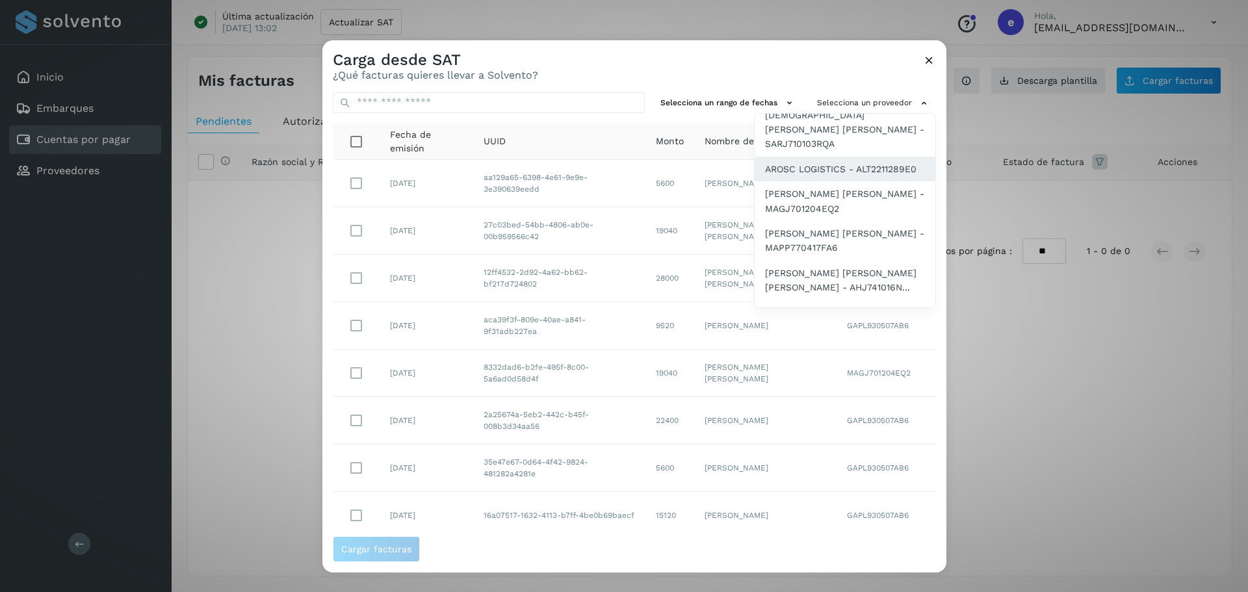
click at [807, 176] on span "AROSC LOGISTICS - ALT2211289E0" at bounding box center [840, 169] width 151 height 14
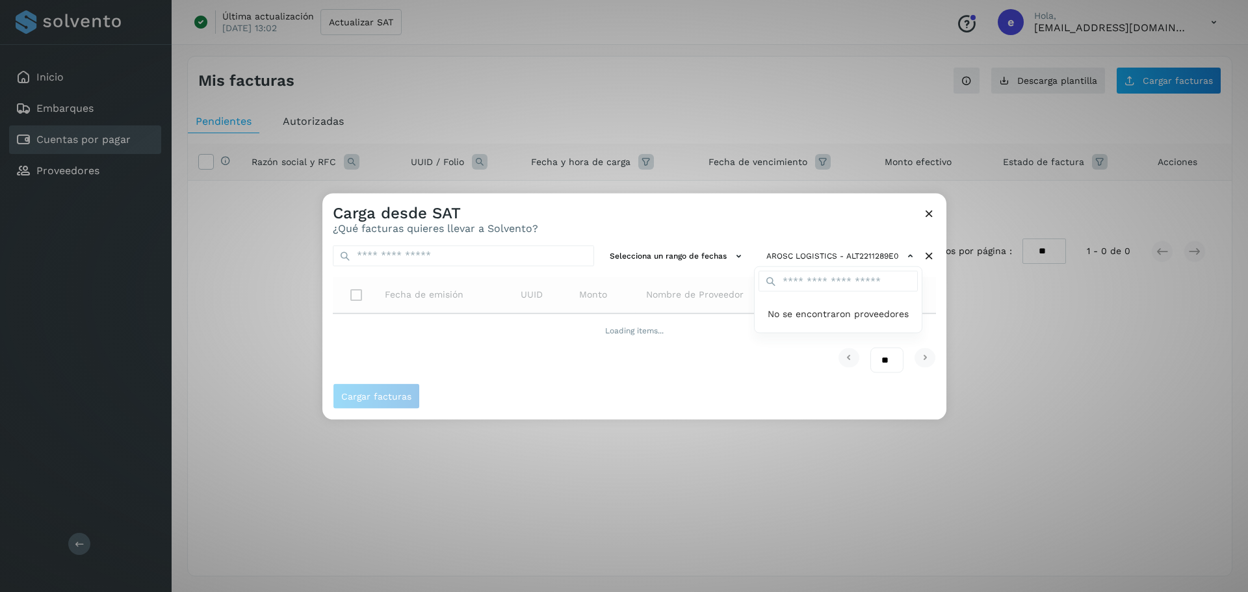
scroll to position [0, 0]
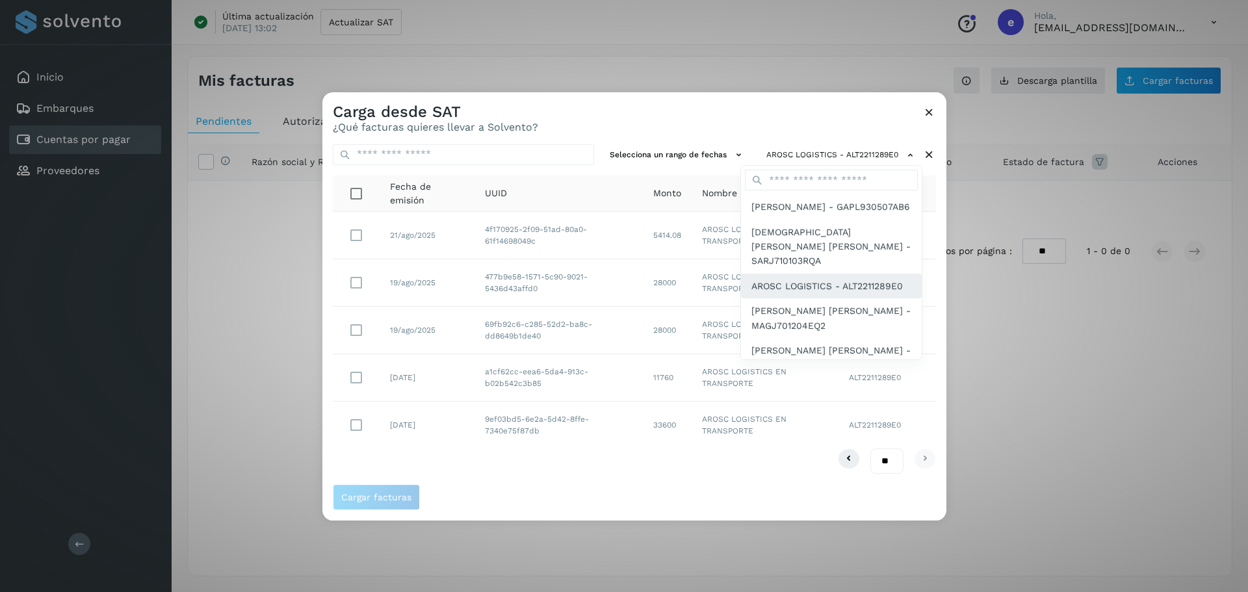
click at [783, 293] on span "AROSC LOGISTICS - ALT2211289E0" at bounding box center [826, 286] width 151 height 14
click at [716, 127] on div at bounding box center [946, 388] width 1248 height 592
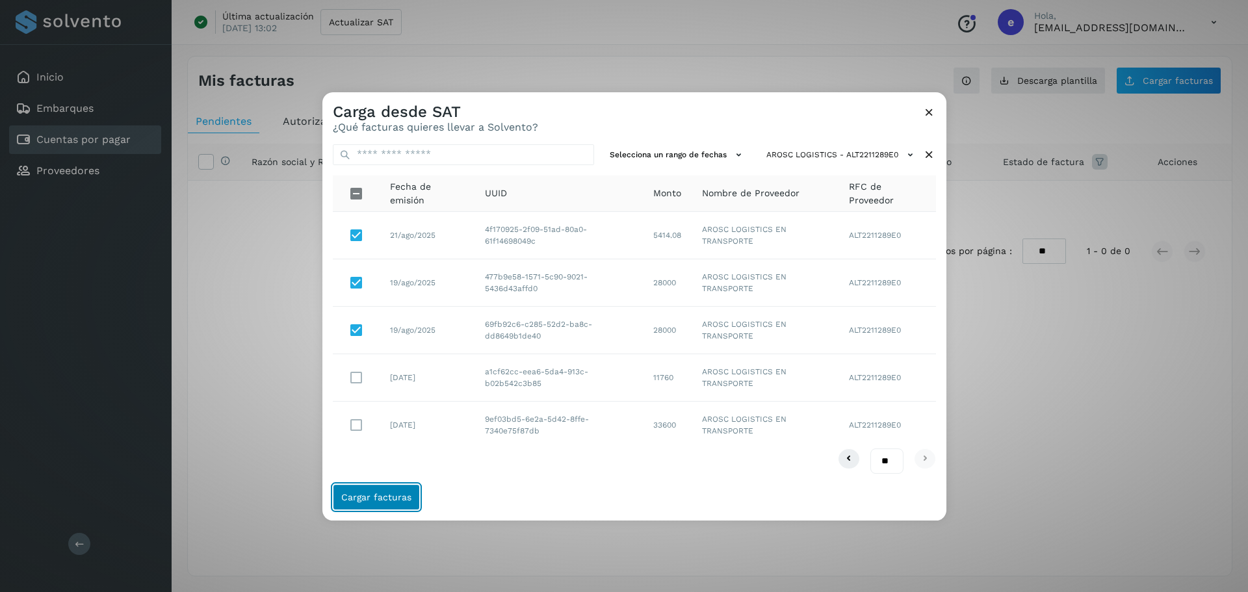
click at [402, 491] on button "Cargar facturas" at bounding box center [376, 497] width 87 height 26
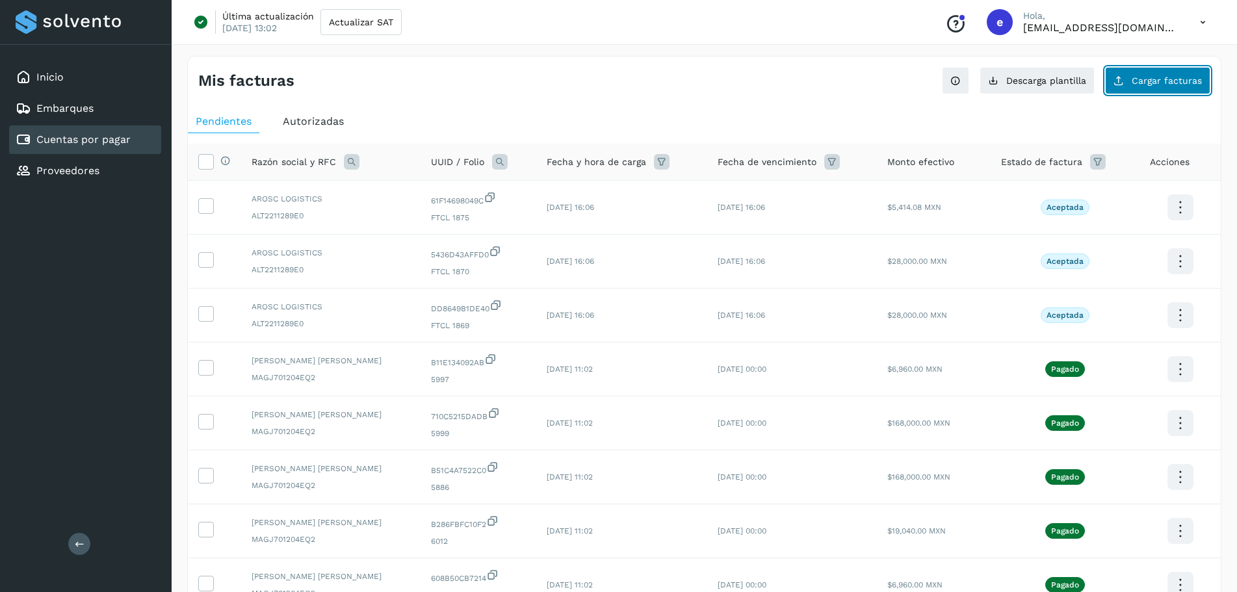
click at [1137, 87] on button "Cargar facturas" at bounding box center [1157, 80] width 105 height 27
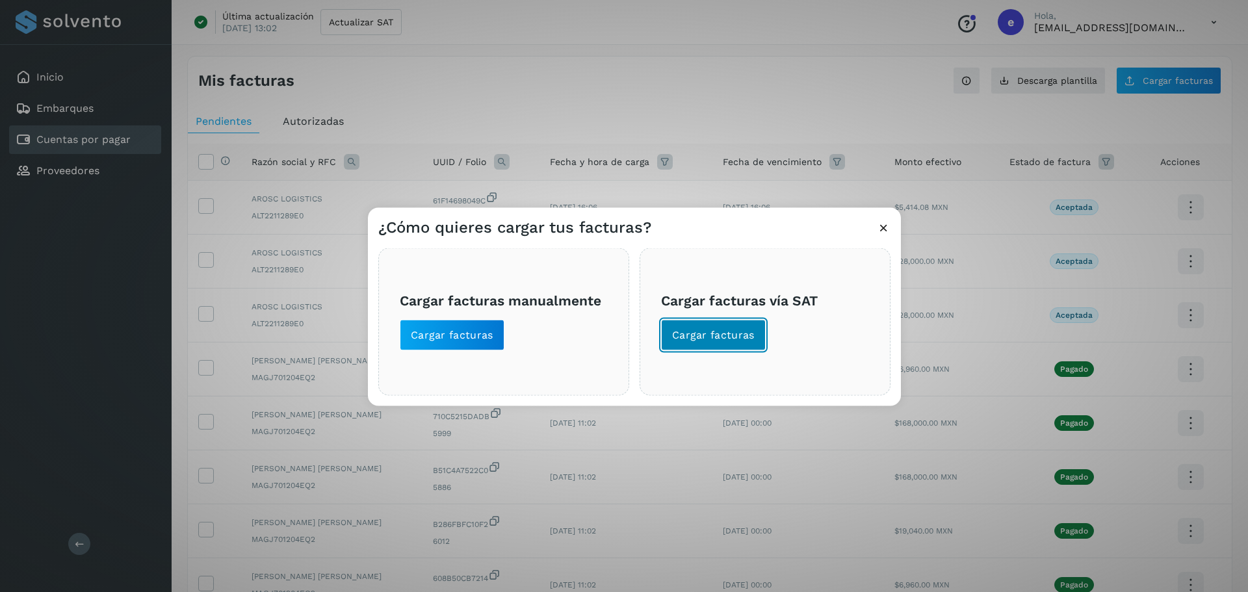
click at [730, 331] on span "Cargar facturas" at bounding box center [713, 335] width 83 height 14
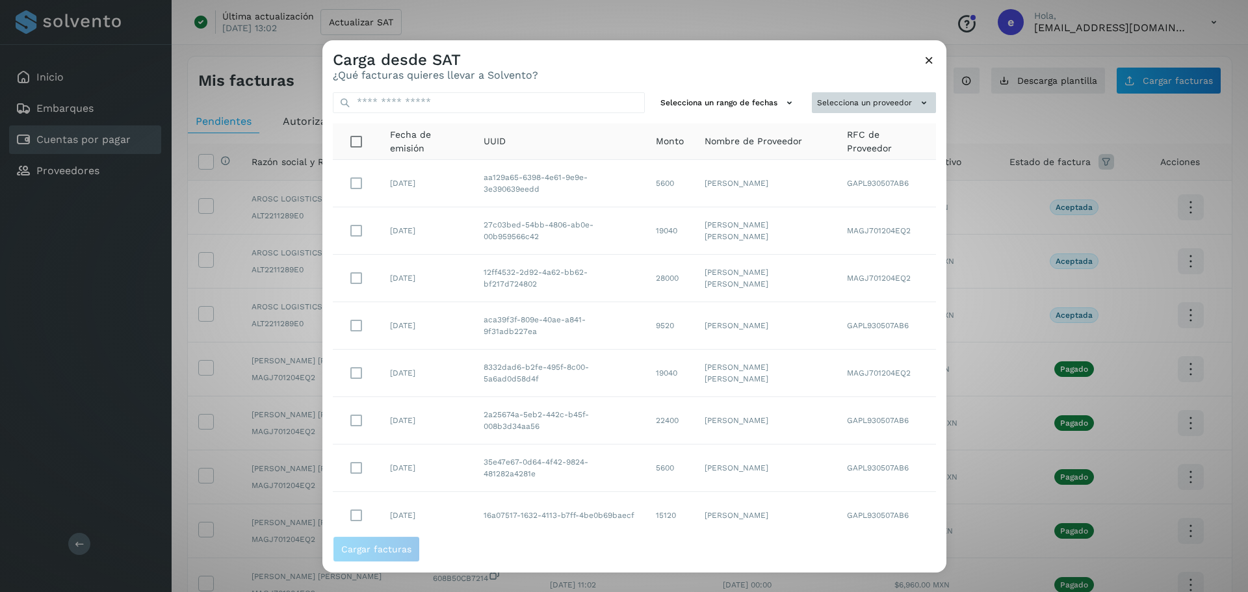
click at [883, 106] on button "Selecciona un proveedor" at bounding box center [874, 102] width 124 height 21
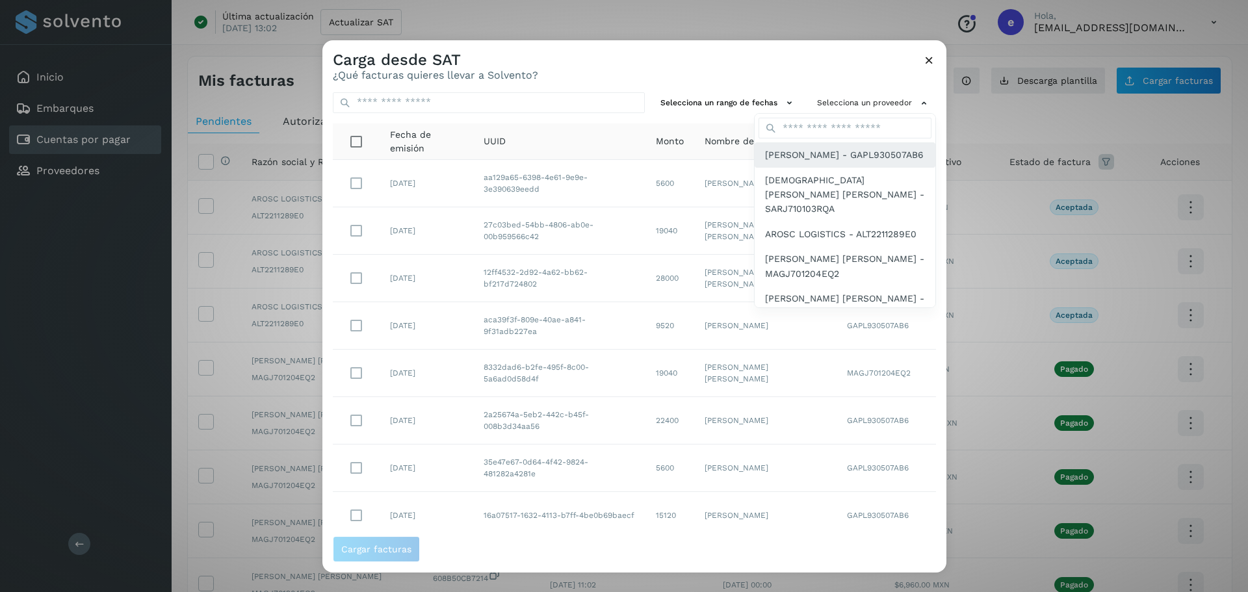
click at [807, 156] on span "[PERSON_NAME] - GAPL930507AB6" at bounding box center [844, 155] width 159 height 14
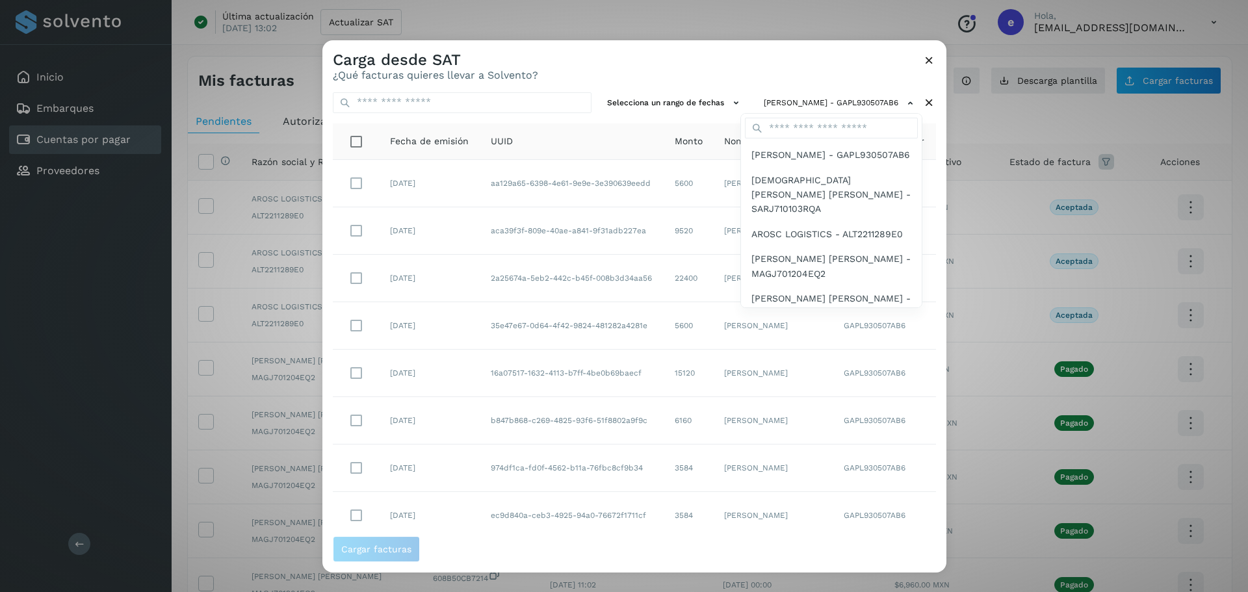
click at [643, 83] on div at bounding box center [946, 336] width 1248 height 592
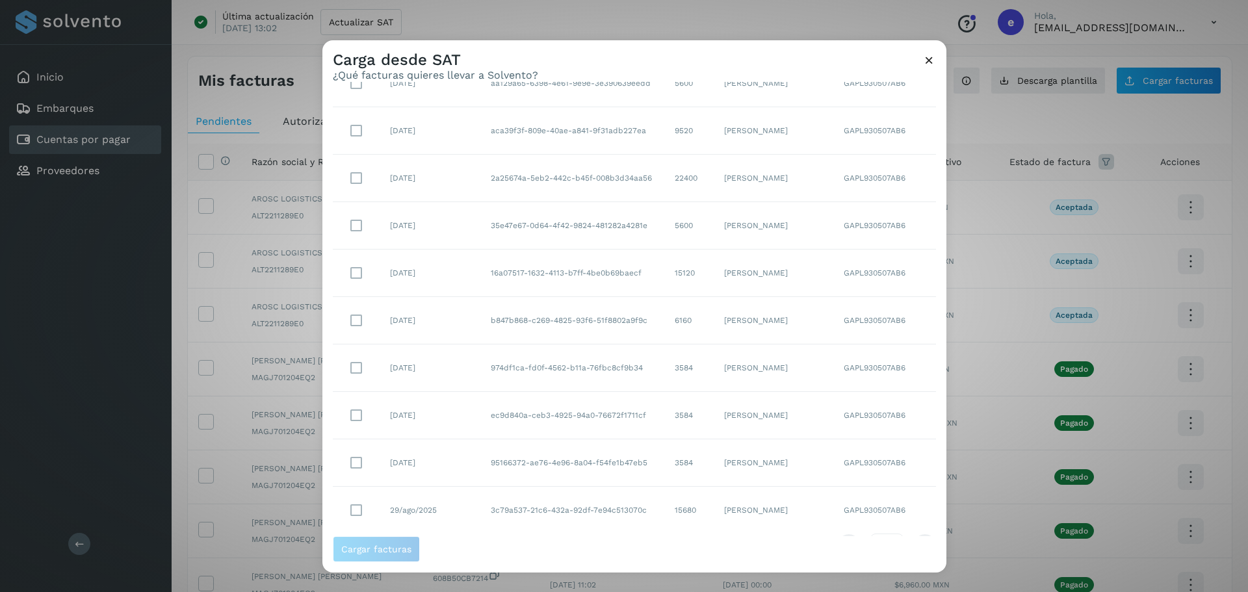
scroll to position [133, 0]
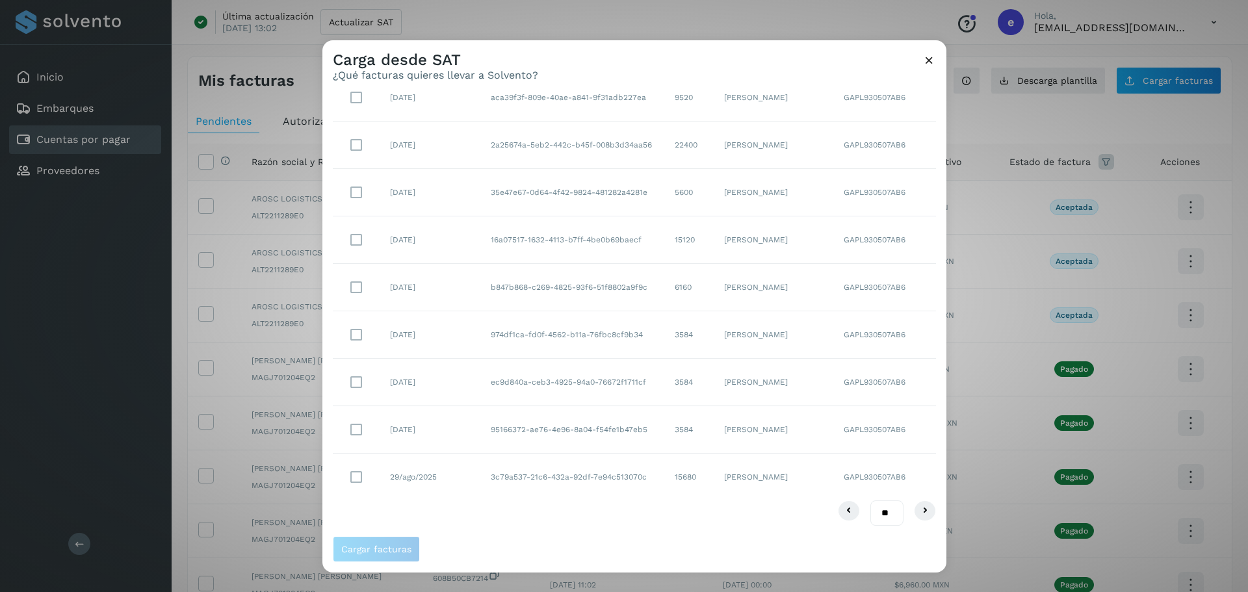
click at [874, 519] on select "** ** **" at bounding box center [886, 512] width 33 height 25
select select "**"
click at [870, 500] on select "** ** **" at bounding box center [886, 512] width 33 height 25
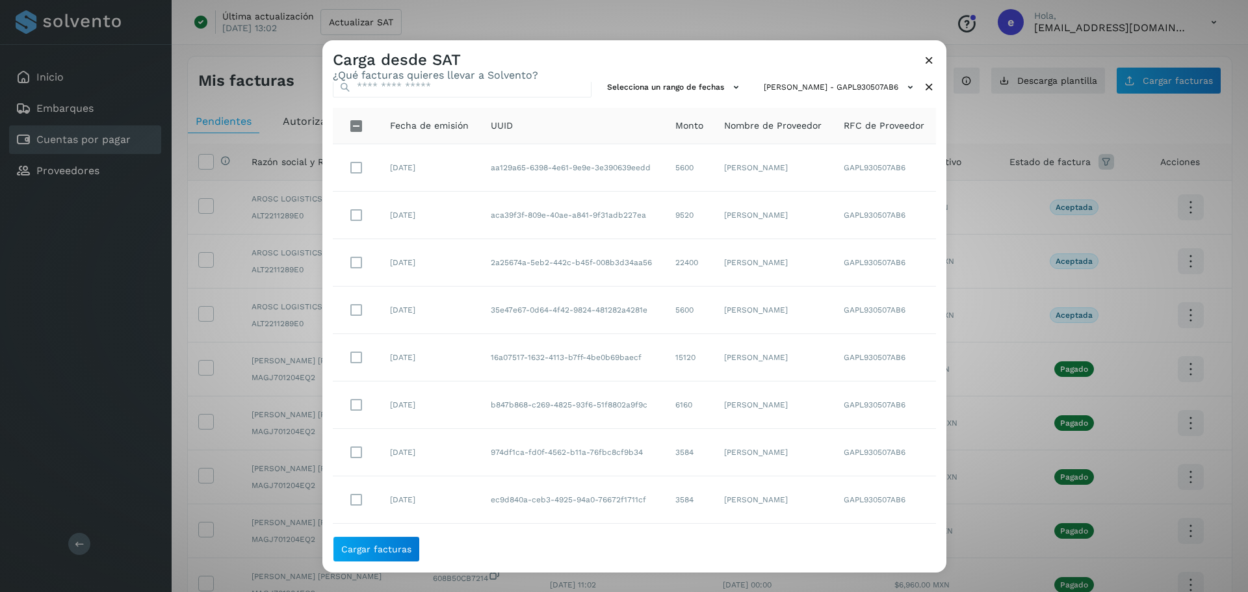
scroll to position [0, 0]
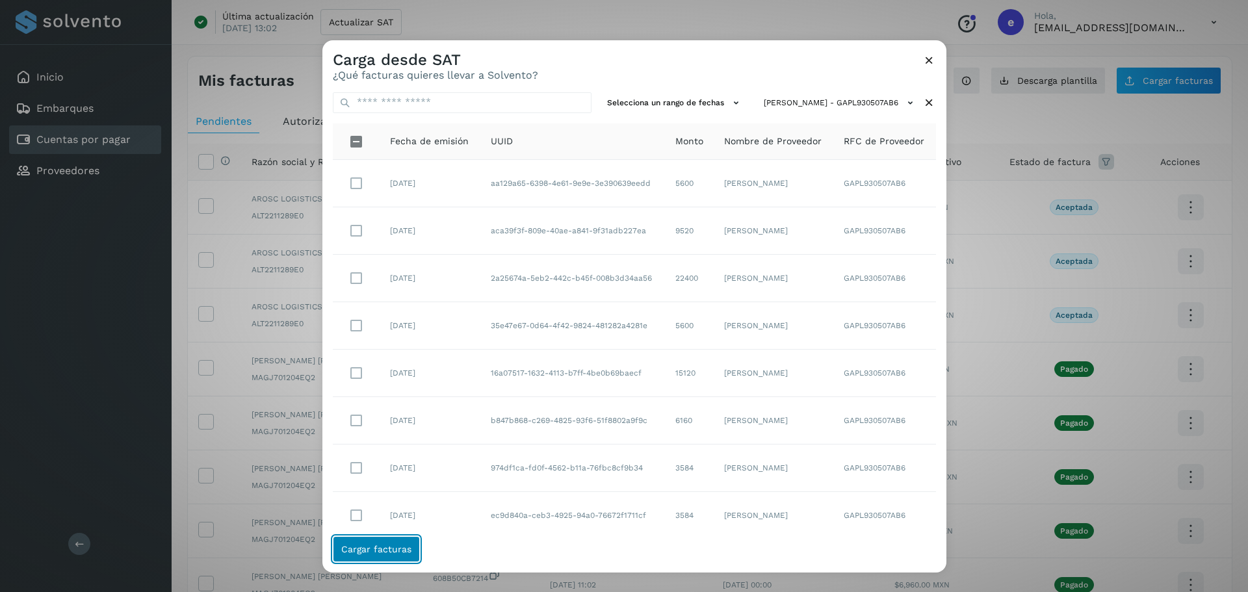
click at [396, 549] on span "Cargar facturas" at bounding box center [376, 549] width 70 height 9
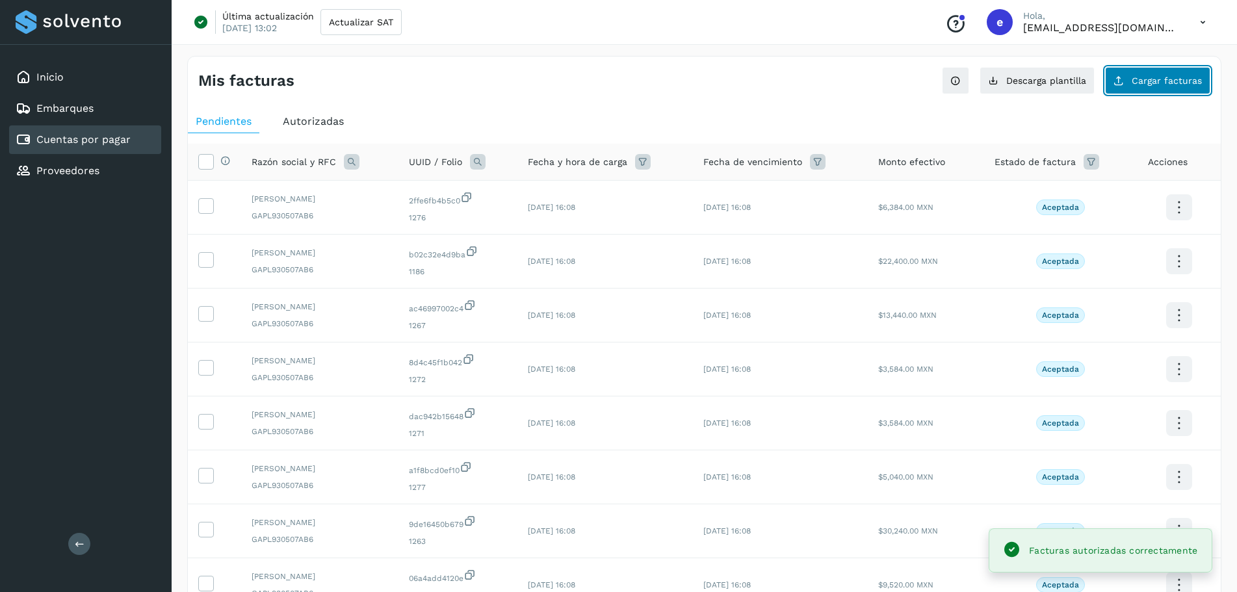
click at [1123, 73] on button "Cargar facturas" at bounding box center [1157, 80] width 105 height 27
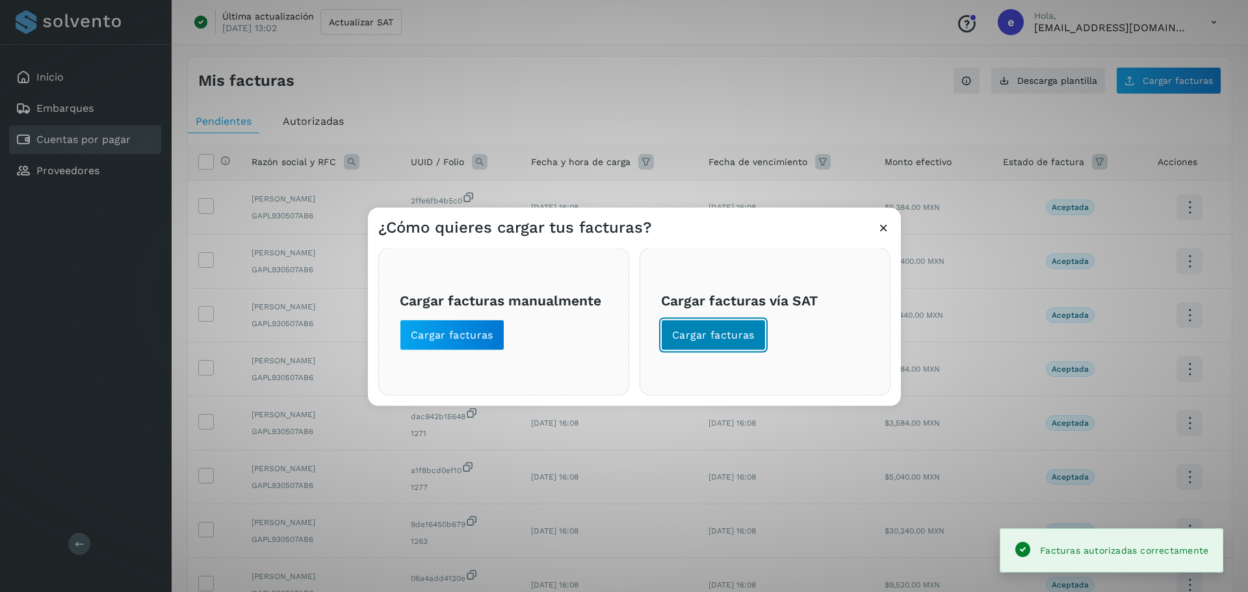
click at [746, 335] on span "Cargar facturas" at bounding box center [713, 335] width 83 height 14
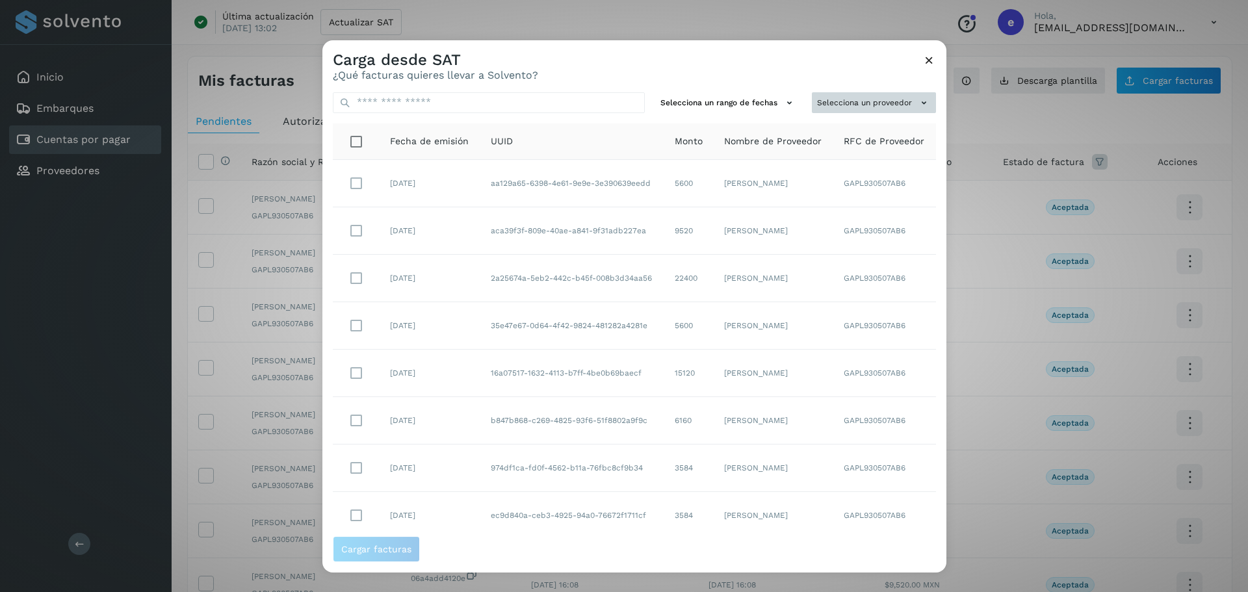
click at [896, 107] on button "Selecciona un proveedor" at bounding box center [874, 102] width 124 height 21
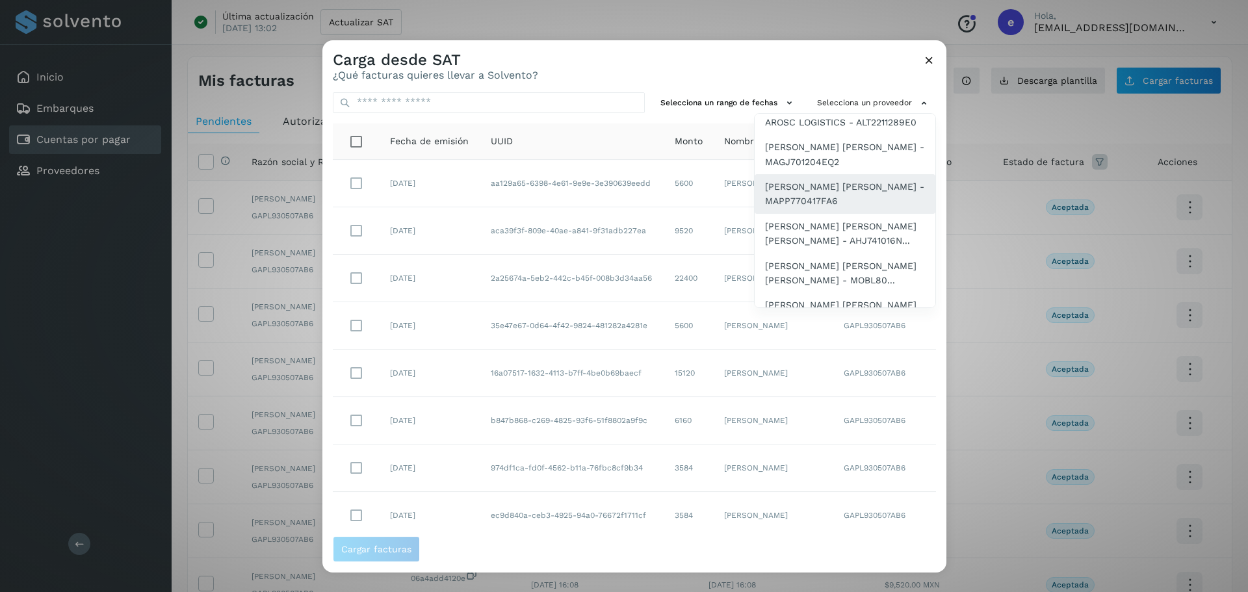
scroll to position [130, 0]
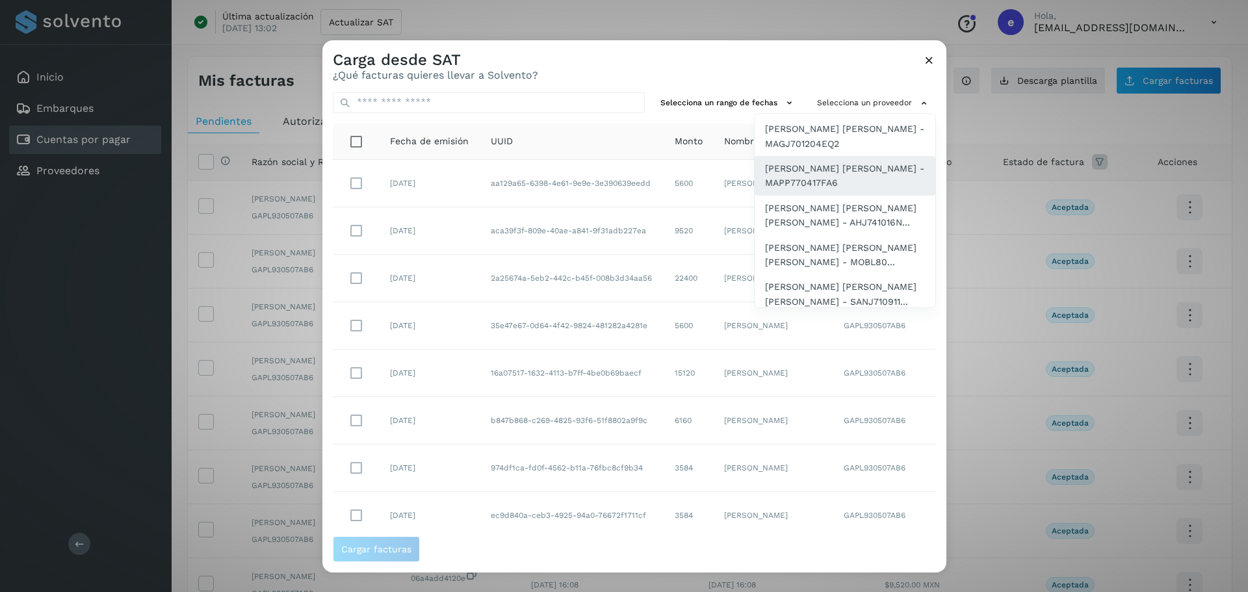
click at [814, 189] on span "[PERSON_NAME] [PERSON_NAME] - MAPP770417FA6" at bounding box center [845, 175] width 160 height 29
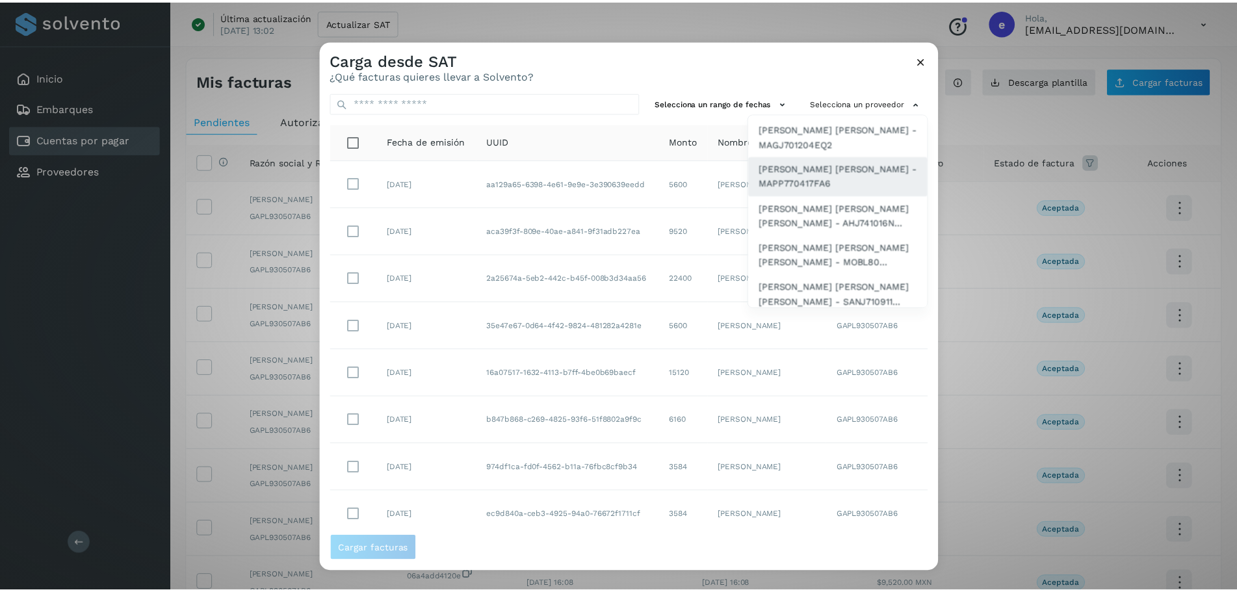
scroll to position [0, 0]
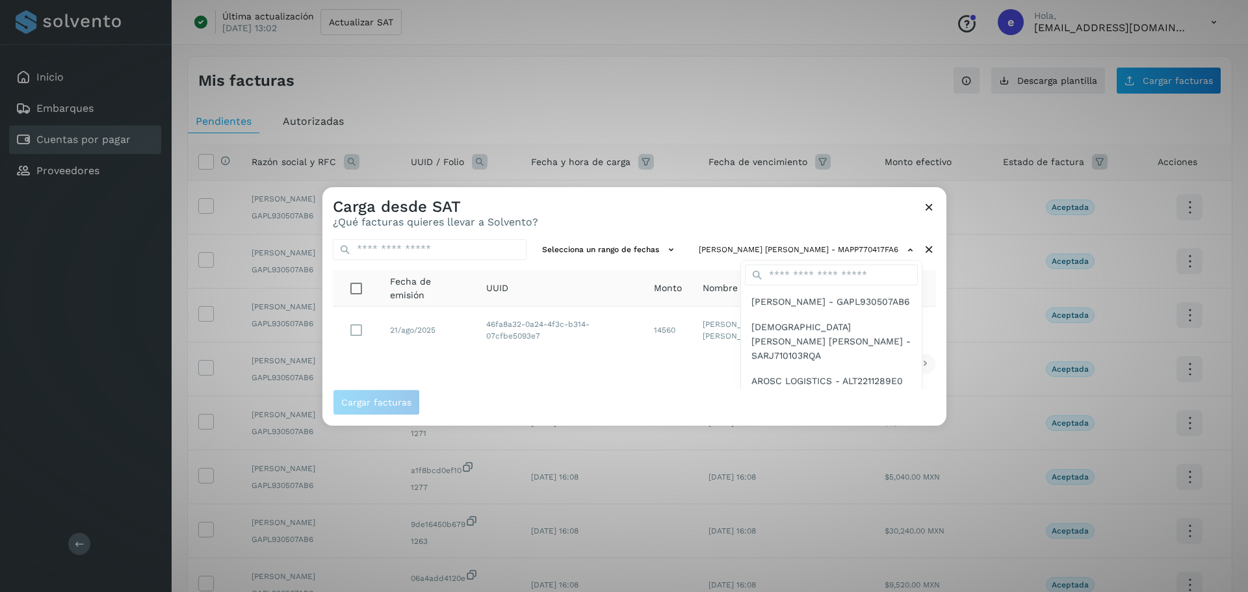
click at [356, 335] on div at bounding box center [946, 483] width 1248 height 592
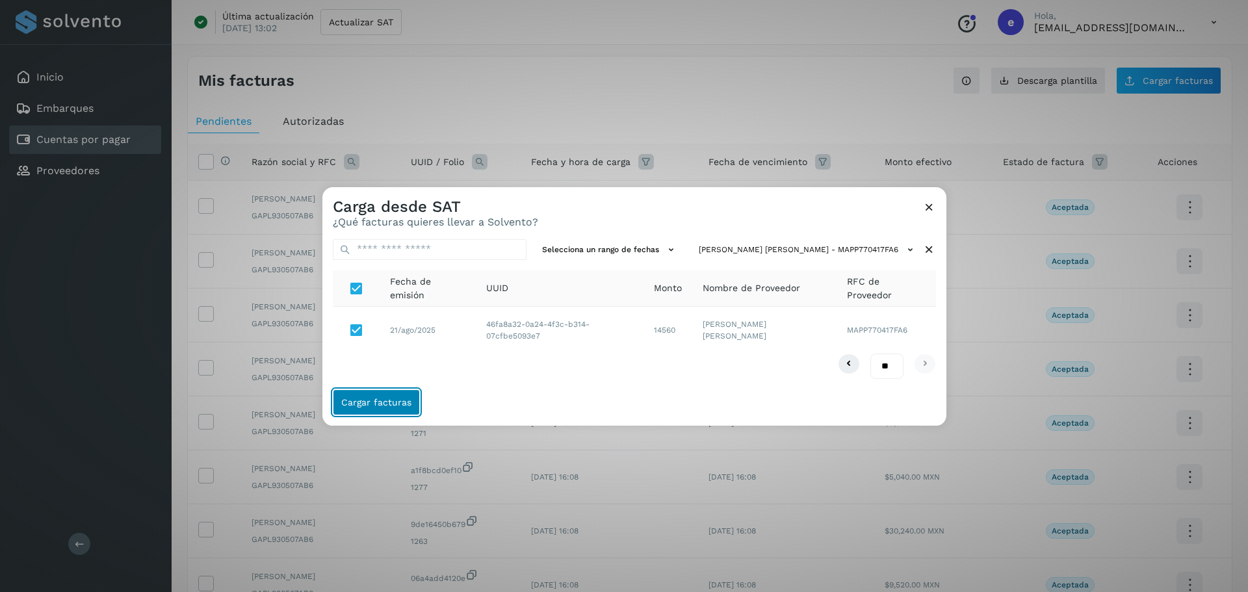
click at [379, 414] on button "Cargar facturas" at bounding box center [376, 402] width 87 height 26
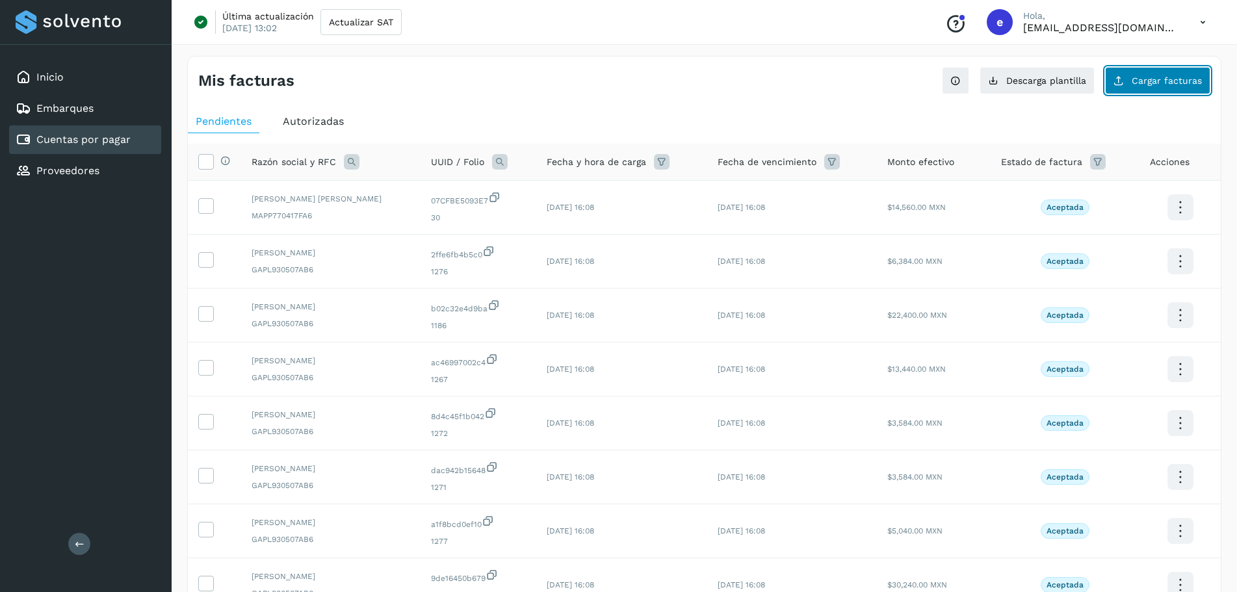
click at [1177, 89] on button "Cargar facturas" at bounding box center [1157, 80] width 105 height 27
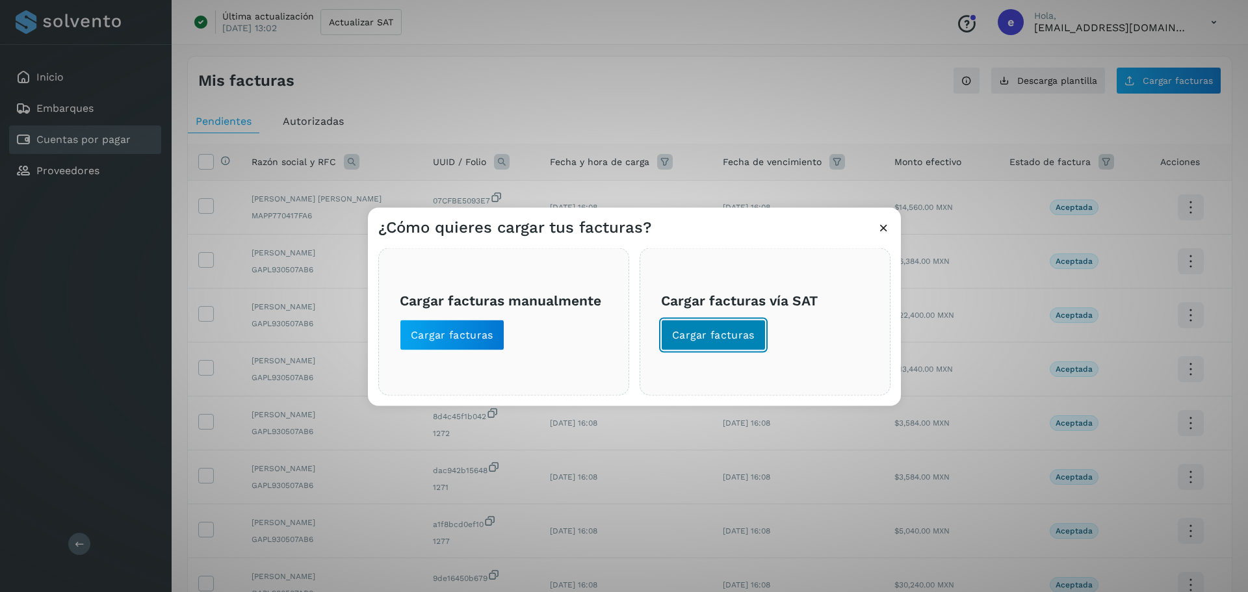
click at [762, 343] on button "Cargar facturas" at bounding box center [713, 334] width 105 height 31
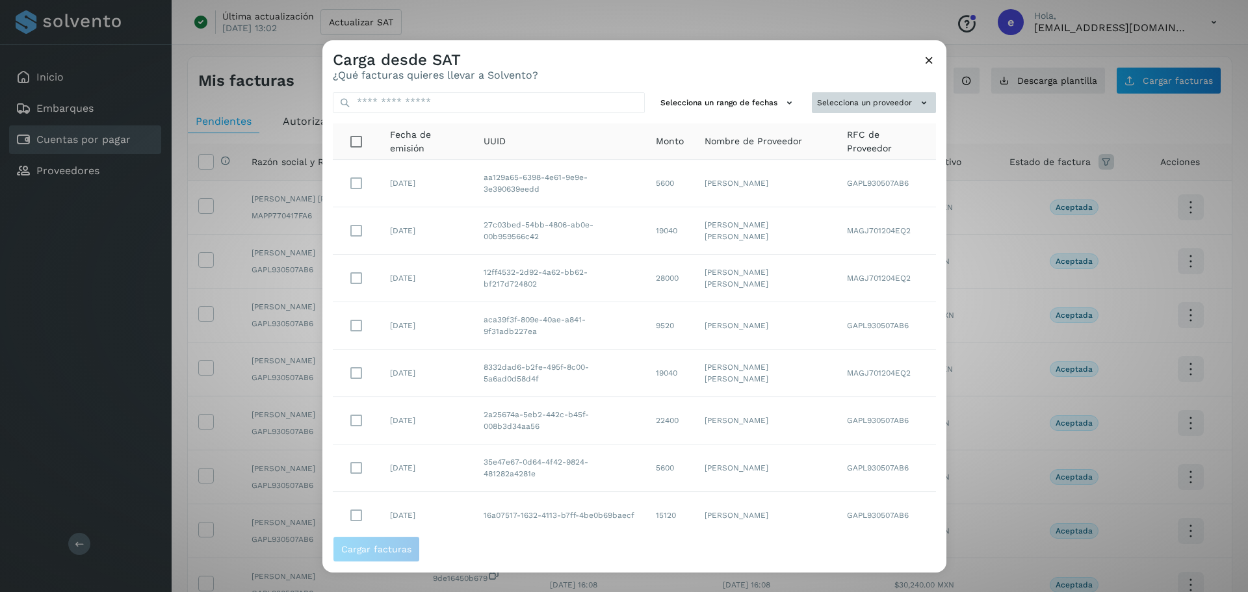
click at [894, 101] on button "Selecciona un proveedor" at bounding box center [874, 102] width 124 height 21
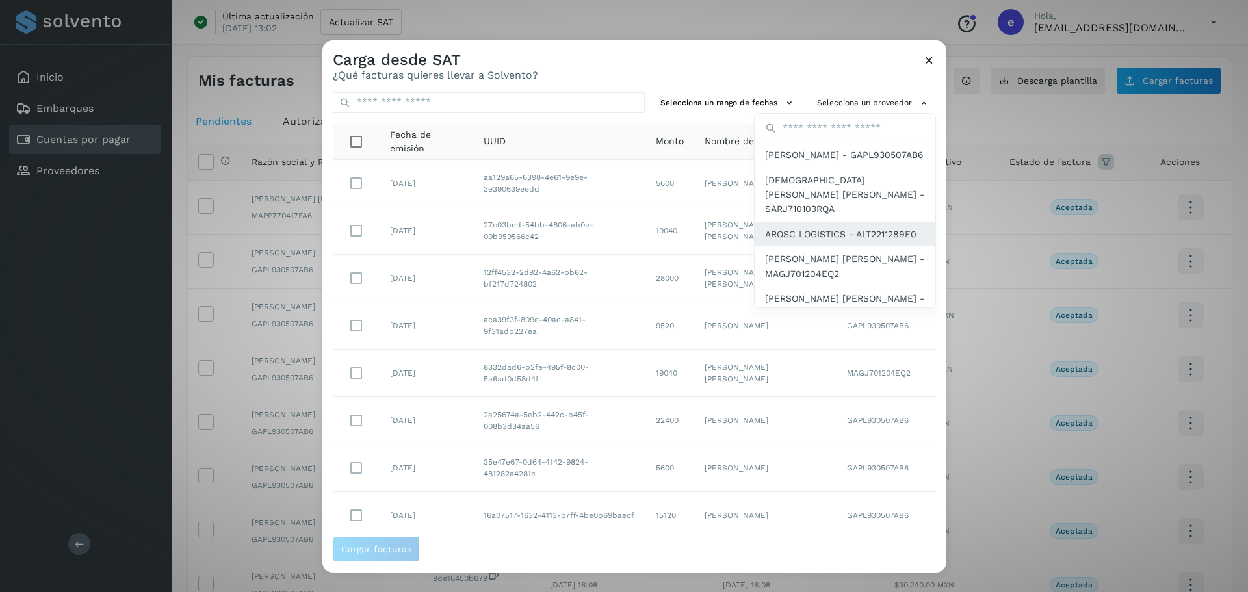
click at [850, 241] on span "AROSC LOGISTICS - ALT2211289E0" at bounding box center [840, 234] width 151 height 14
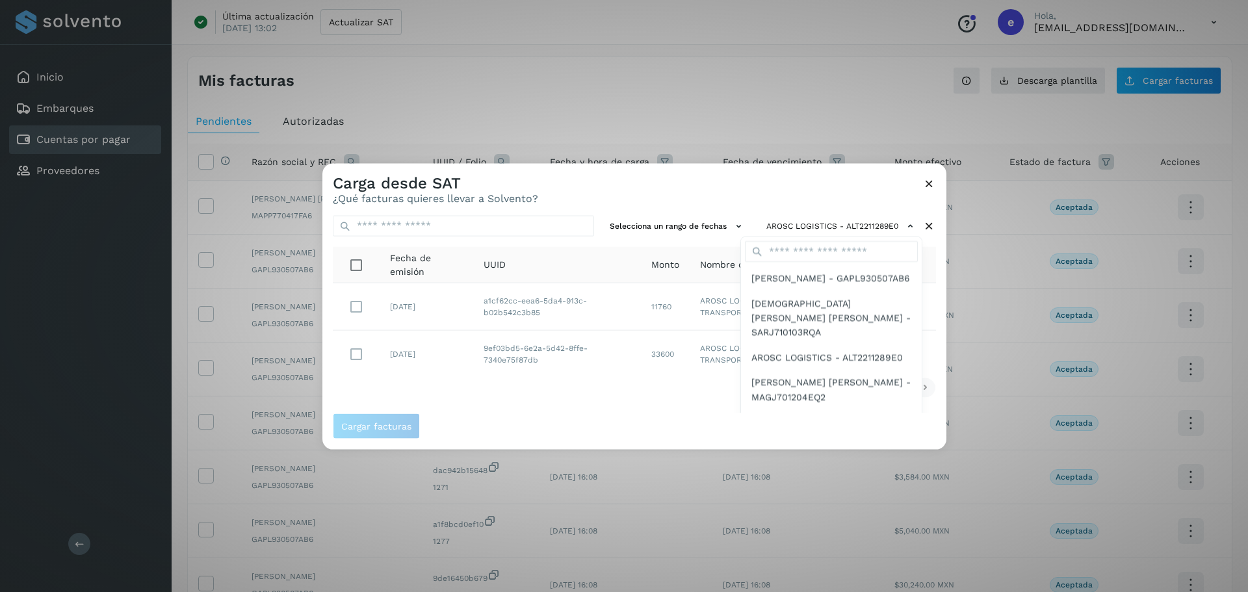
click at [515, 391] on div at bounding box center [946, 459] width 1248 height 592
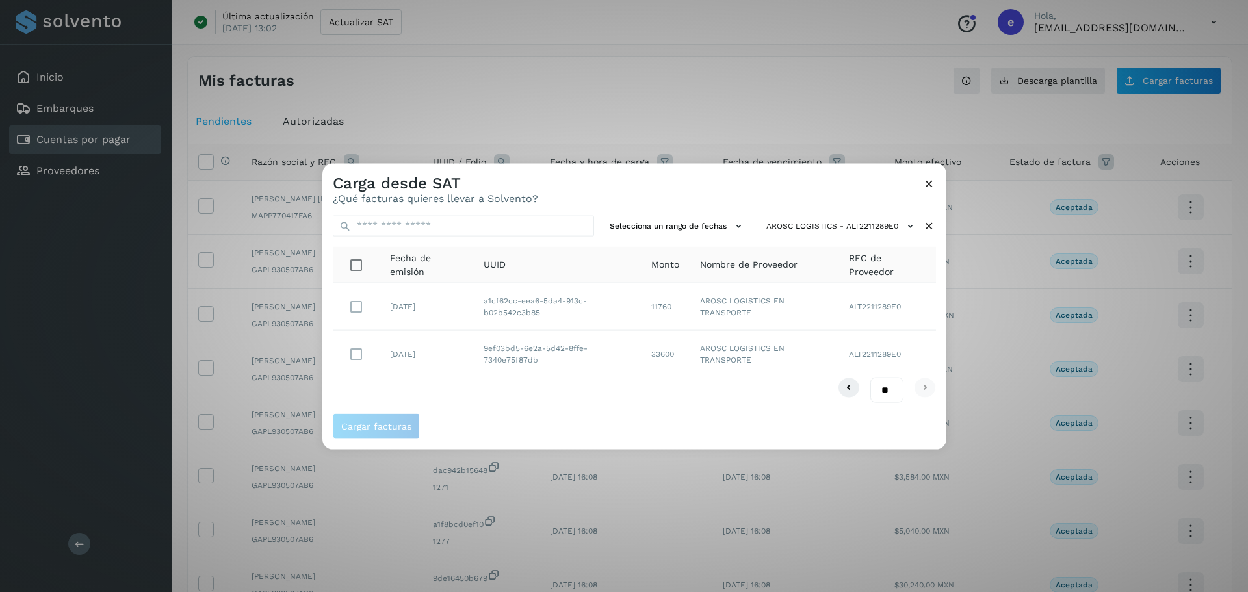
click at [929, 182] on icon at bounding box center [929, 183] width 14 height 14
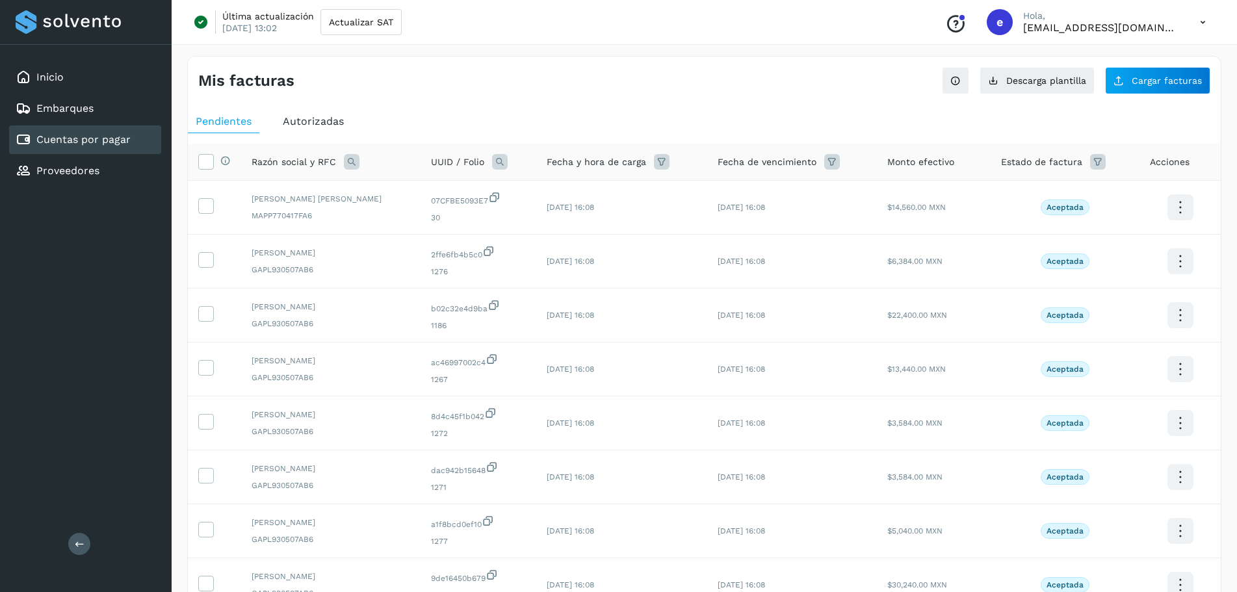
click at [1207, 23] on icon at bounding box center [1202, 22] width 27 height 27
click at [1111, 88] on div "Cerrar sesión" at bounding box center [1138, 83] width 155 height 25
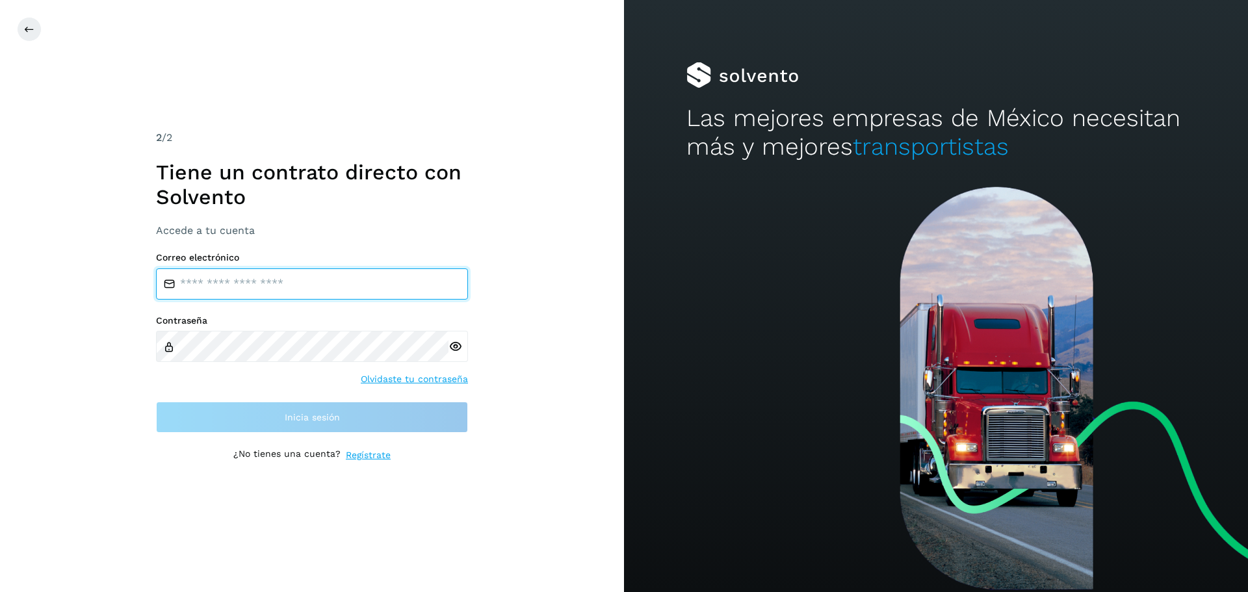
type input "**********"
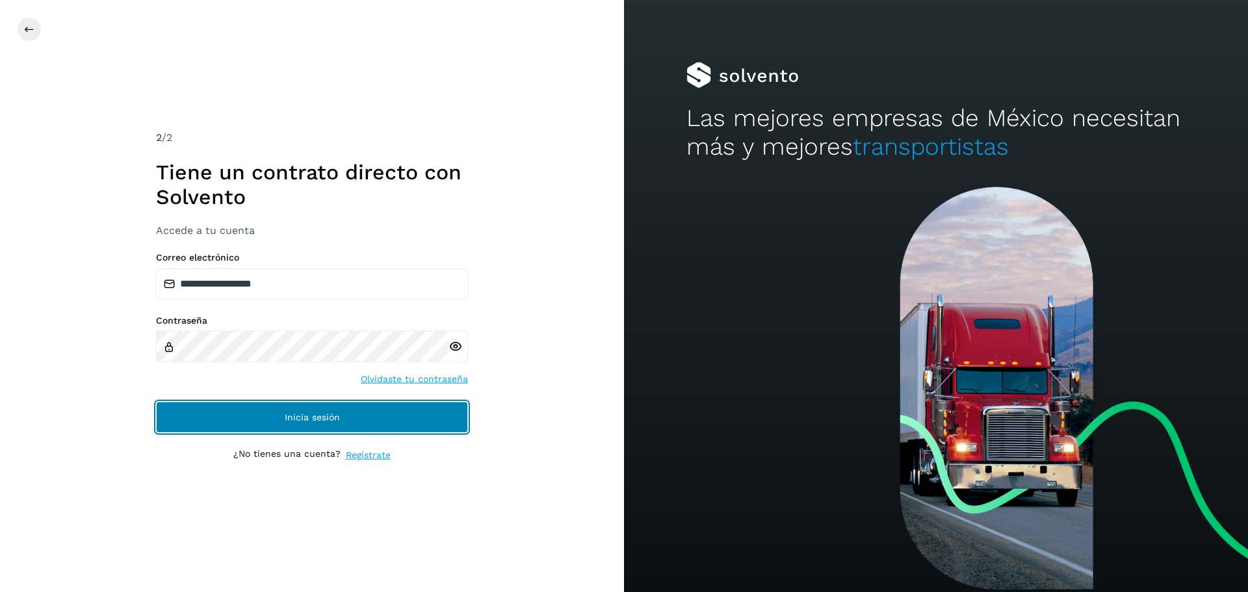
click at [281, 417] on button "Inicia sesión" at bounding box center [312, 417] width 312 height 31
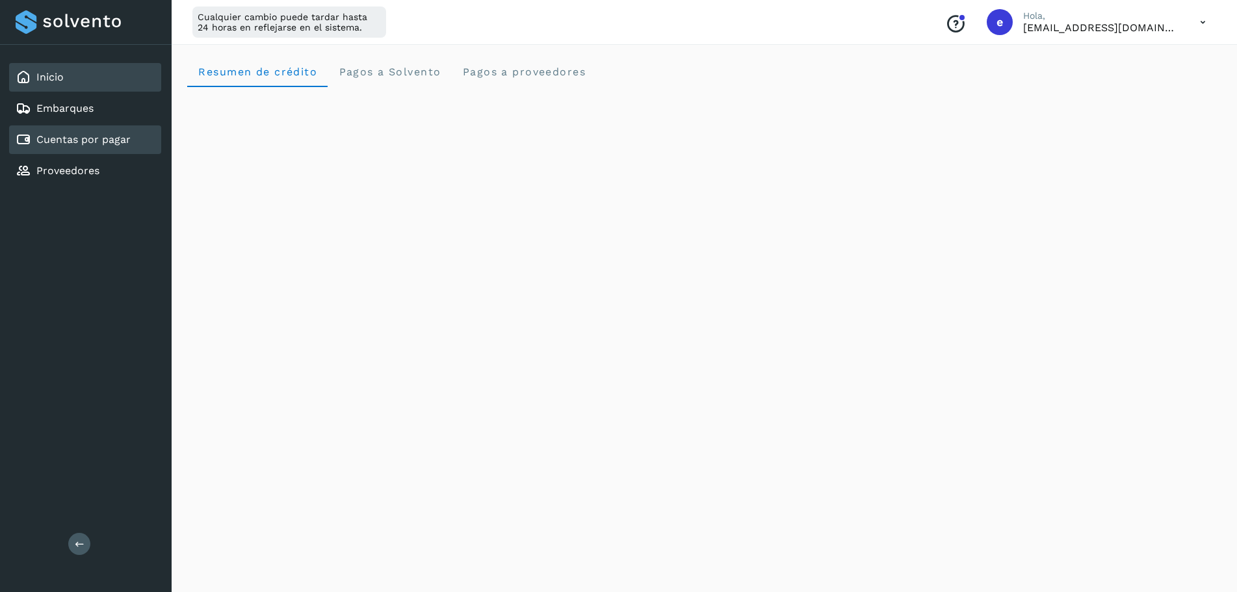
click at [82, 145] on link "Cuentas por pagar" at bounding box center [83, 139] width 94 height 12
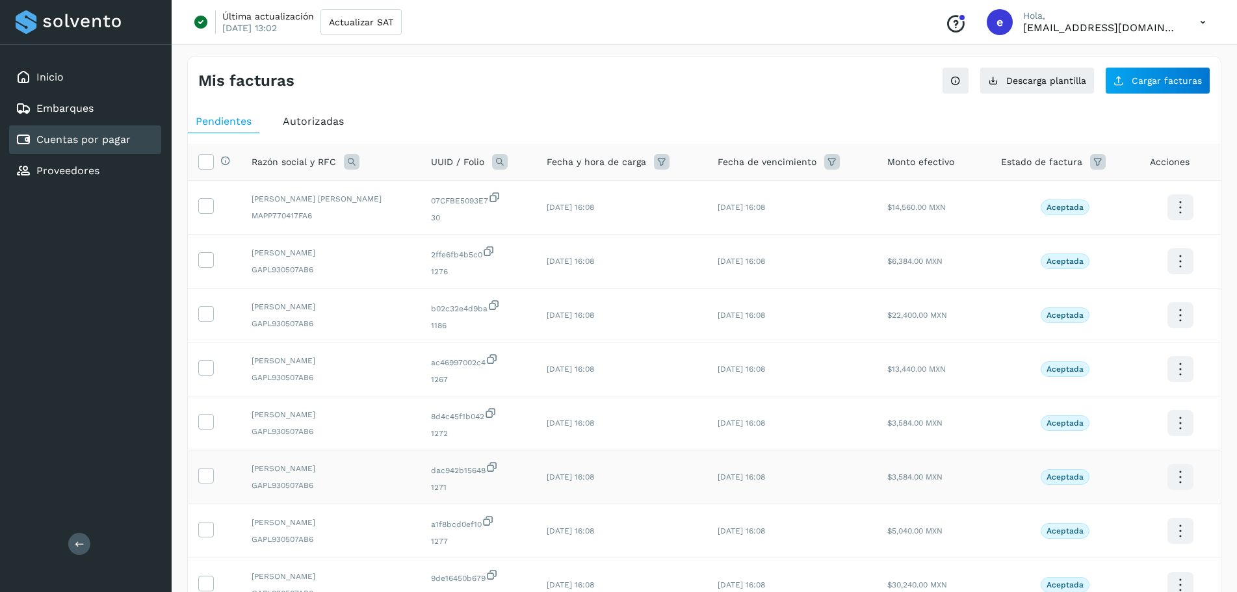
scroll to position [239, 0]
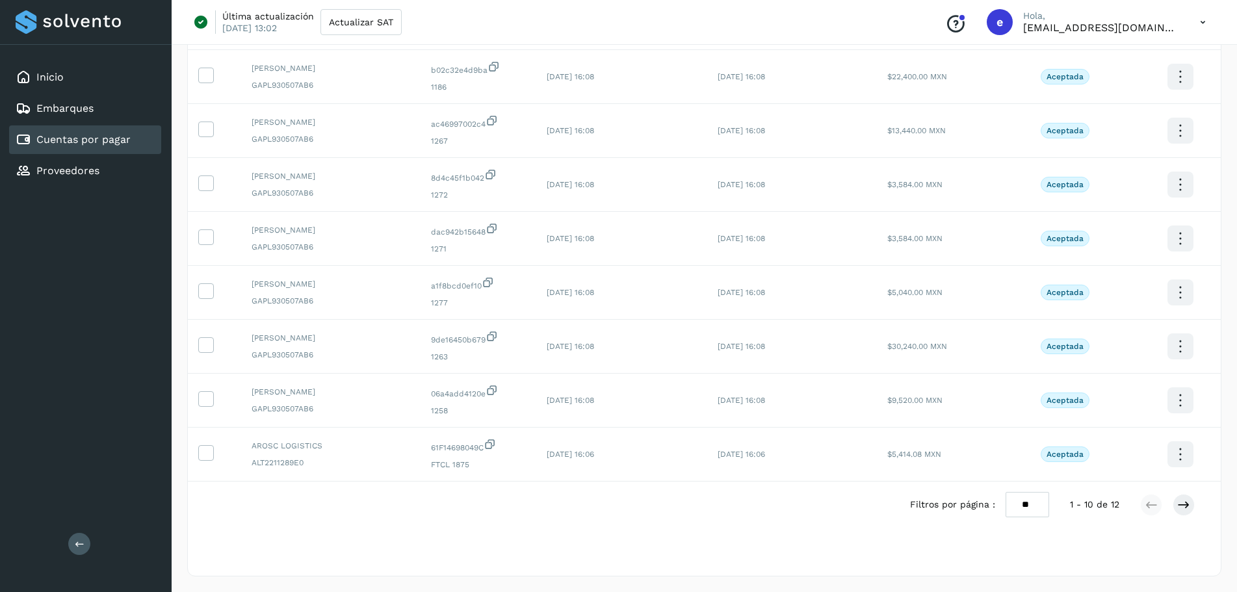
click at [1038, 517] on select "** ** **" at bounding box center [1028, 504] width 44 height 25
select select "**"
click at [1006, 492] on select "** ** **" at bounding box center [1028, 504] width 44 height 25
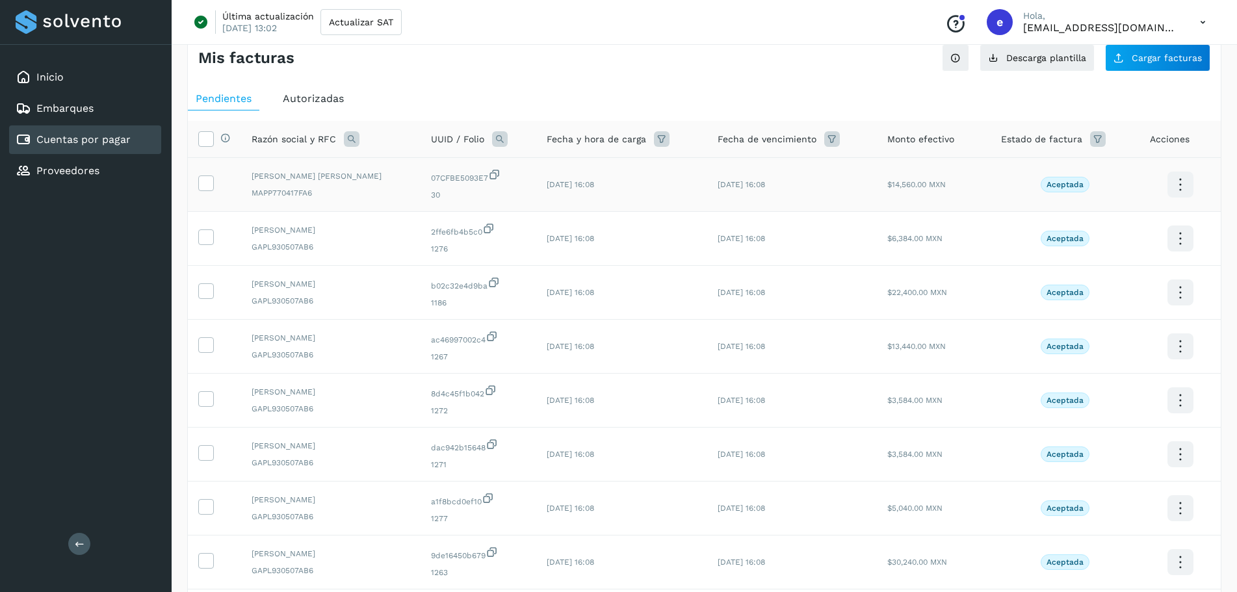
scroll to position [0, 0]
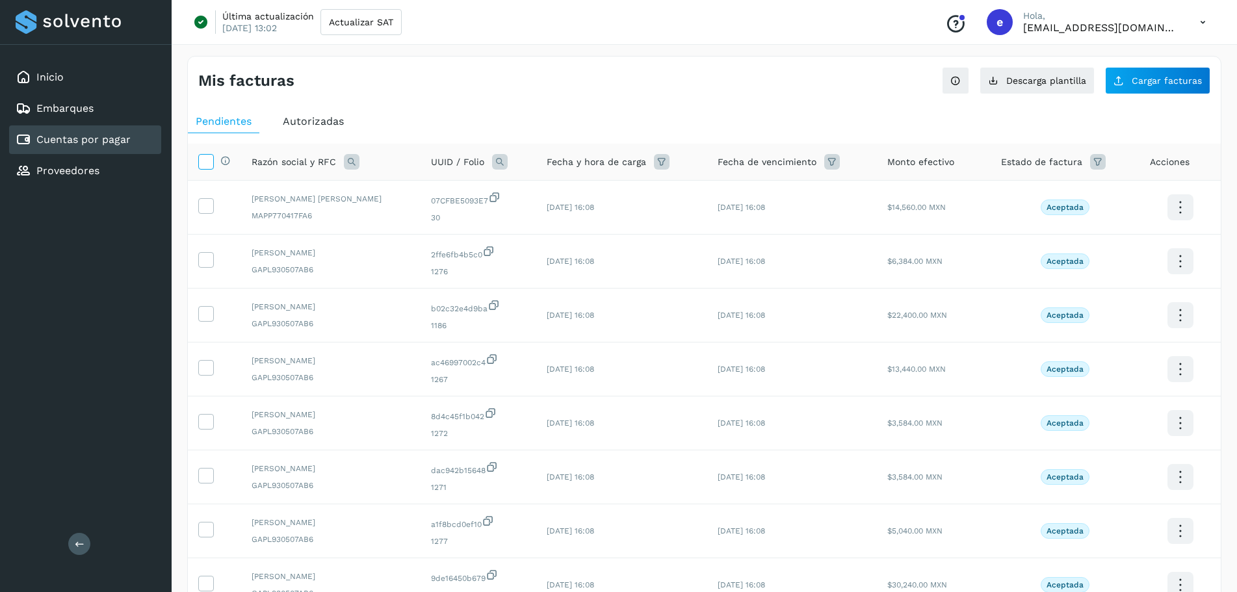
click at [201, 164] on icon at bounding box center [206, 161] width 14 height 14
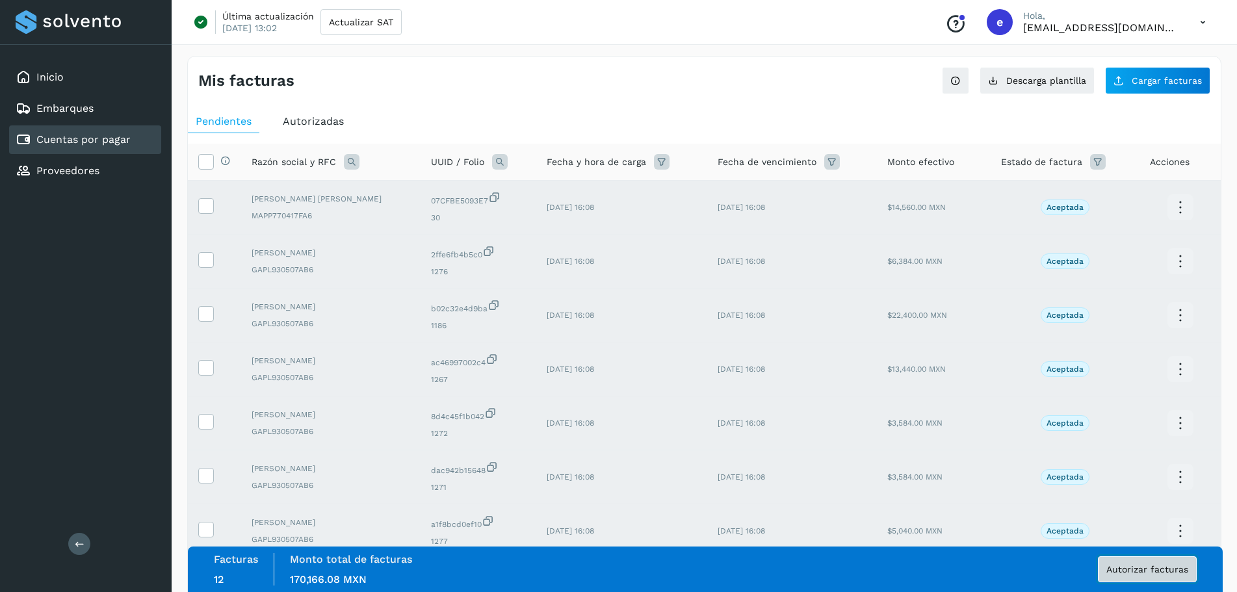
click at [1149, 571] on span "Autorizar facturas" at bounding box center [1147, 569] width 82 height 9
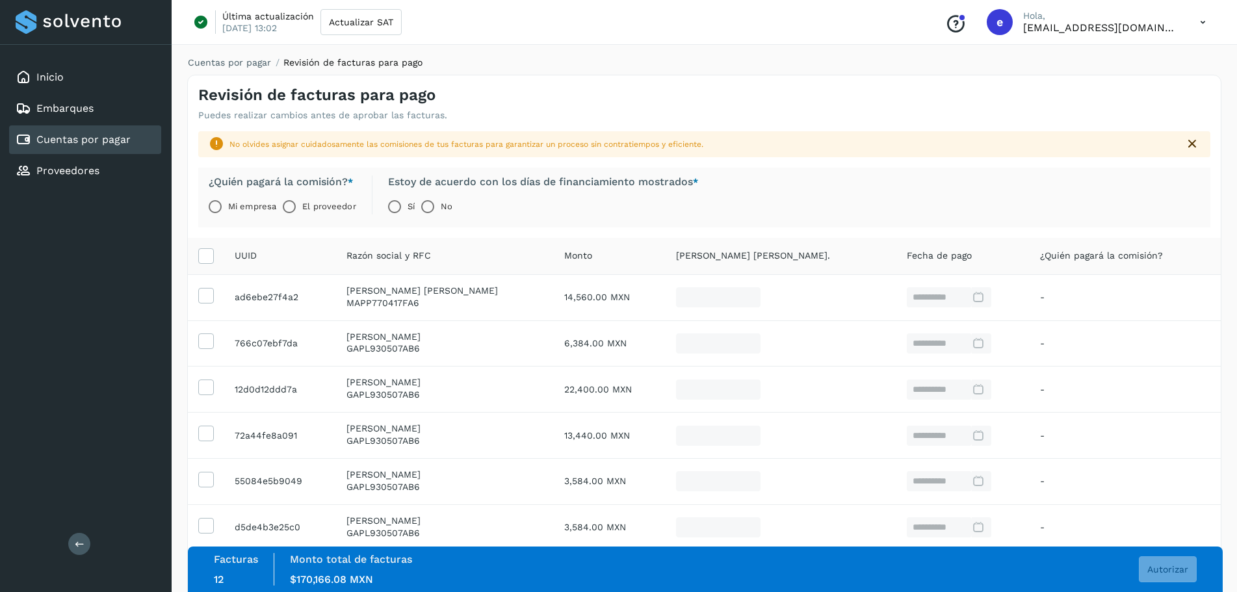
click at [240, 209] on label "Mi empresa" at bounding box center [252, 207] width 48 height 26
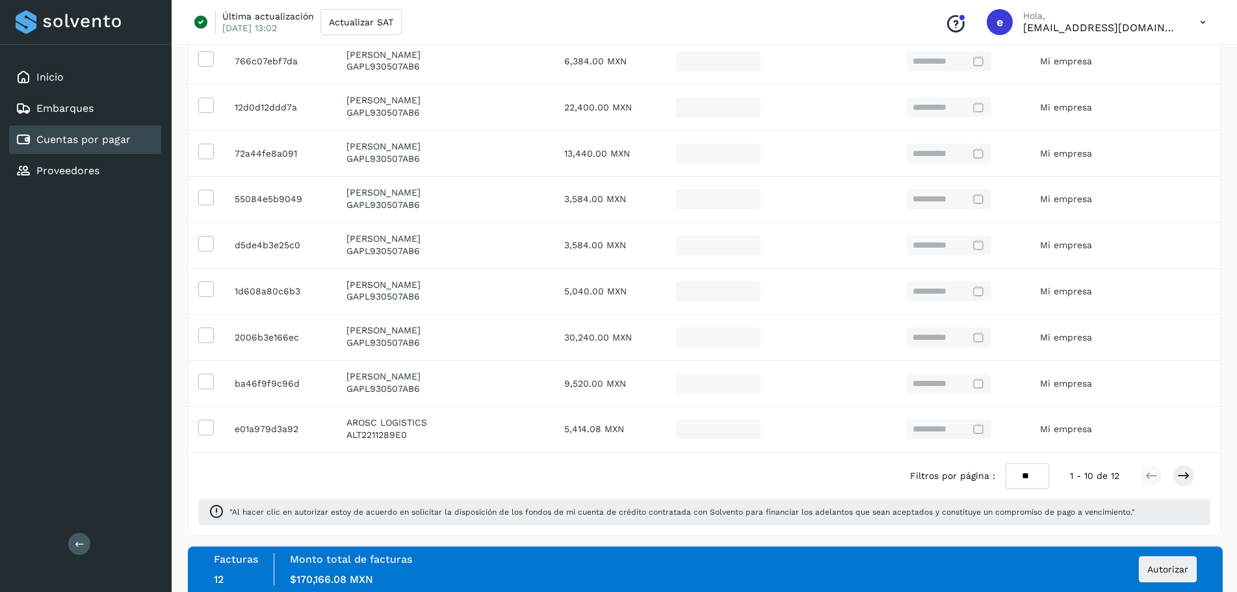
scroll to position [285, 0]
click at [1165, 574] on span "Autorizar" at bounding box center [1167, 569] width 41 height 9
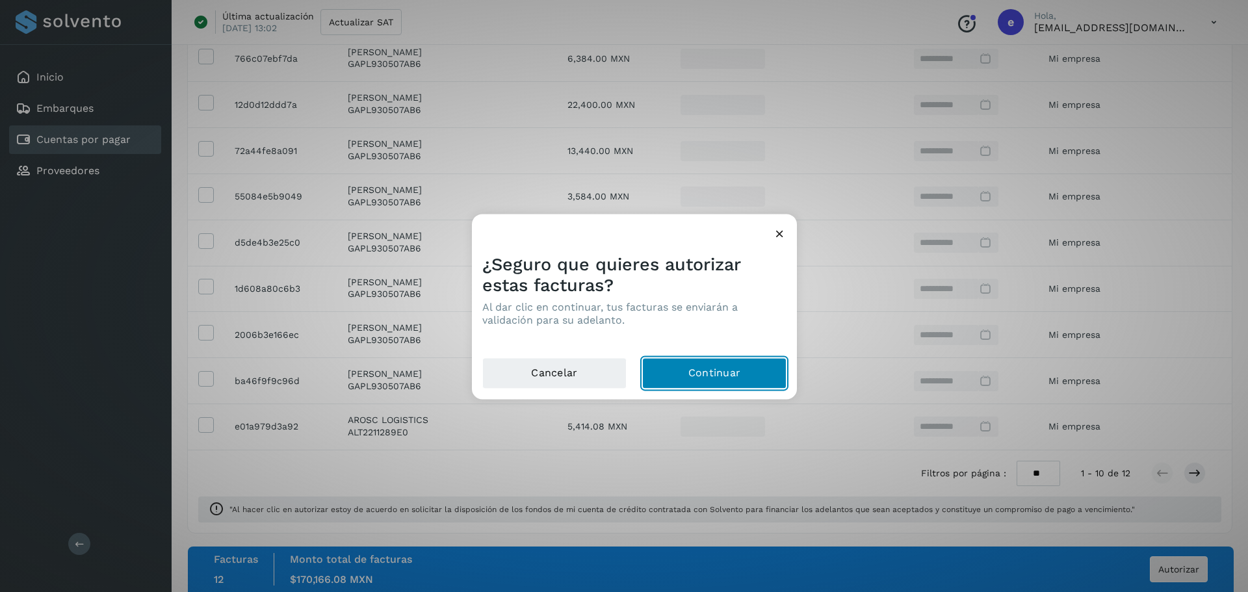
click at [721, 373] on button "Continuar" at bounding box center [714, 372] width 144 height 31
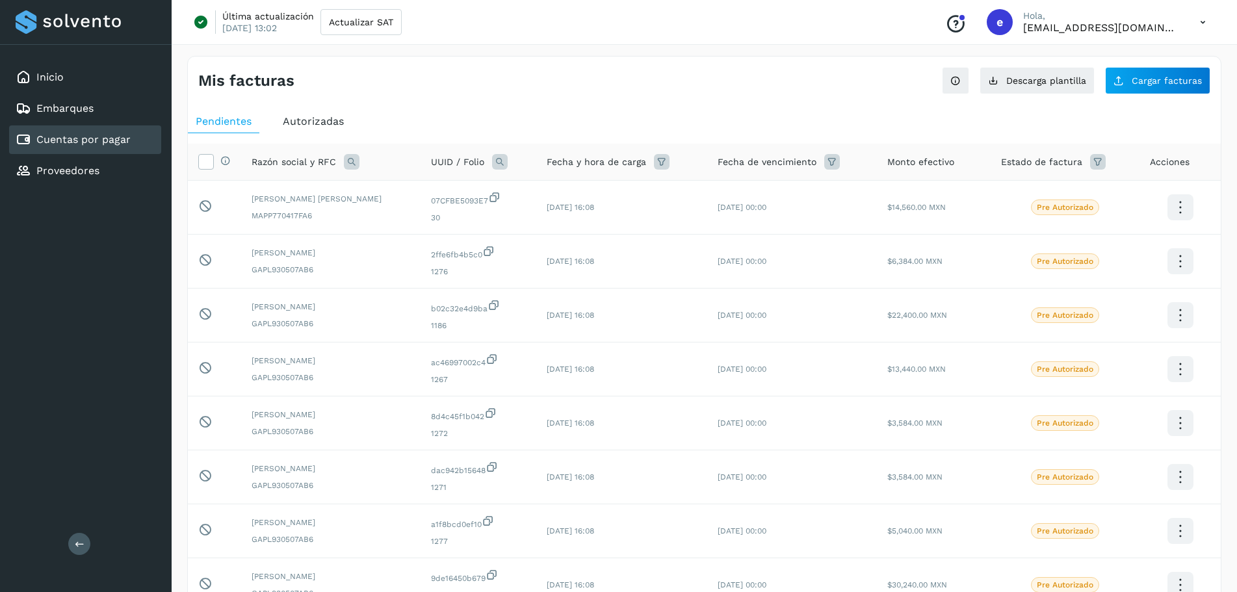
click at [1199, 19] on icon at bounding box center [1202, 22] width 27 height 27
click at [1123, 84] on div "Cerrar sesión" at bounding box center [1138, 83] width 155 height 25
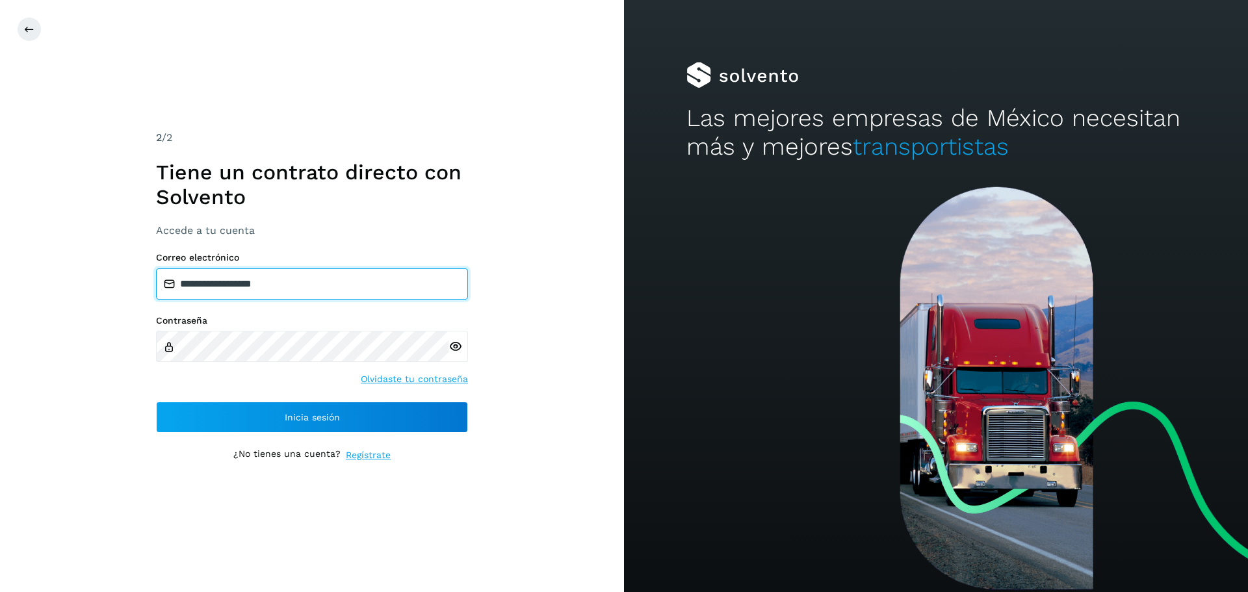
click at [275, 287] on input "**********" at bounding box center [312, 283] width 312 height 31
type input "**********"
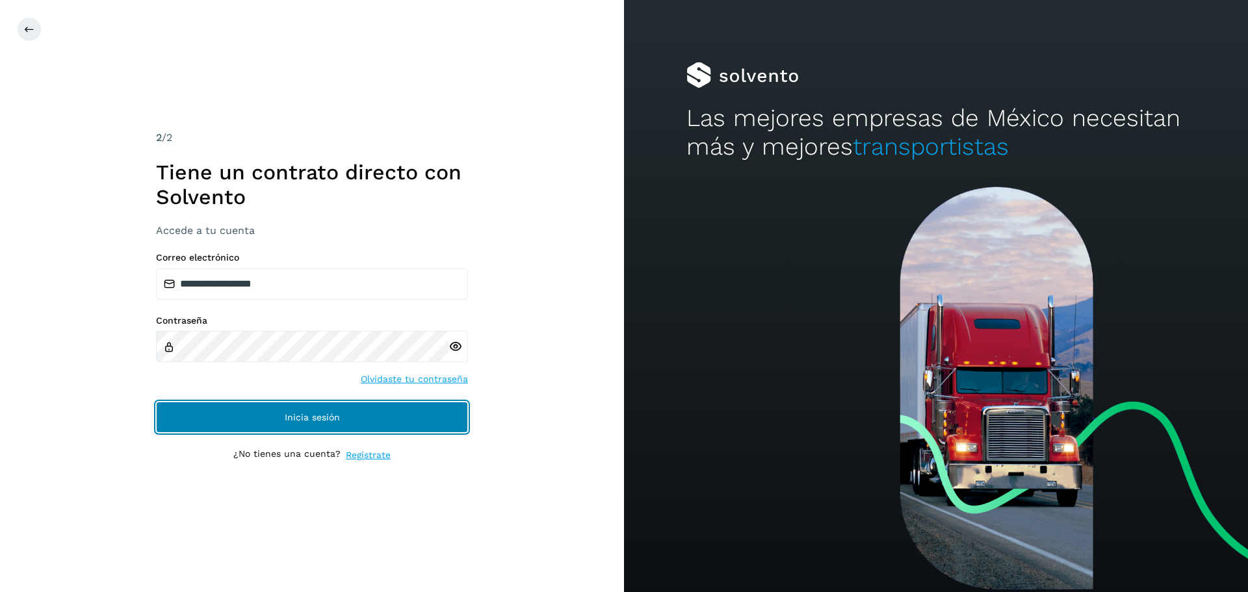
click at [325, 405] on button "Inicia sesión" at bounding box center [312, 417] width 312 height 31
